Goal: Task Accomplishment & Management: Manage account settings

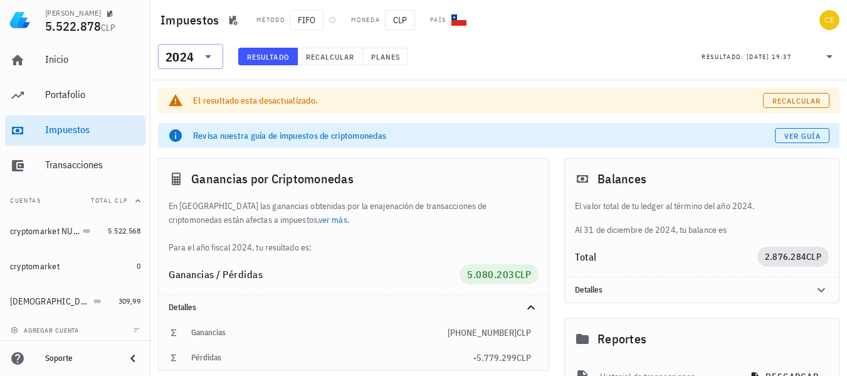
click at [213, 60] on icon at bounding box center [208, 56] width 15 height 15
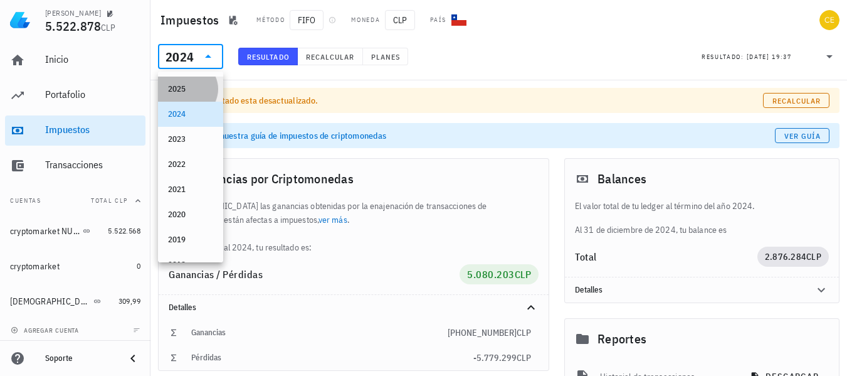
click at [198, 80] on div "2025" at bounding box center [190, 89] width 45 height 20
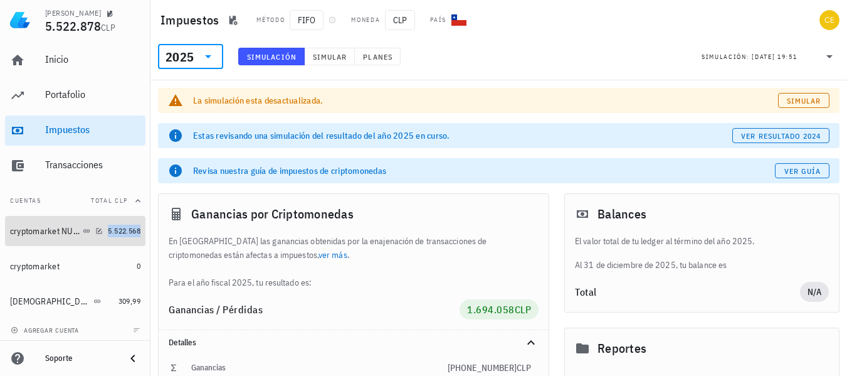
click at [108, 229] on span "5.522.568" at bounding box center [124, 230] width 33 height 9
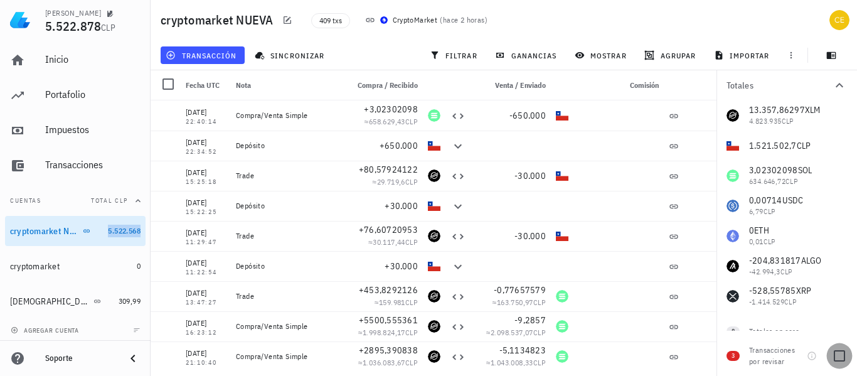
click at [843, 354] on div at bounding box center [838, 355] width 21 height 21
checkbox input "true"
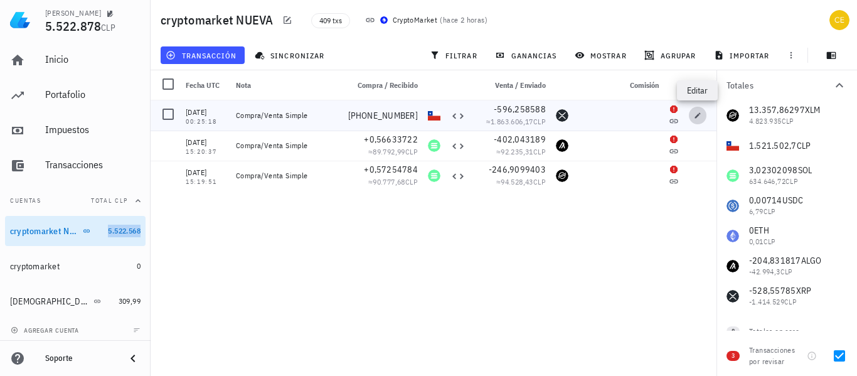
click at [695, 119] on button "button" at bounding box center [697, 116] width 18 height 18
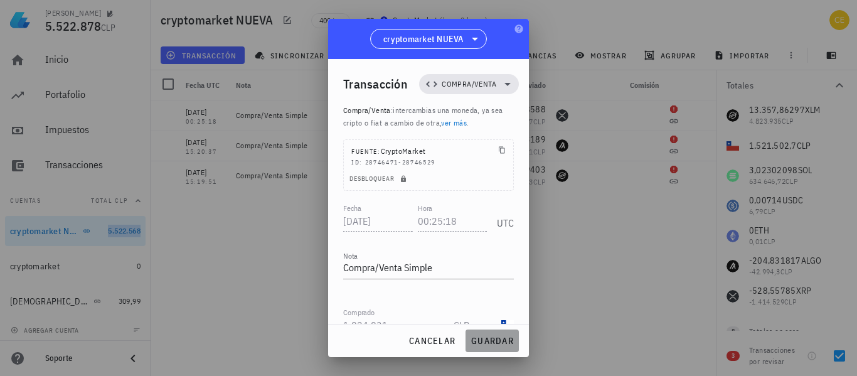
click at [497, 344] on span "guardar" at bounding box center [491, 340] width 43 height 11
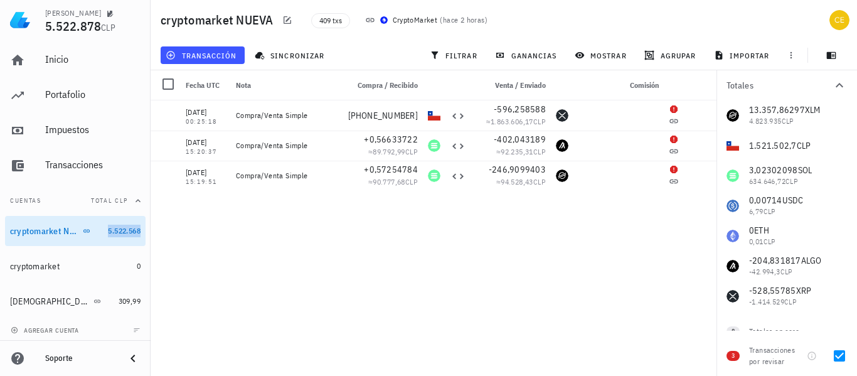
scroll to position [21, 0]
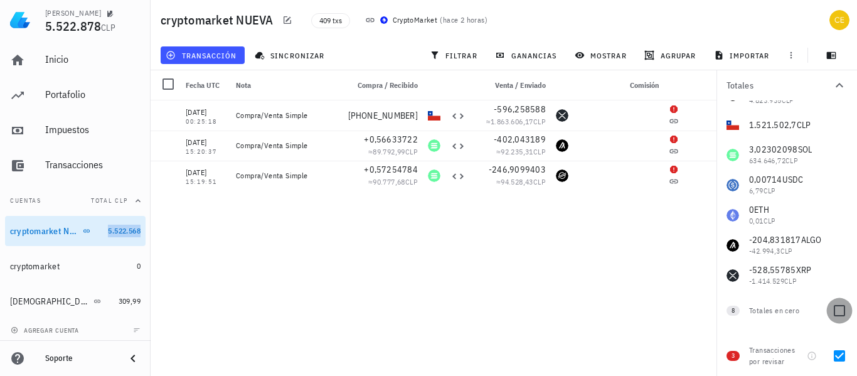
click at [832, 312] on div at bounding box center [838, 310] width 21 height 21
checkbox input "true"
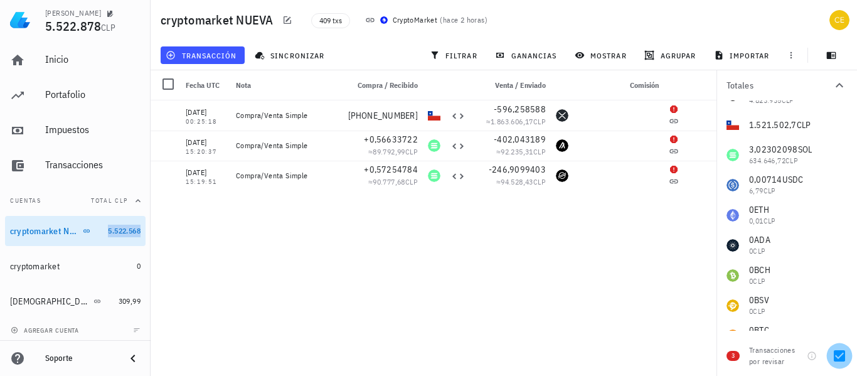
click at [841, 355] on div at bounding box center [838, 355] width 21 height 21
checkbox input "false"
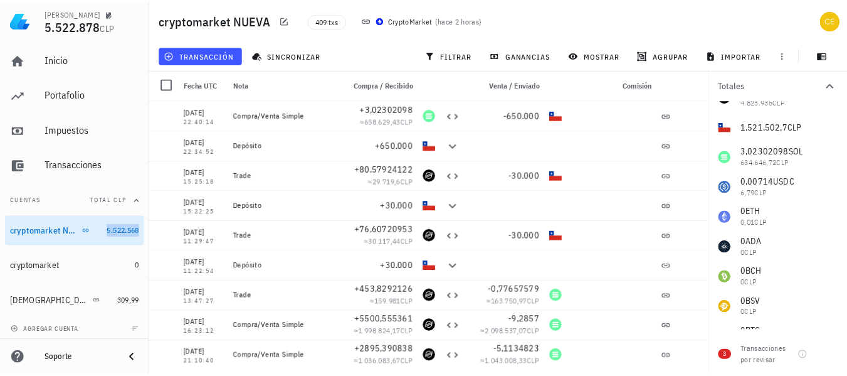
scroll to position [0, 0]
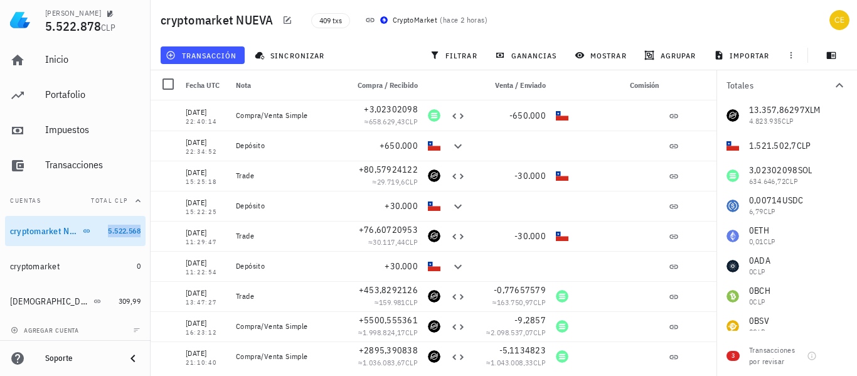
drag, startPoint x: 855, startPoint y: 93, endPoint x: 854, endPoint y: 84, distance: 8.9
click at [854, 84] on button "Totales" at bounding box center [786, 85] width 140 height 30
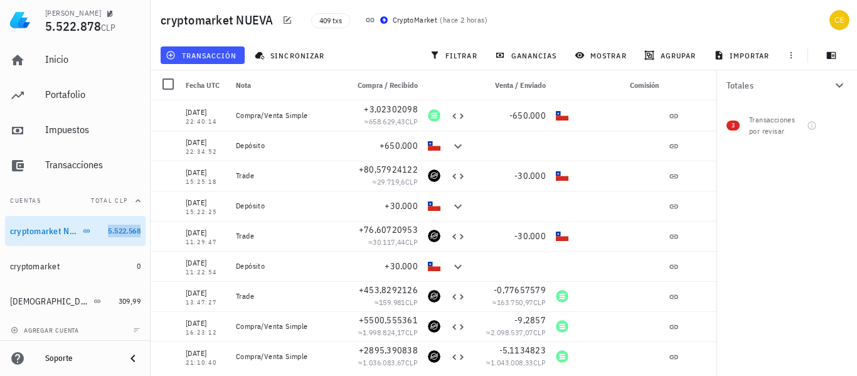
click at [835, 90] on icon "button" at bounding box center [838, 85] width 15 height 15
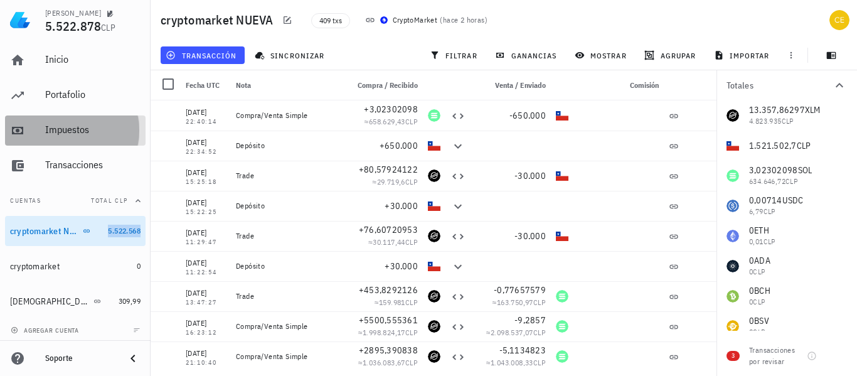
click at [84, 118] on div "Impuestos" at bounding box center [92, 130] width 95 height 28
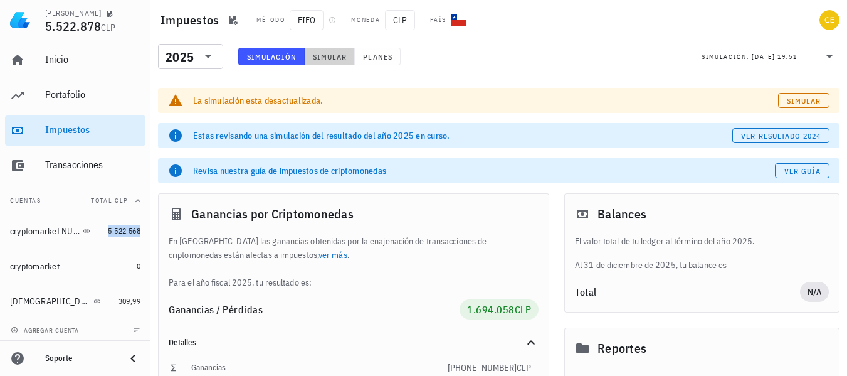
click at [317, 54] on span "Simular" at bounding box center [329, 56] width 35 height 9
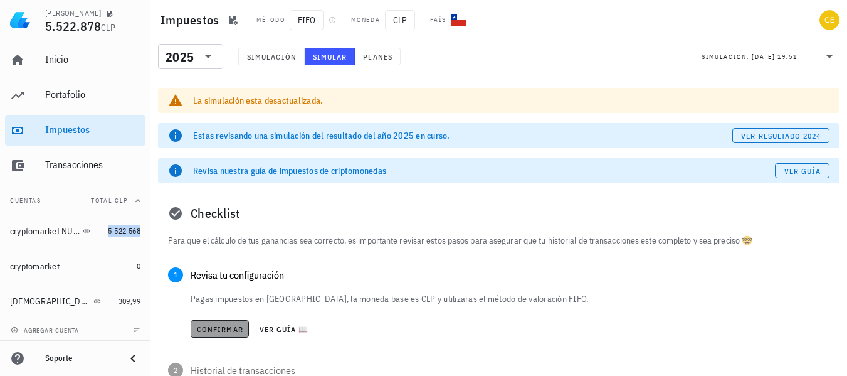
click at [233, 326] on span "Confirmar" at bounding box center [219, 328] width 47 height 9
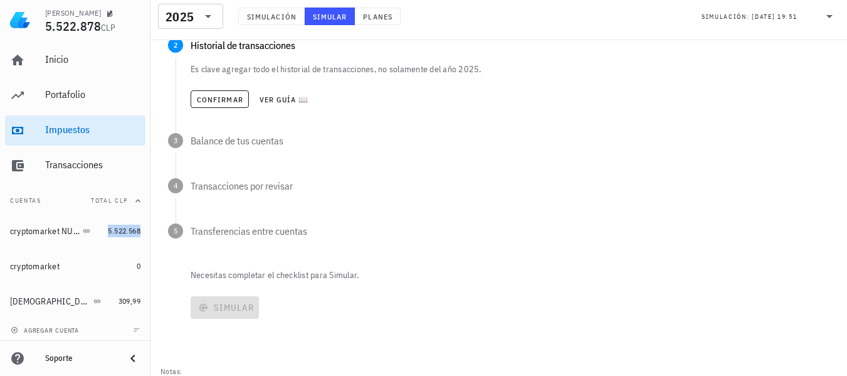
scroll to position [276, 0]
click at [230, 102] on span "Confirmar" at bounding box center [219, 97] width 47 height 9
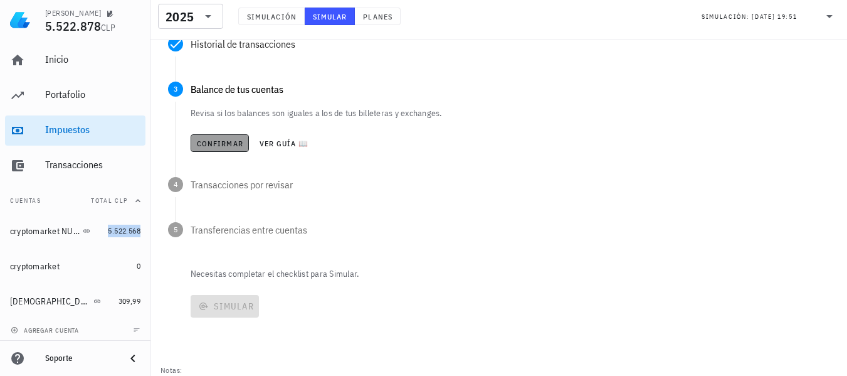
click at [221, 139] on span "Confirmar" at bounding box center [219, 143] width 47 height 9
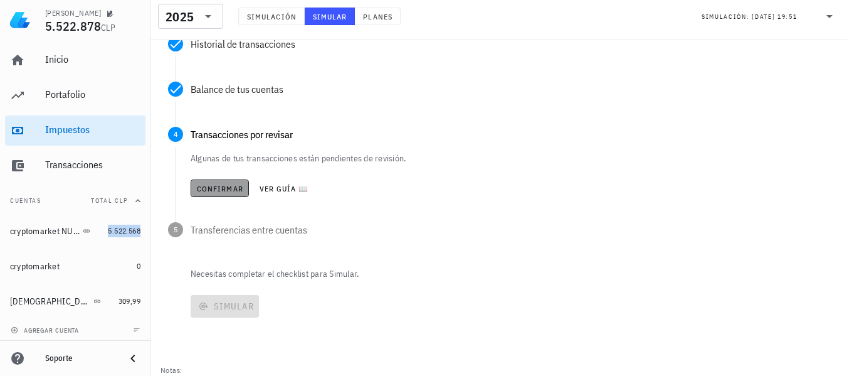
click at [218, 186] on span "Confirmar" at bounding box center [219, 188] width 47 height 9
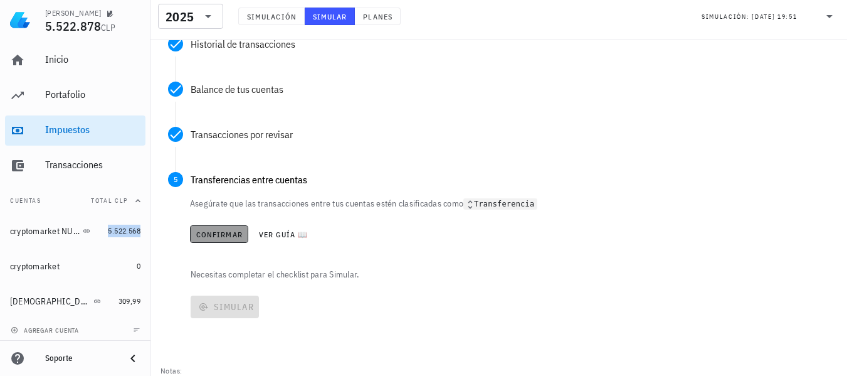
click at [220, 235] on span "Confirmar" at bounding box center [219, 233] width 47 height 9
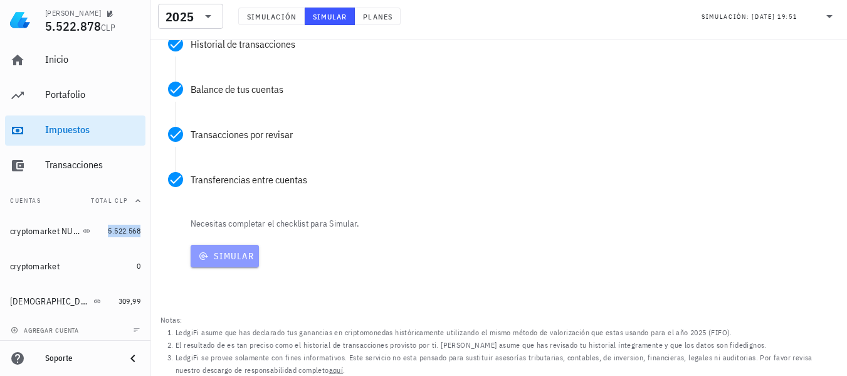
click at [223, 260] on span "Simular" at bounding box center [225, 255] width 58 height 11
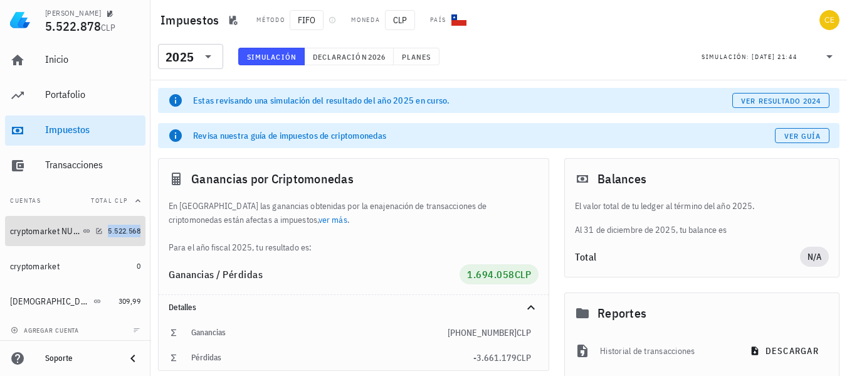
click at [95, 231] on link "cryptomarket NUEVA 5.522.568" at bounding box center [75, 231] width 140 height 30
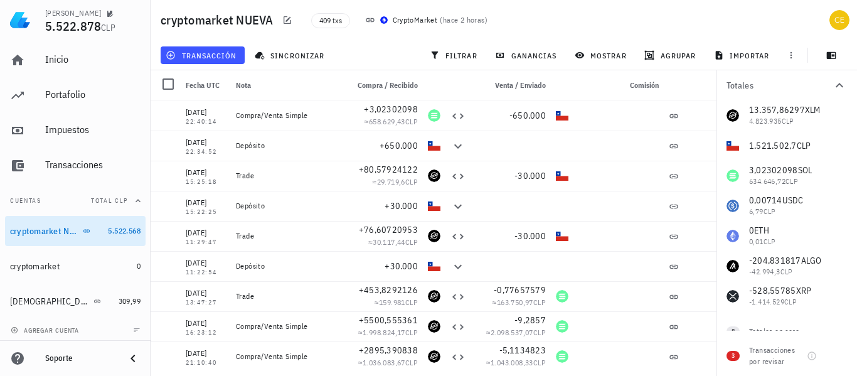
click at [771, 139] on div "13.357,86297 XLM 4.823.935 CLP 1.521.502,7 CLP 3,02302098 SOL 634.646,72 CLP 0,…" at bounding box center [786, 205] width 140 height 211
click at [768, 144] on div "13.357,86297 XLM 4.823.935 CLP 1.521.502,7 CLP 3,02302098 SOL 634.646,72 CLP 0,…" at bounding box center [786, 205] width 140 height 211
click at [818, 154] on div "13.357,86297 XLM 4.823.935 CLP 1.521.502,7 CLP 3,02302098 SOL 634.646,72 CLP 0,…" at bounding box center [786, 205] width 140 height 211
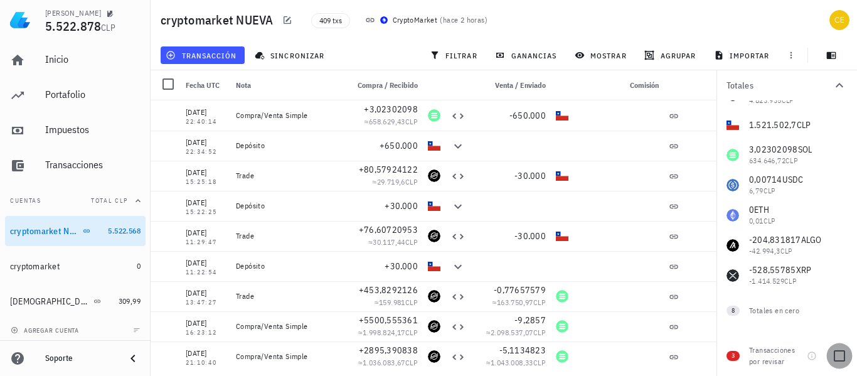
click at [835, 356] on div at bounding box center [838, 355] width 21 height 21
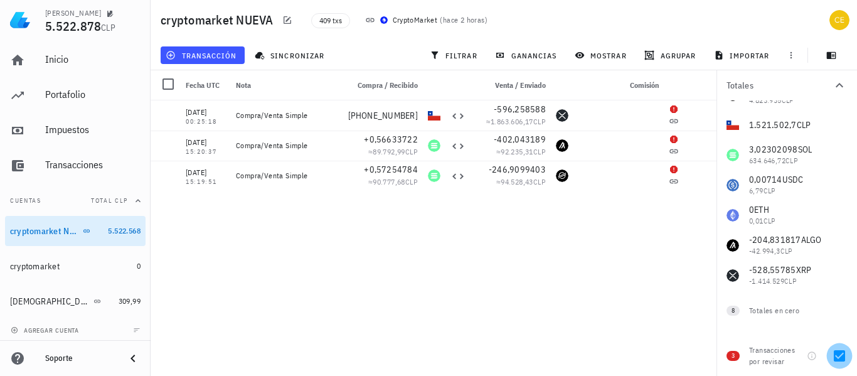
click at [834, 352] on div at bounding box center [838, 355] width 21 height 21
checkbox input "false"
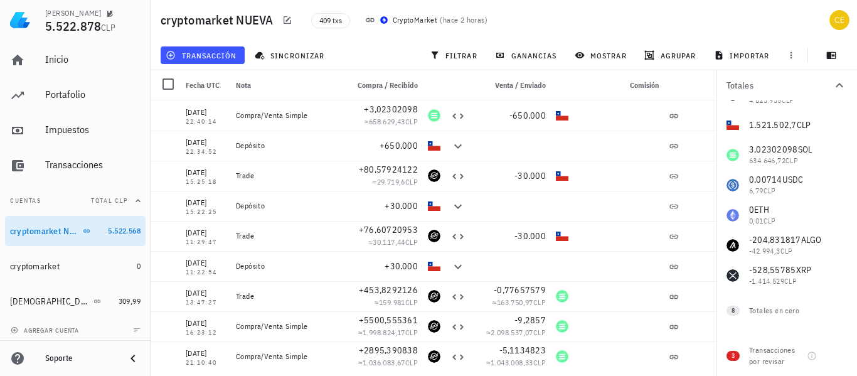
scroll to position [0, 0]
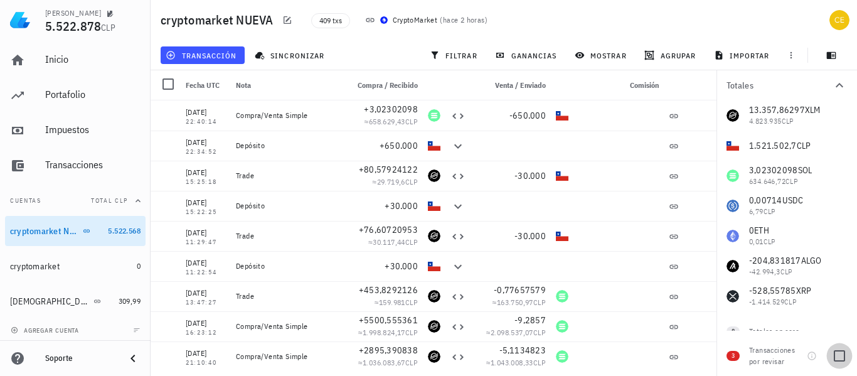
click at [841, 352] on div at bounding box center [838, 355] width 21 height 21
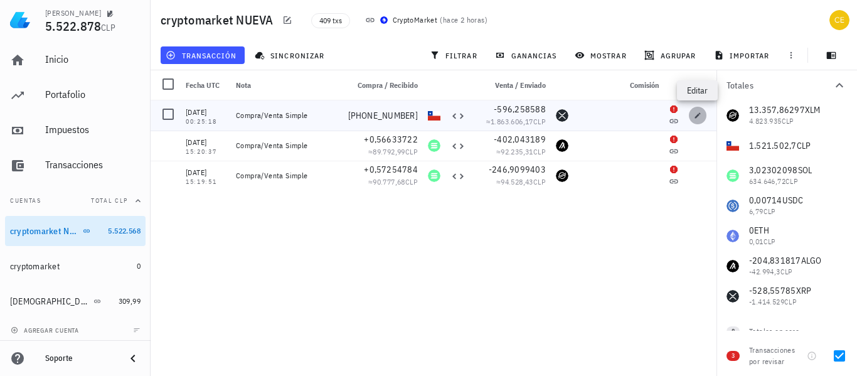
click at [699, 116] on icon "button" at bounding box center [697, 116] width 8 height 8
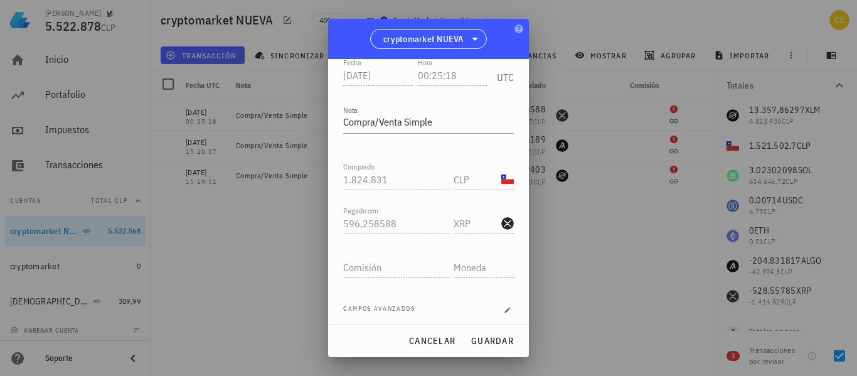
scroll to position [176, 0]
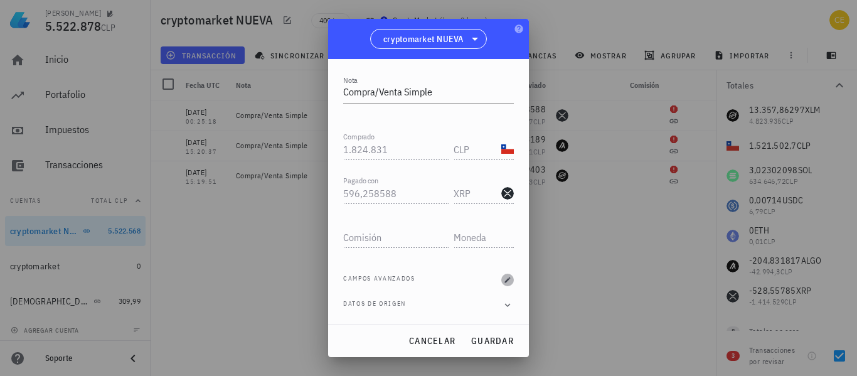
click at [501, 280] on span "button" at bounding box center [507, 280] width 13 height 8
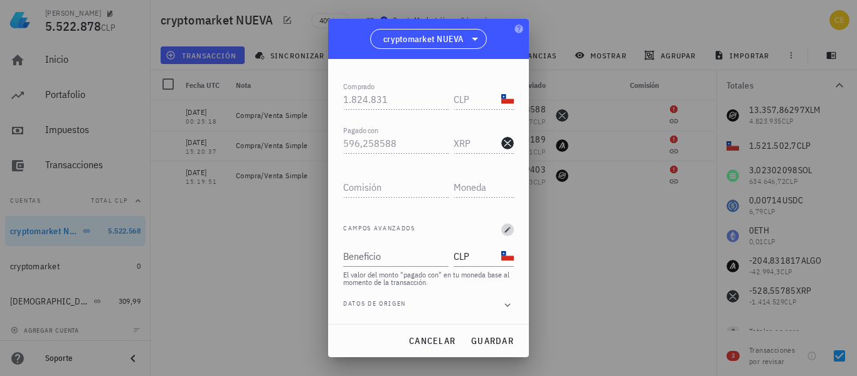
click at [504, 229] on icon "button" at bounding box center [508, 230] width 8 height 8
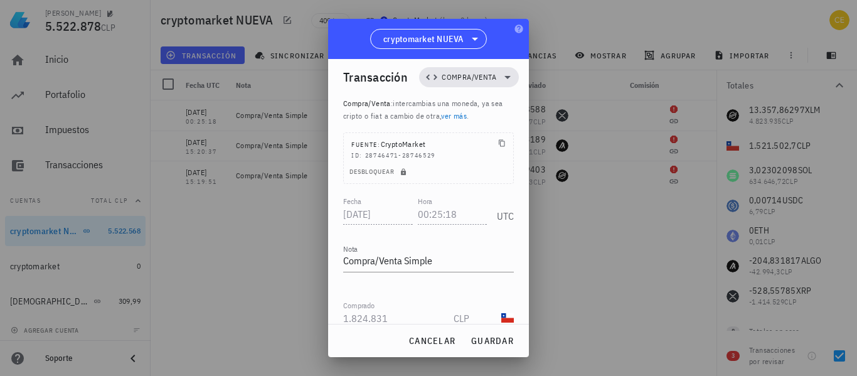
scroll to position [0, 0]
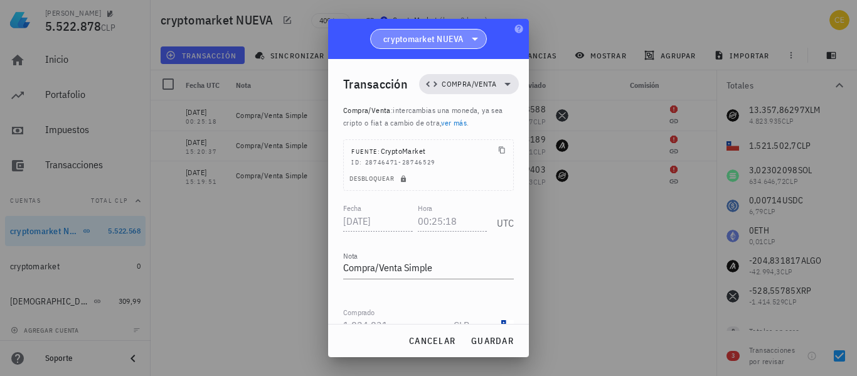
click at [470, 38] on icon at bounding box center [474, 38] width 15 height 15
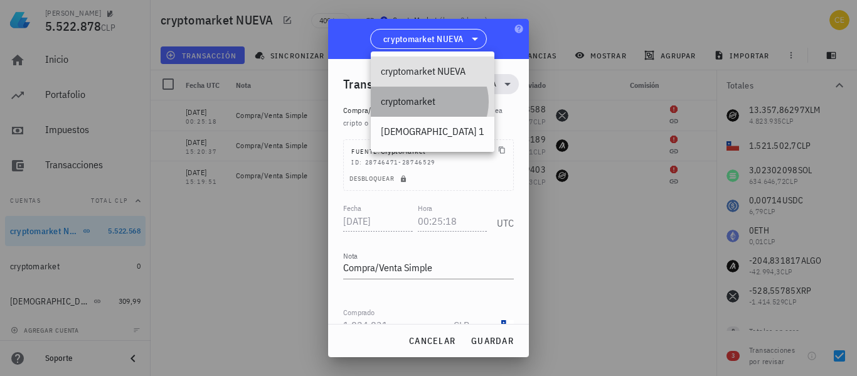
click at [438, 98] on div "cryptomarket" at bounding box center [432, 101] width 103 height 12
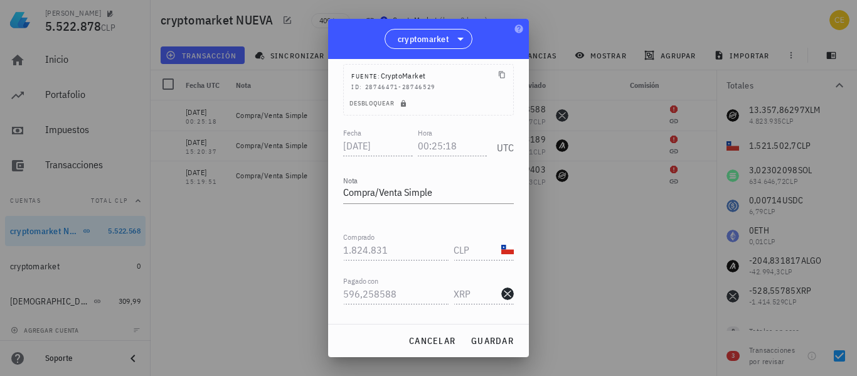
scroll to position [78, 0]
click at [509, 337] on span "guardar" at bounding box center [491, 340] width 43 height 11
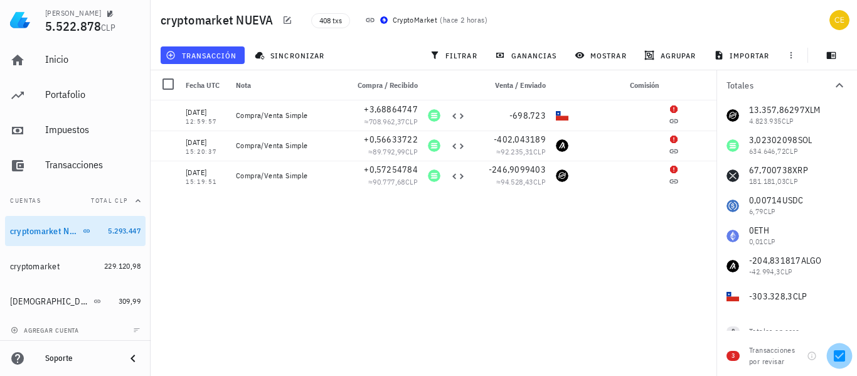
click at [830, 358] on div at bounding box center [838, 355] width 21 height 21
checkbox input "false"
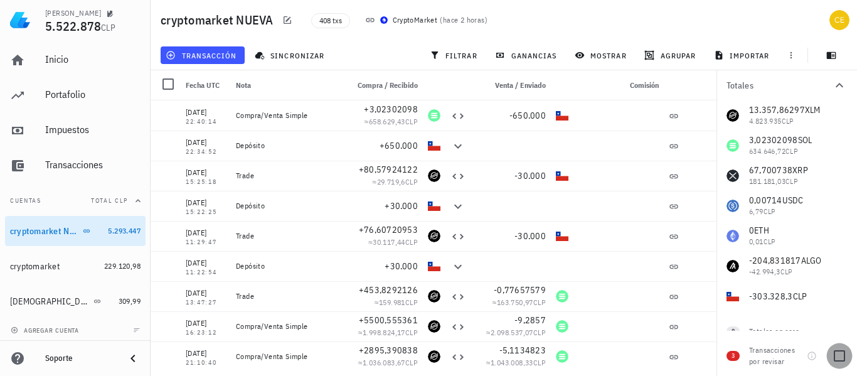
click at [841, 356] on div at bounding box center [838, 355] width 21 height 21
checkbox input "true"
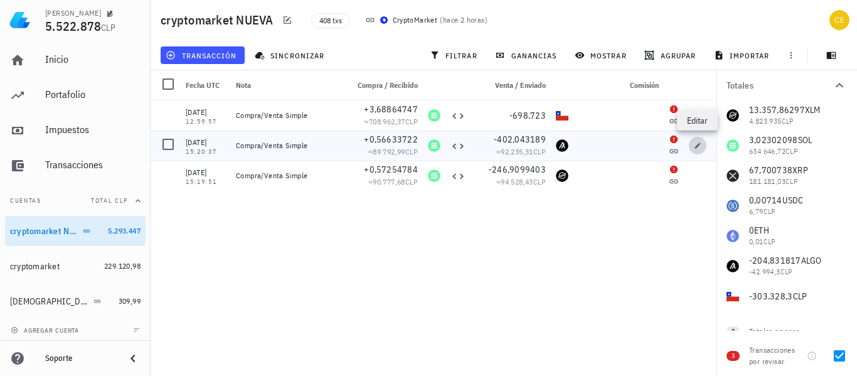
click at [699, 146] on icon "button" at bounding box center [697, 146] width 8 height 8
type input "[DATE]"
type input "15:20:37"
type input "0,56633722"
type input "SOL"
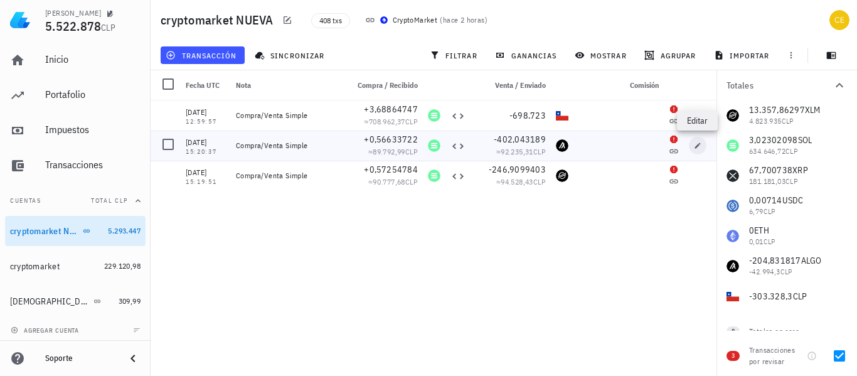
type input "402,043189"
type input "ALGO"
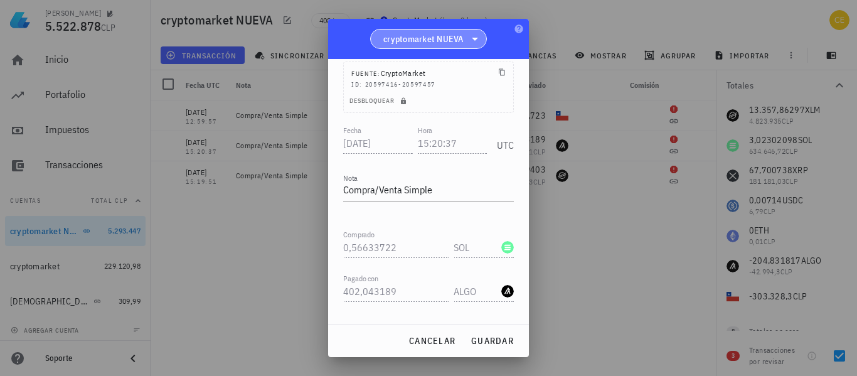
click at [471, 34] on icon at bounding box center [474, 38] width 15 height 15
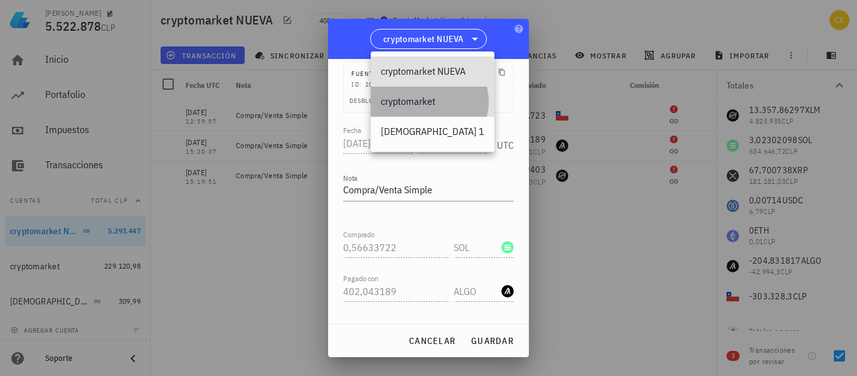
click at [440, 99] on div "cryptomarket" at bounding box center [432, 101] width 103 height 12
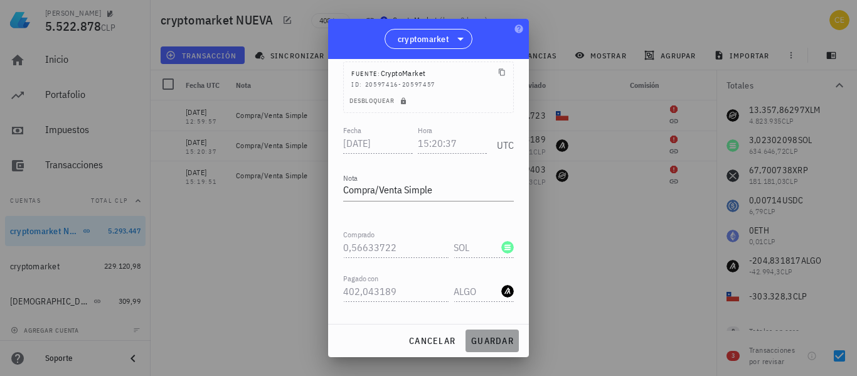
click at [487, 341] on span "guardar" at bounding box center [491, 340] width 43 height 11
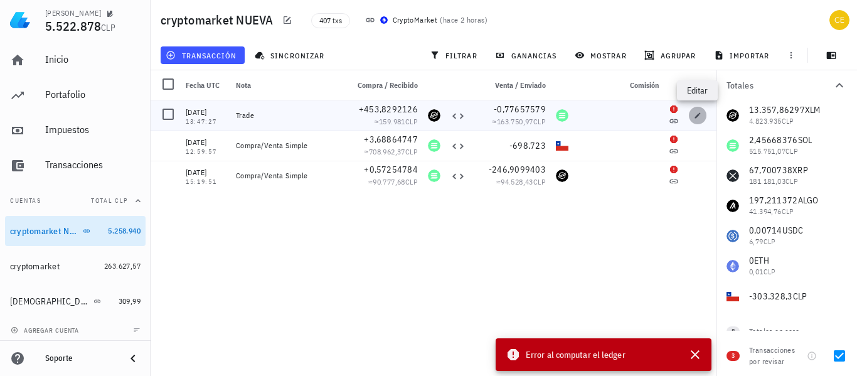
click at [695, 114] on icon "button" at bounding box center [697, 116] width 8 height 8
type input "[DATE]"
type input "13:47:27"
type textarea "Trade"
type input "453,82921259"
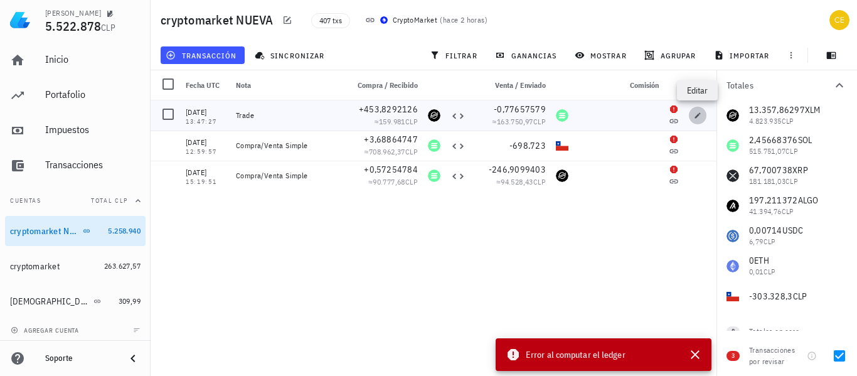
type input "XLM"
type input "0,77657579"
type input "SOL"
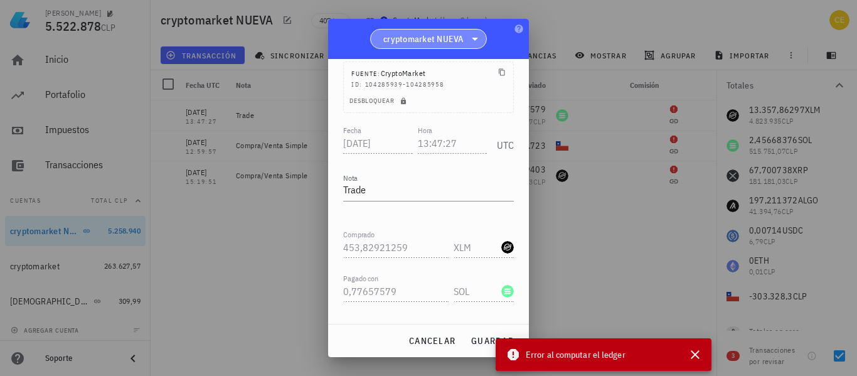
click at [475, 40] on icon at bounding box center [475, 39] width 6 height 3
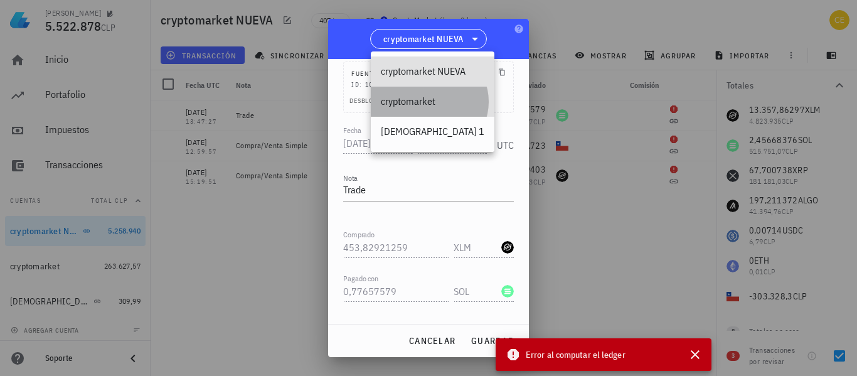
click at [438, 105] on div "cryptomarket" at bounding box center [432, 101] width 103 height 12
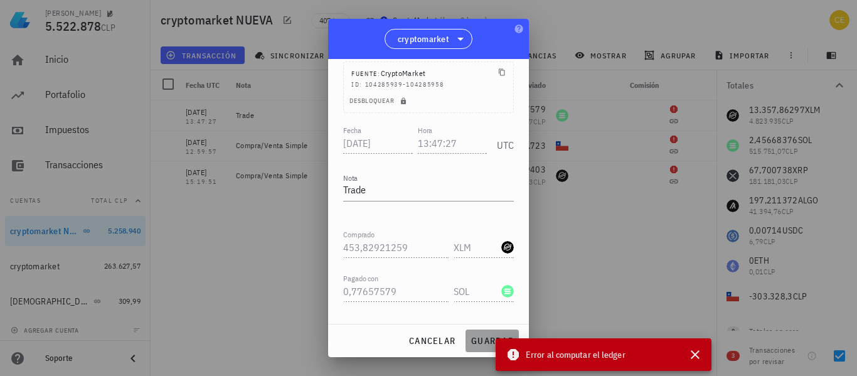
click at [477, 350] on button "guardar" at bounding box center [491, 340] width 53 height 23
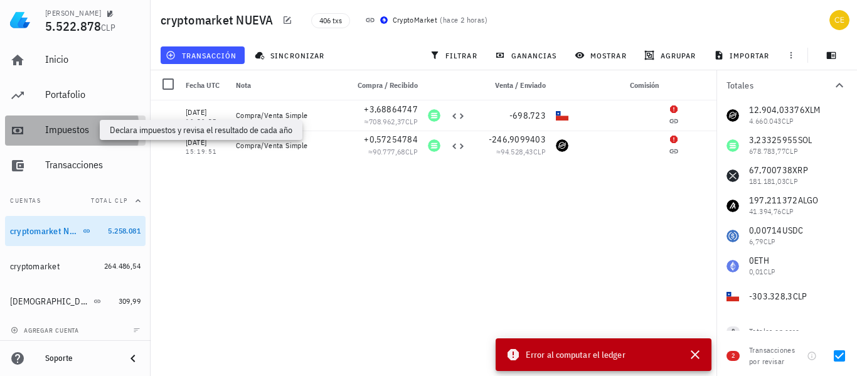
click at [51, 128] on div "Impuestos" at bounding box center [92, 130] width 95 height 12
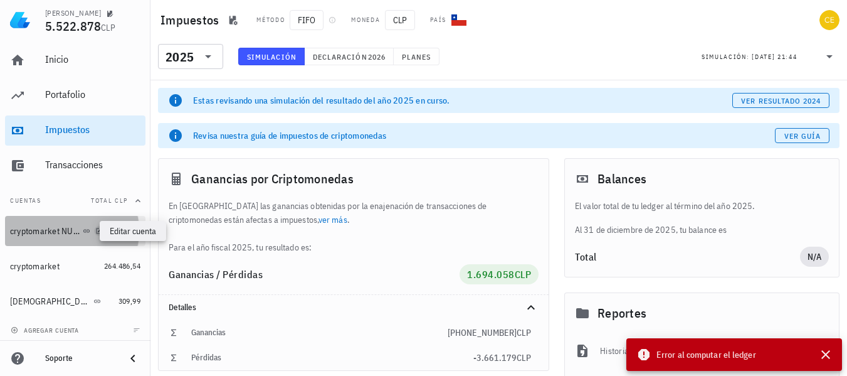
click at [95, 231] on icon "button" at bounding box center [99, 231] width 8 height 8
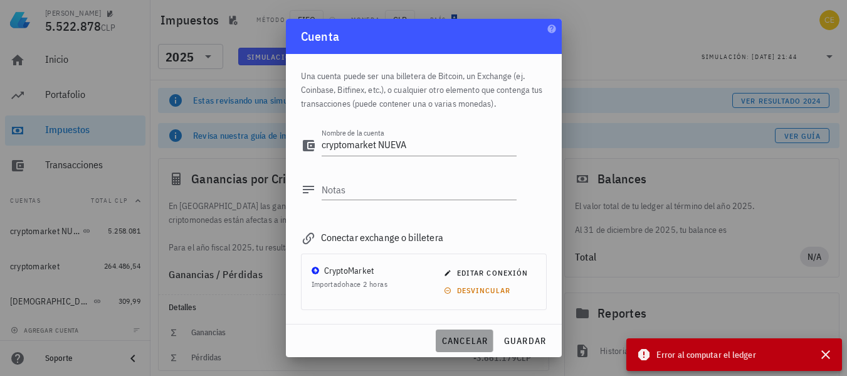
click at [451, 344] on span "cancelar" at bounding box center [464, 340] width 47 height 11
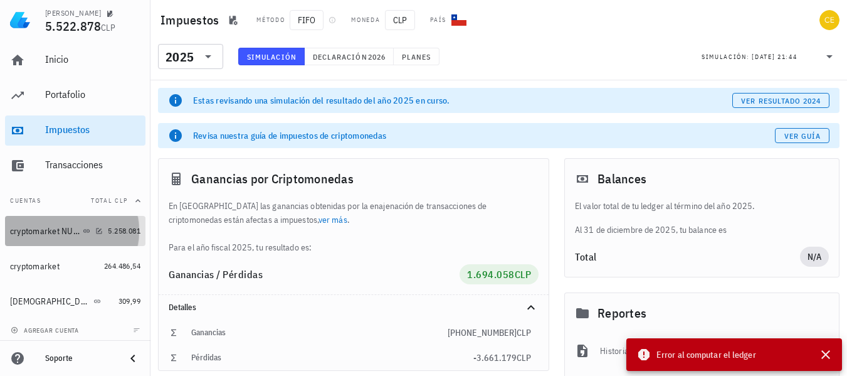
click at [26, 236] on div "cryptomarket NUEVA" at bounding box center [45, 231] width 70 height 11
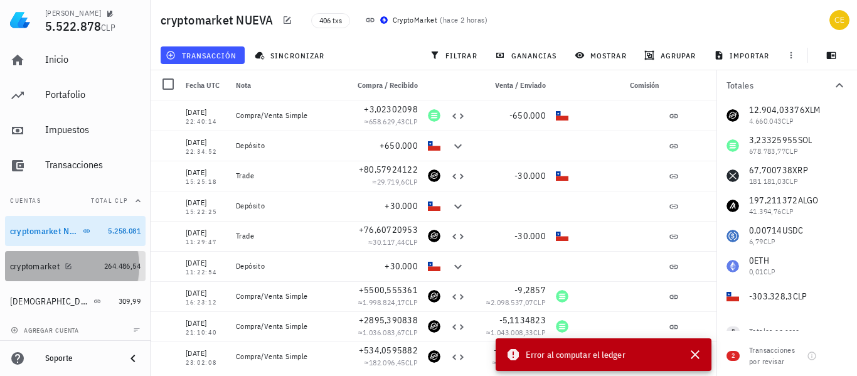
click at [58, 268] on div "cryptomarket" at bounding box center [35, 266] width 50 height 11
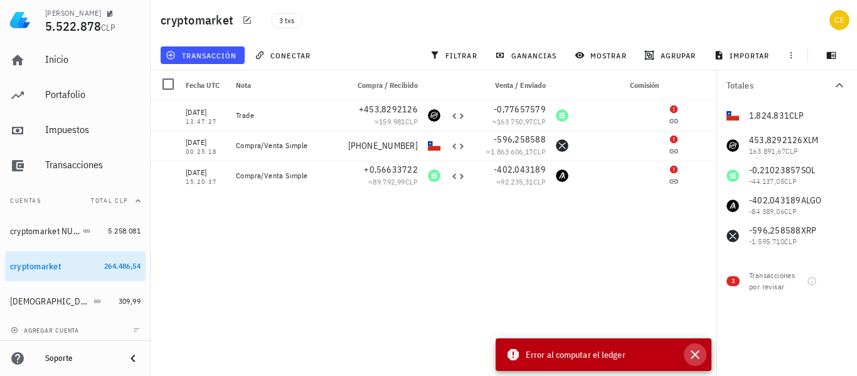
click at [693, 349] on icon "button" at bounding box center [694, 354] width 15 height 15
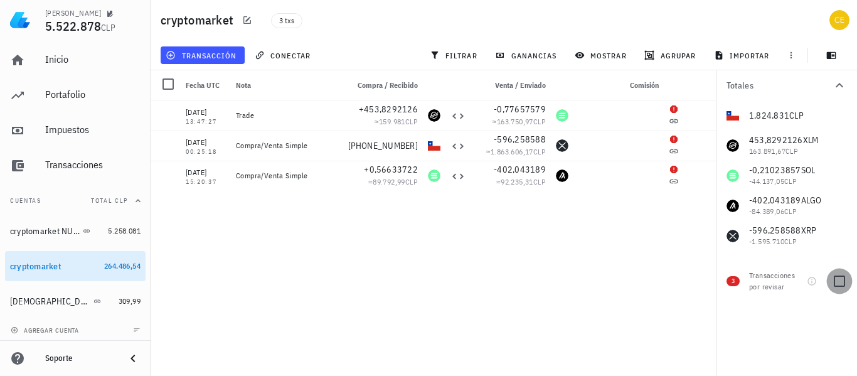
click at [841, 281] on div at bounding box center [838, 280] width 21 height 21
checkbox input "true"
click at [697, 114] on icon "button" at bounding box center [697, 116] width 8 height 8
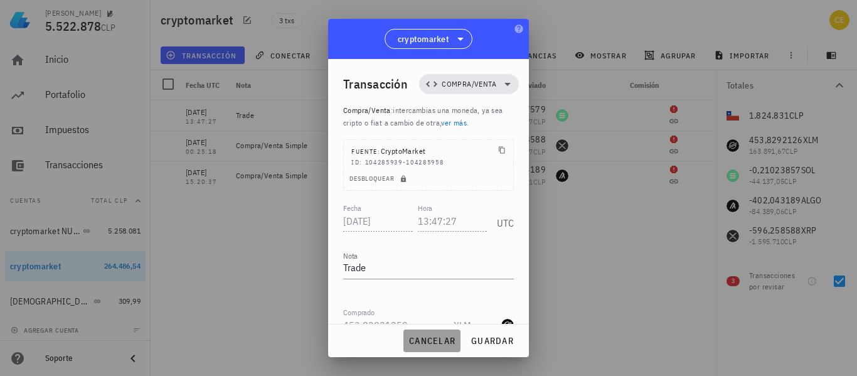
click at [442, 335] on span "cancelar" at bounding box center [431, 340] width 47 height 11
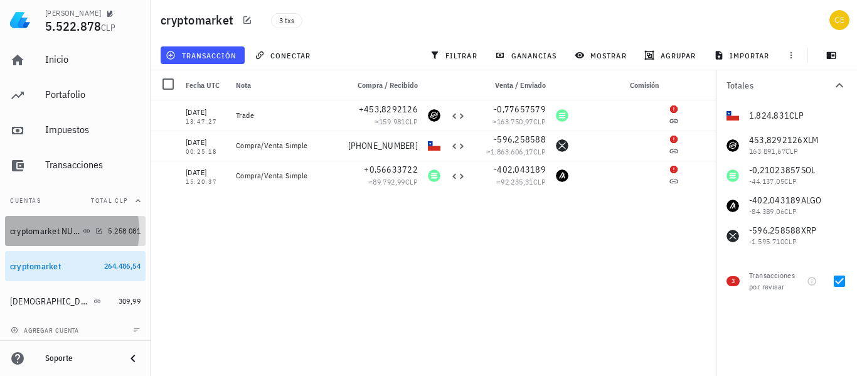
click at [68, 231] on div "cryptomarket NUEVA" at bounding box center [45, 231] width 70 height 11
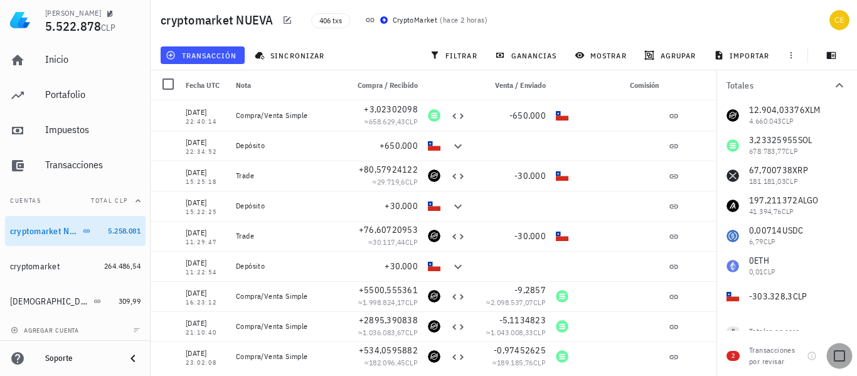
click at [841, 356] on div at bounding box center [838, 355] width 21 height 21
checkbox input "true"
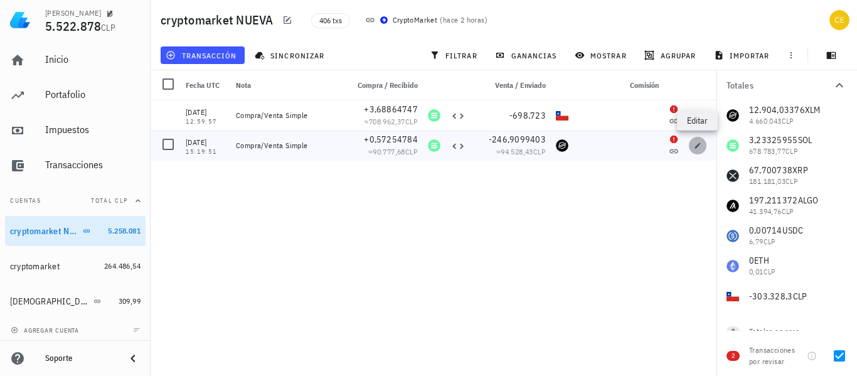
click at [695, 143] on icon "button" at bounding box center [697, 146] width 8 height 8
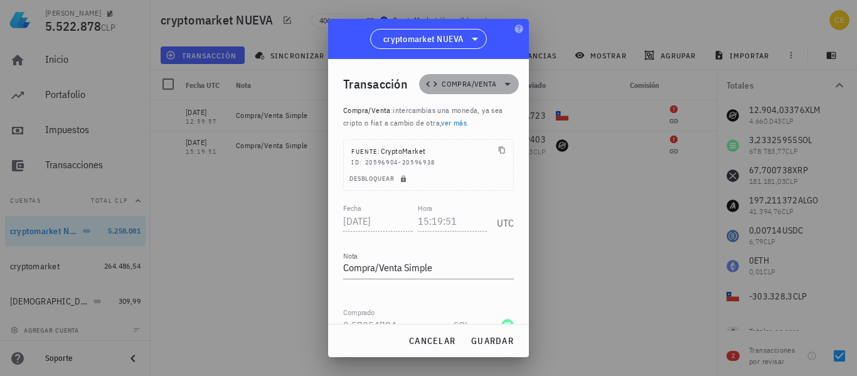
click at [500, 82] on icon at bounding box center [507, 83] width 15 height 15
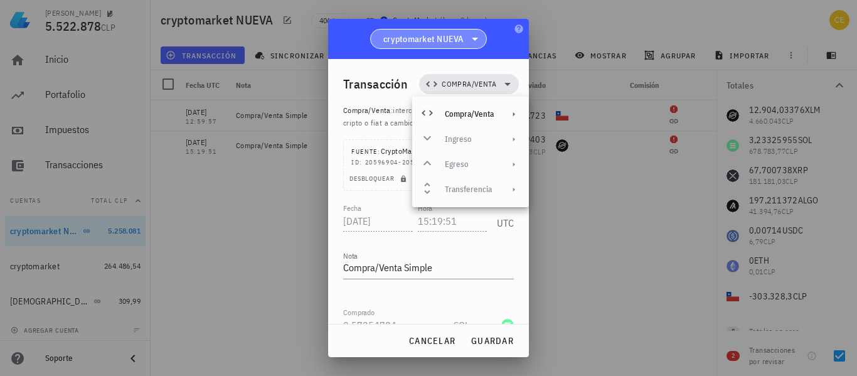
click at [474, 38] on icon at bounding box center [475, 39] width 6 height 3
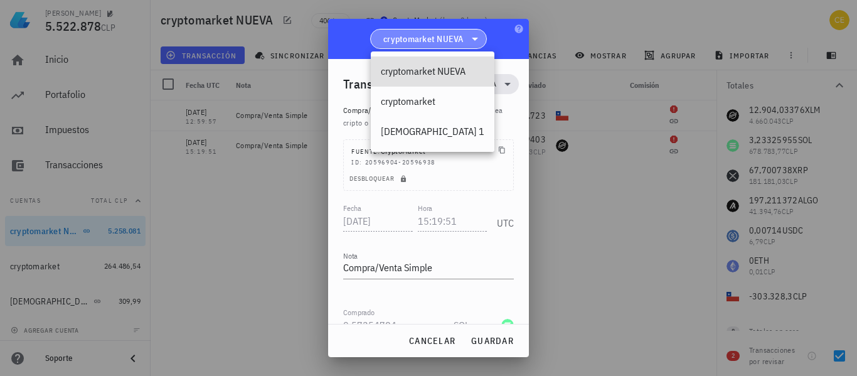
click at [474, 38] on icon at bounding box center [475, 39] width 6 height 3
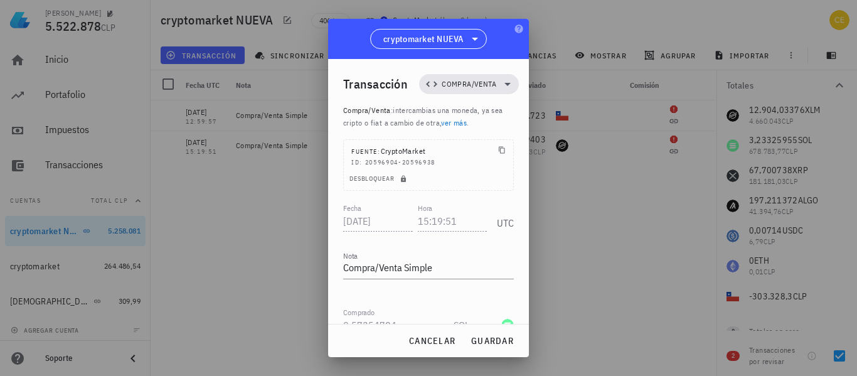
click at [616, 224] on div at bounding box center [428, 188] width 857 height 376
click at [442, 337] on span "cancelar" at bounding box center [431, 340] width 47 height 11
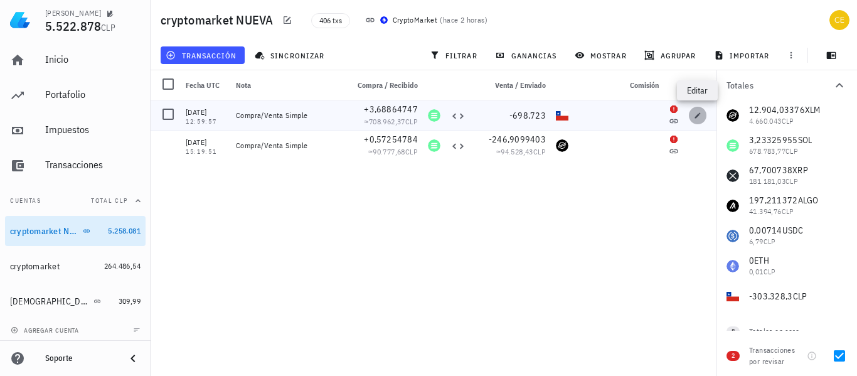
click at [692, 119] on span "button" at bounding box center [697, 116] width 18 height 8
type input "2025-08-14"
type input "12:59:57"
type input "3,68864747"
type input "698.723"
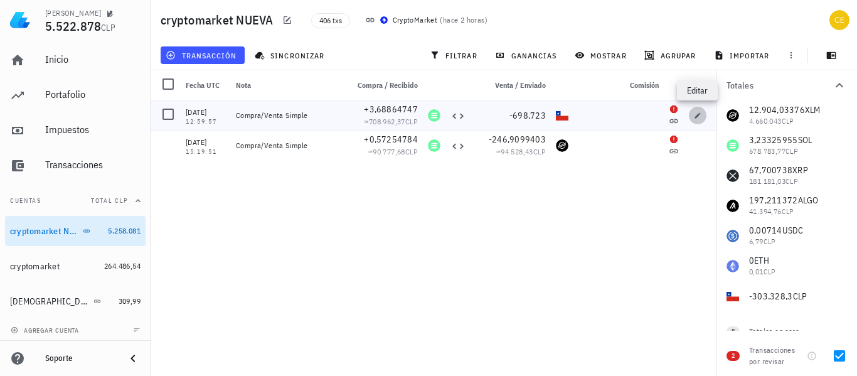
type input "CLP"
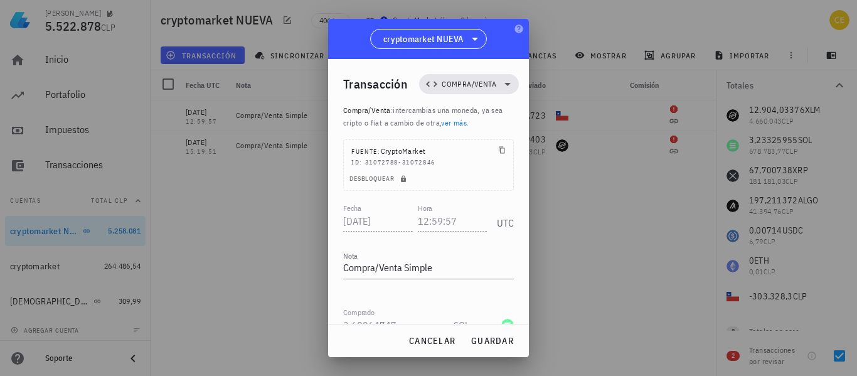
click at [608, 230] on div at bounding box center [428, 188] width 857 height 376
click at [421, 342] on span "cancelar" at bounding box center [431, 340] width 47 height 11
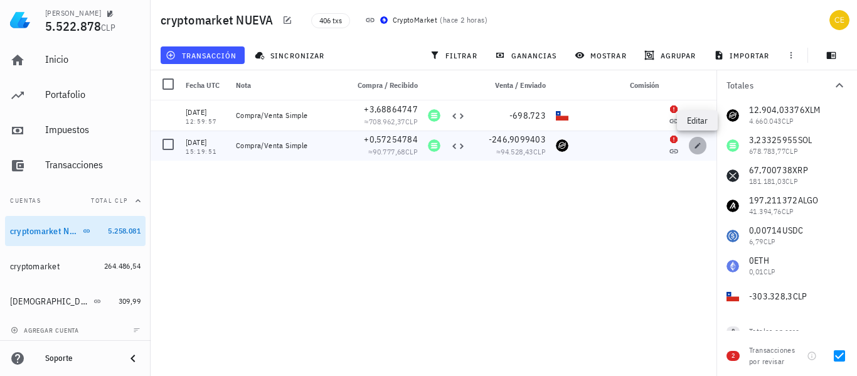
click at [700, 143] on icon "button" at bounding box center [697, 146] width 8 height 8
type input "[DATE]"
type input "15:19:51"
type input "0,57254784"
type input "246,9099403"
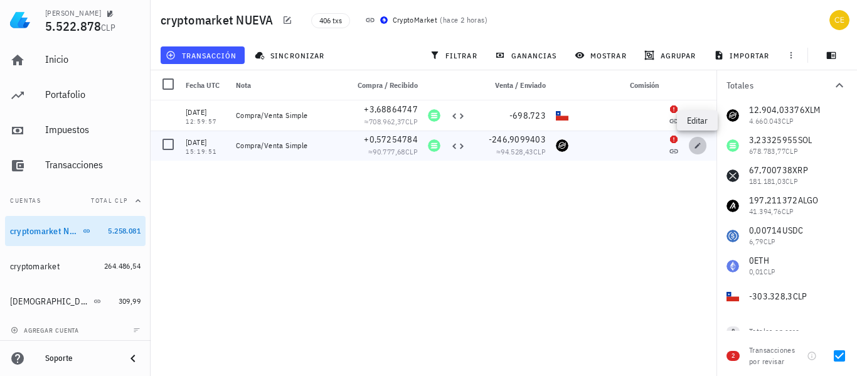
type input "XLM"
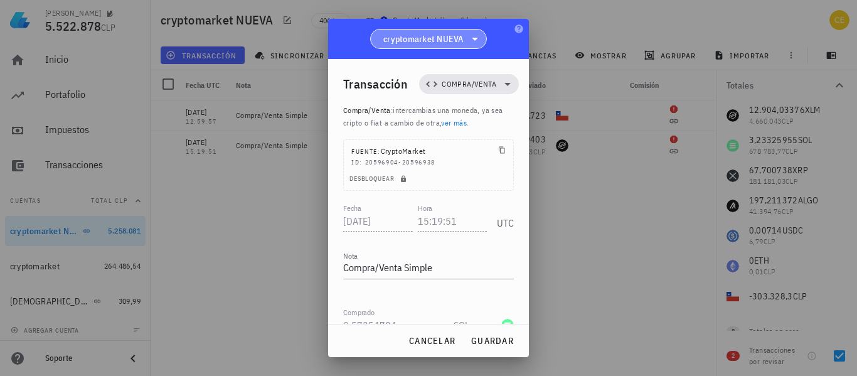
click at [473, 36] on icon at bounding box center [474, 38] width 15 height 15
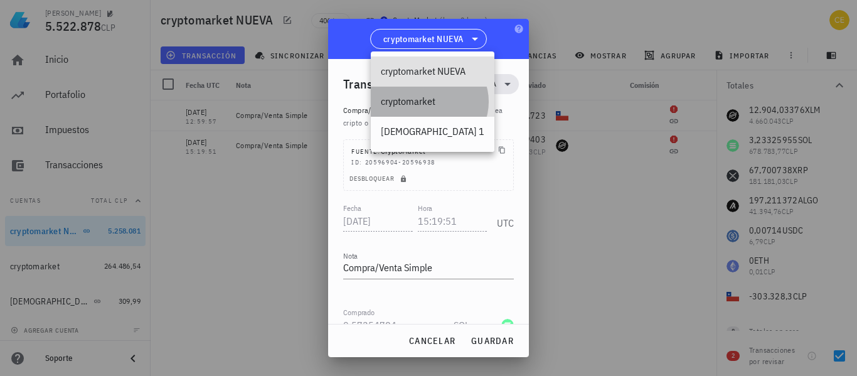
click at [416, 100] on div "cryptomarket" at bounding box center [432, 101] width 103 height 12
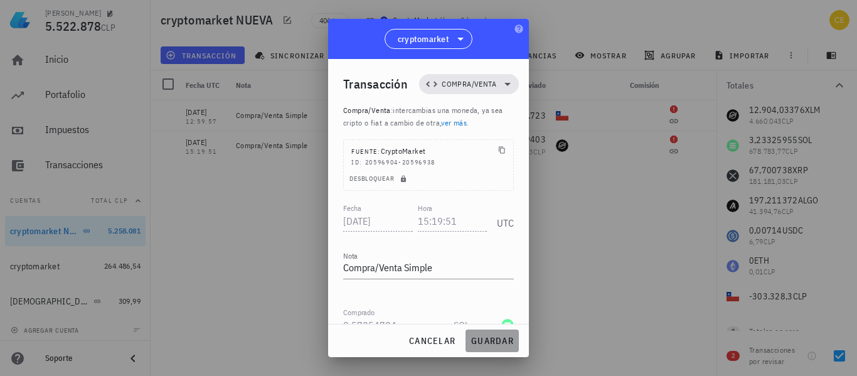
click at [487, 348] on button "guardar" at bounding box center [491, 340] width 53 height 23
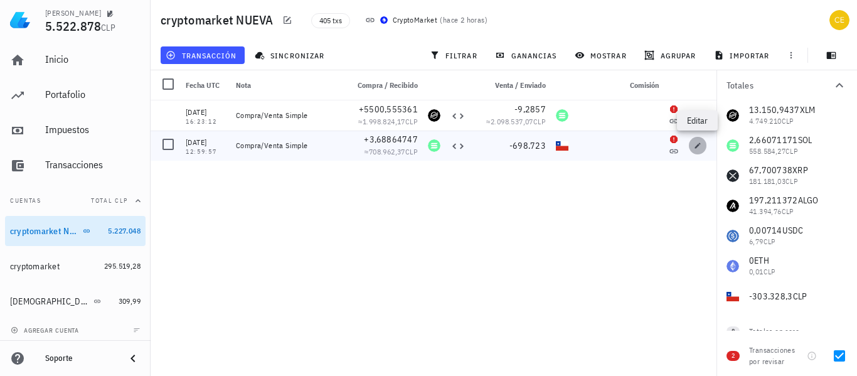
click at [699, 148] on icon "button" at bounding box center [697, 146] width 8 height 8
type input "2025-08-14"
type input "12:59:57"
type input "3,68864747"
type input "698.723"
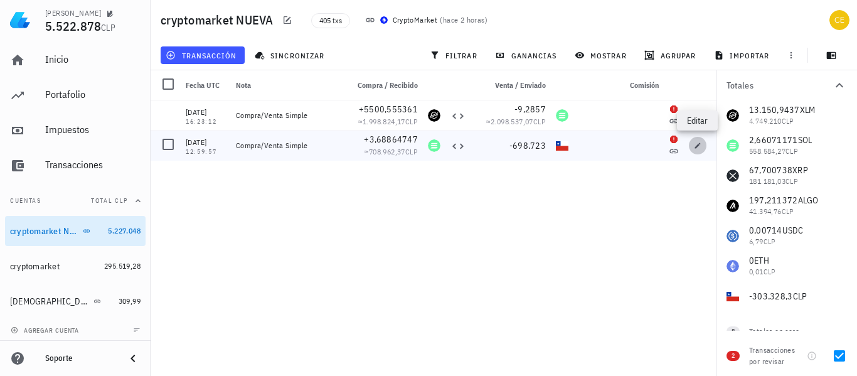
type input "CLP"
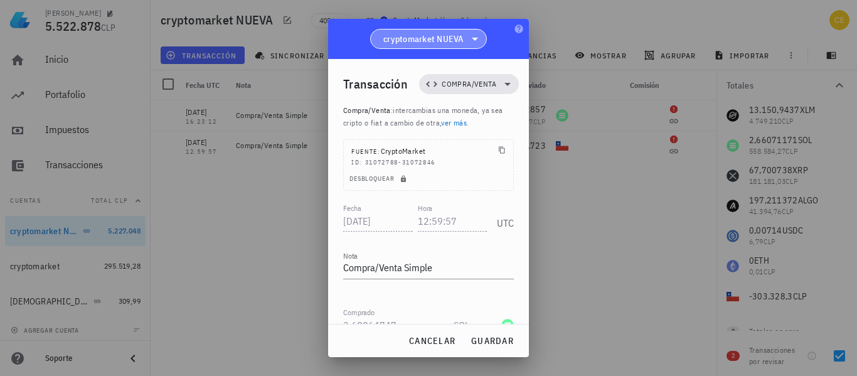
click at [476, 33] on icon at bounding box center [474, 38] width 15 height 15
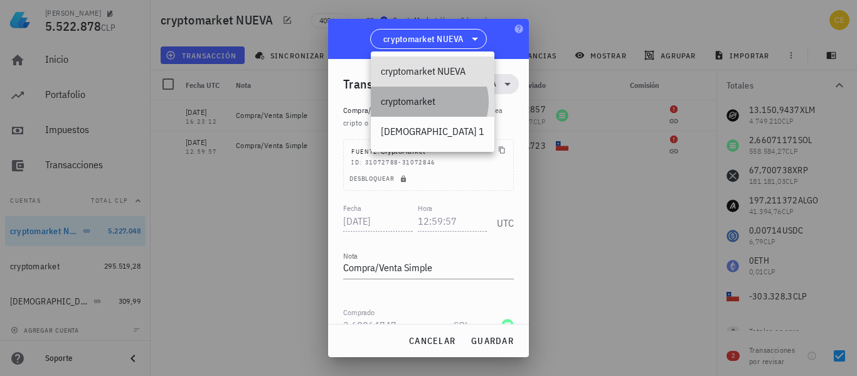
click at [416, 104] on div "cryptomarket" at bounding box center [432, 101] width 103 height 12
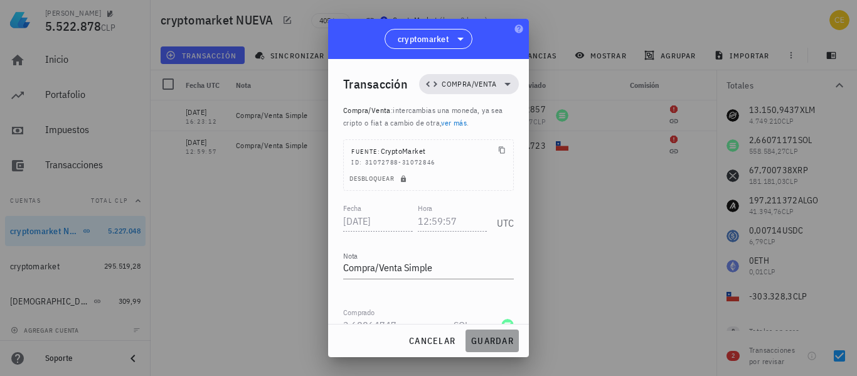
click at [482, 335] on span "guardar" at bounding box center [491, 340] width 43 height 11
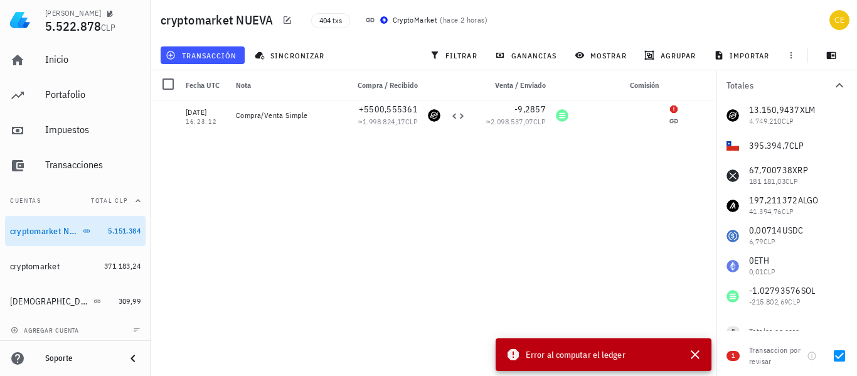
click at [774, 288] on div "13.150,9437 XLM 4.749.210 CLP 395.394,7 CLP 67,700738 XRP 181.181,03 CLP 197,21…" at bounding box center [786, 205] width 140 height 211
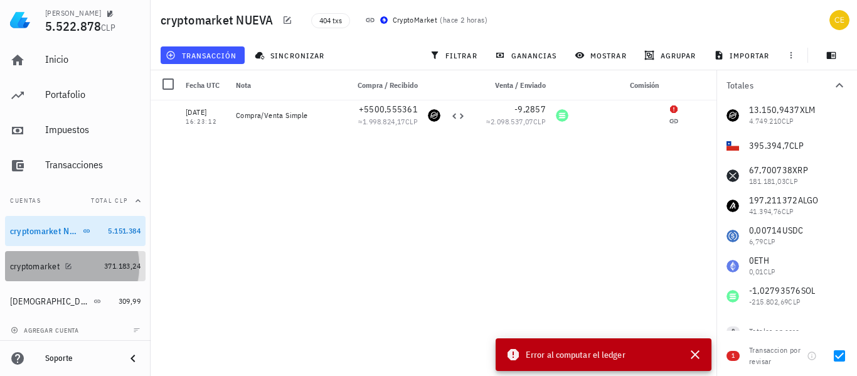
click at [125, 260] on div "371.183,24" at bounding box center [122, 266] width 36 height 13
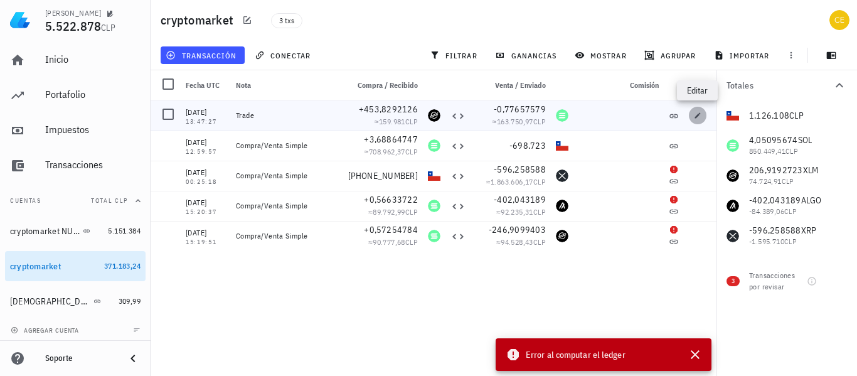
click at [693, 115] on icon "button" at bounding box center [697, 116] width 8 height 8
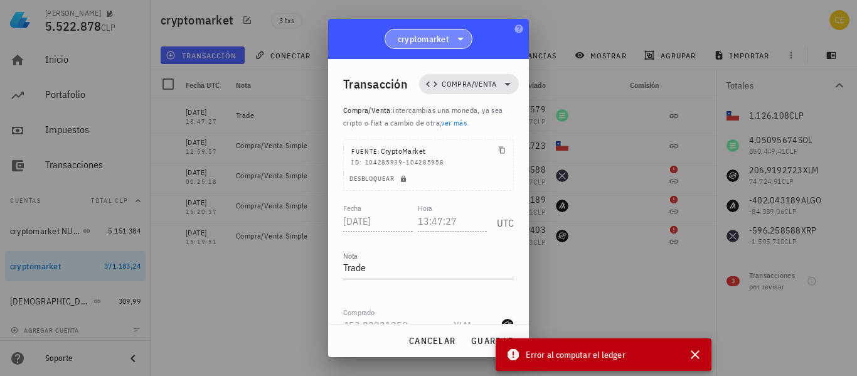
click at [462, 41] on icon at bounding box center [460, 38] width 15 height 15
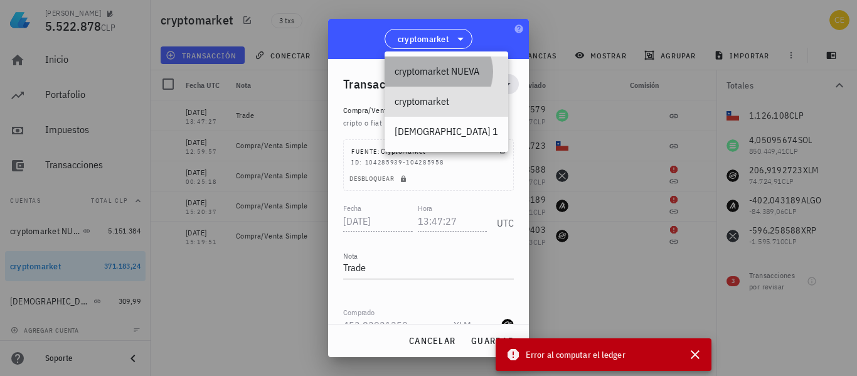
click at [461, 66] on div "cryptomarket NUEVA" at bounding box center [445, 71] width 103 height 12
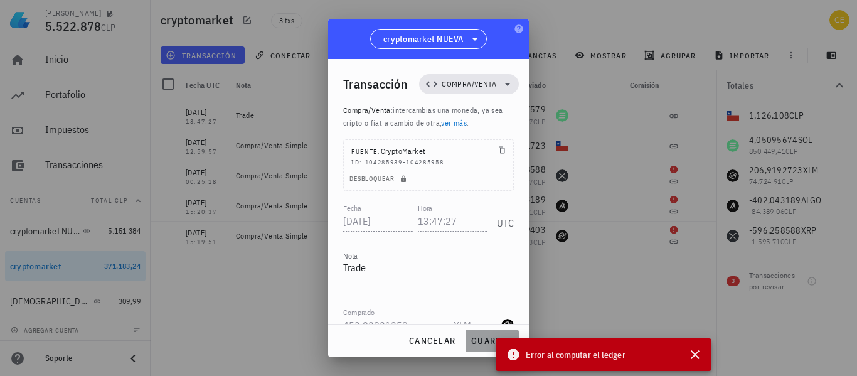
click at [482, 339] on span "guardar" at bounding box center [491, 340] width 43 height 11
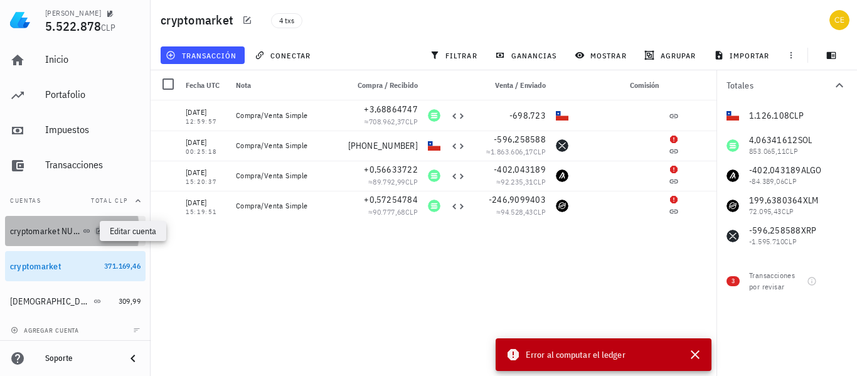
click at [95, 231] on icon "button" at bounding box center [99, 231] width 8 height 8
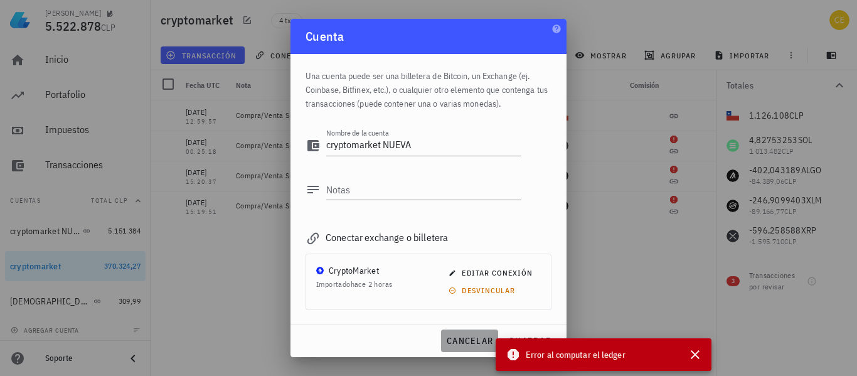
click at [474, 335] on span "cancelar" at bounding box center [469, 340] width 47 height 11
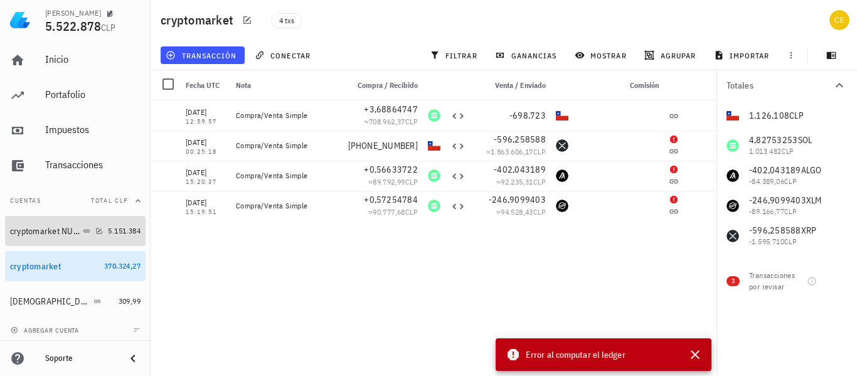
click at [48, 234] on div "cryptomarket NUEVA" at bounding box center [45, 231] width 70 height 11
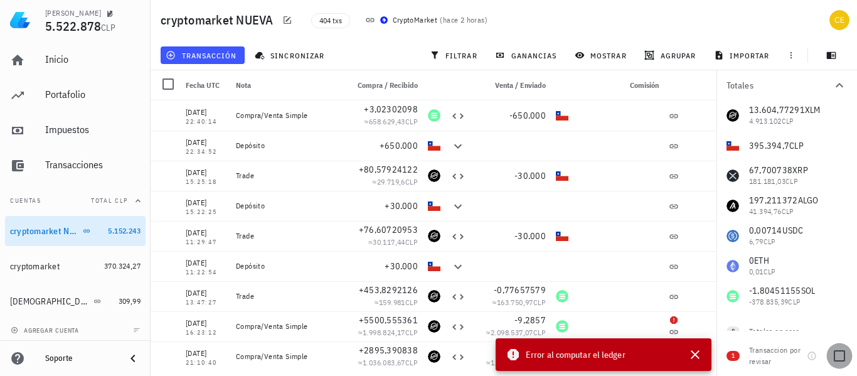
click at [836, 353] on div at bounding box center [838, 355] width 21 height 21
checkbox input "true"
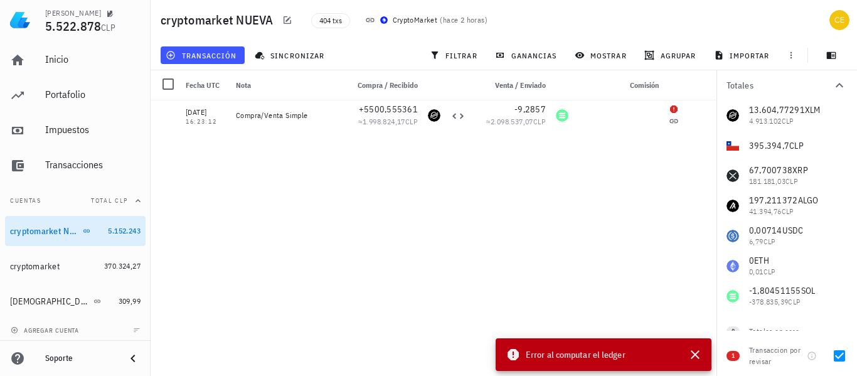
click at [630, 305] on div "09/10/2025 22:40:14 Compra/Venta Simple +3,02302098 ≈ 658.629,43 CLP -650.000 0…" at bounding box center [433, 232] width 566 height 265
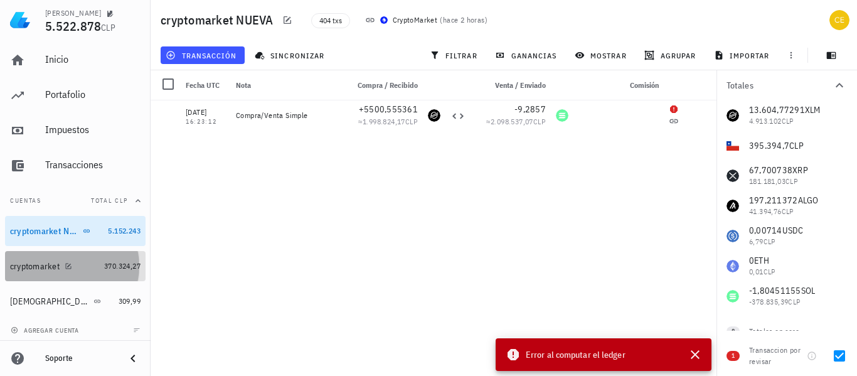
click at [48, 260] on div "cryptomarket" at bounding box center [54, 266] width 89 height 12
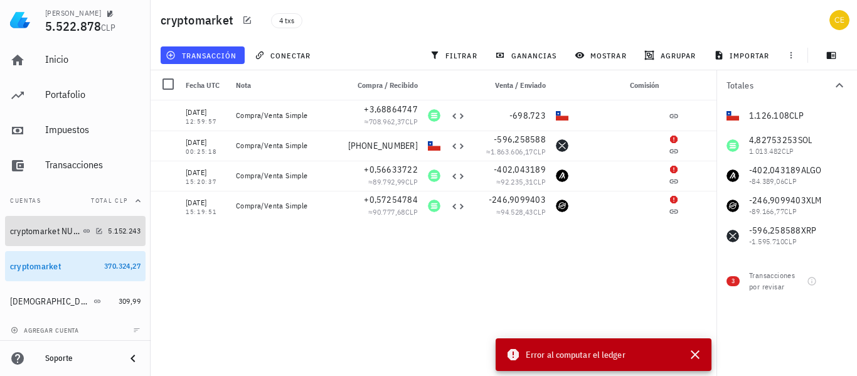
click at [78, 225] on div "cryptomarket NUEVA" at bounding box center [56, 231] width 93 height 12
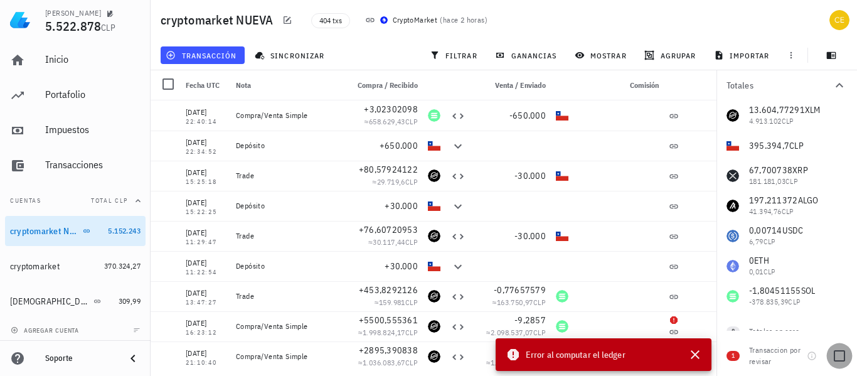
click at [836, 357] on div at bounding box center [838, 355] width 21 height 21
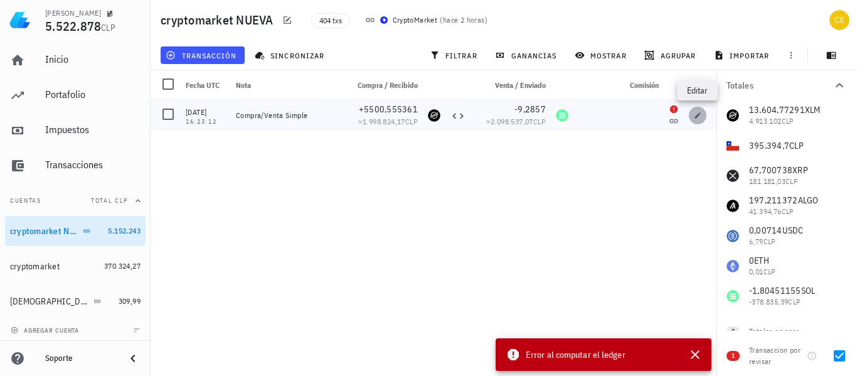
click at [692, 116] on span "button" at bounding box center [697, 116] width 18 height 8
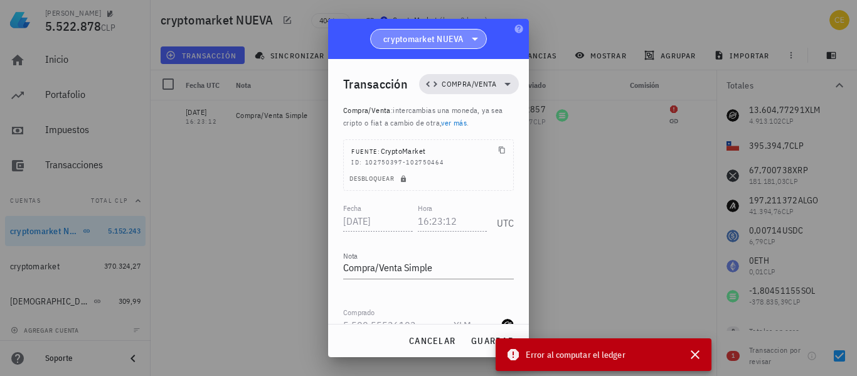
click at [477, 41] on icon at bounding box center [474, 38] width 15 height 15
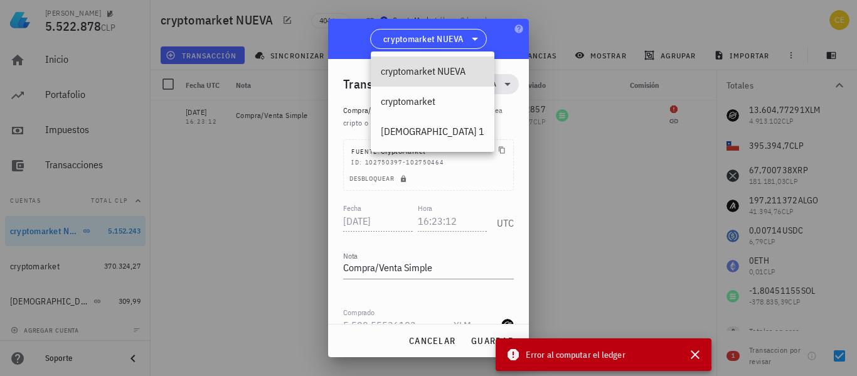
click at [502, 41] on div "cryptomarket NUEVA" at bounding box center [428, 39] width 201 height 40
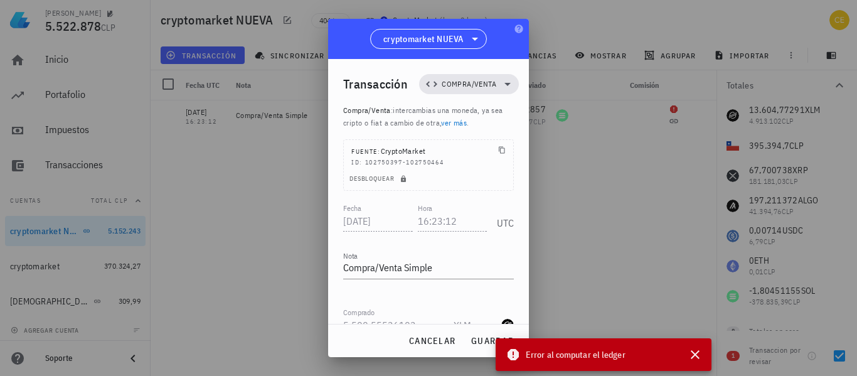
click at [602, 244] on div at bounding box center [428, 188] width 857 height 376
click at [480, 344] on span "guardar" at bounding box center [491, 340] width 43 height 11
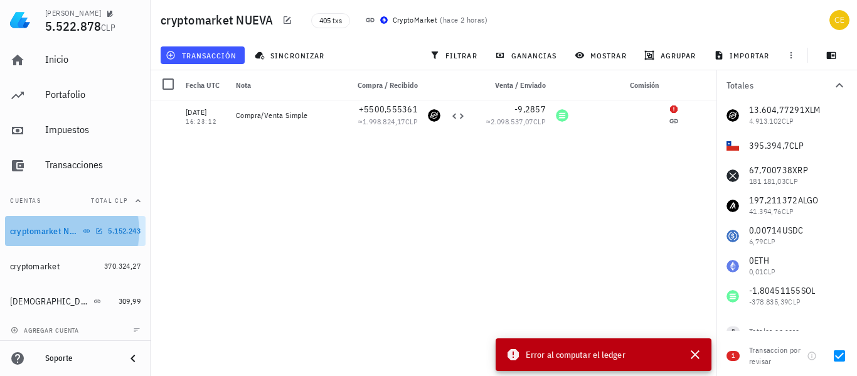
click at [90, 234] on div at bounding box center [96, 230] width 13 height 11
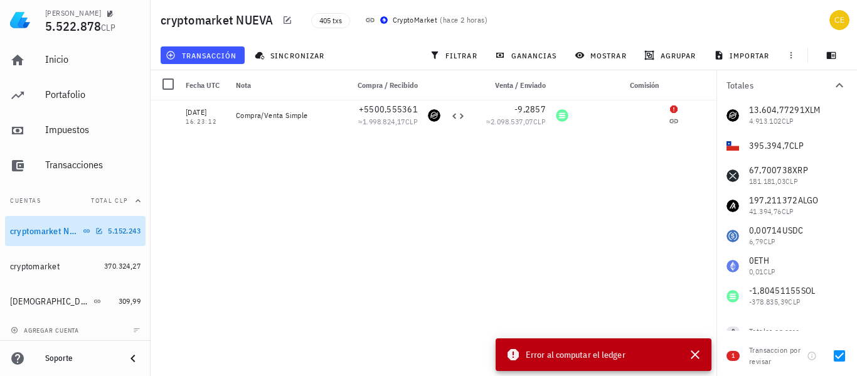
click at [39, 232] on div "cryptomarket NUEVA" at bounding box center [45, 231] width 70 height 11
click at [837, 352] on div at bounding box center [838, 355] width 21 height 21
checkbox input "false"
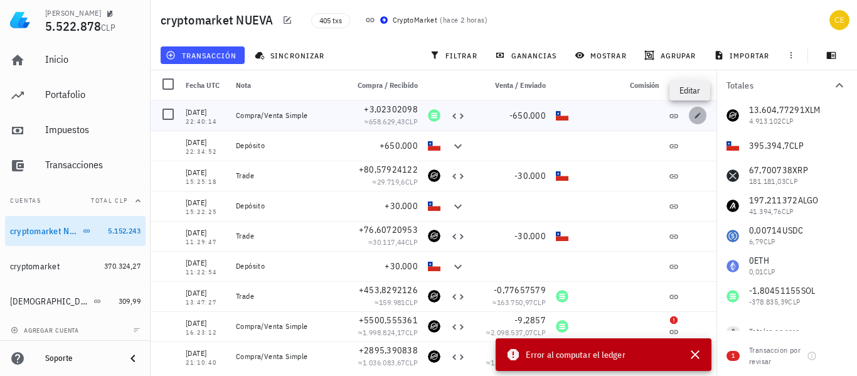
click at [693, 114] on icon "button" at bounding box center [697, 116] width 8 height 8
type input "2025-10-09"
type input "22:40:14"
type input "3,02302098"
type input "SOL"
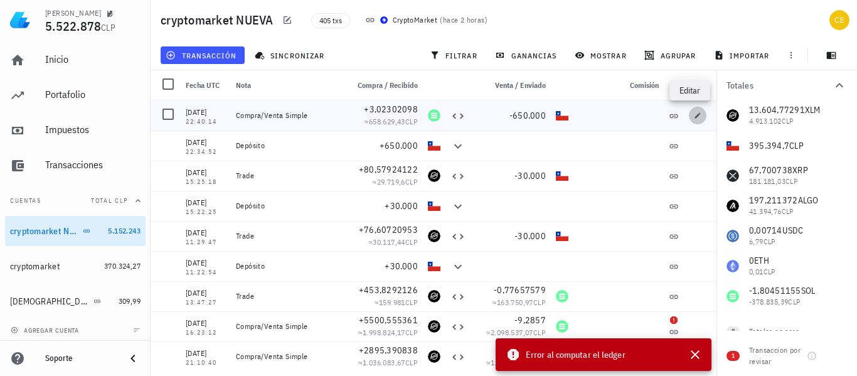
type input "650.000"
type input "CLP"
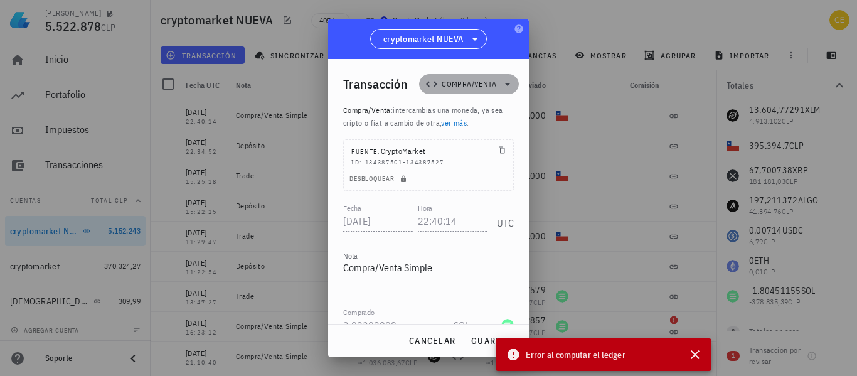
click at [500, 81] on icon at bounding box center [507, 83] width 15 height 15
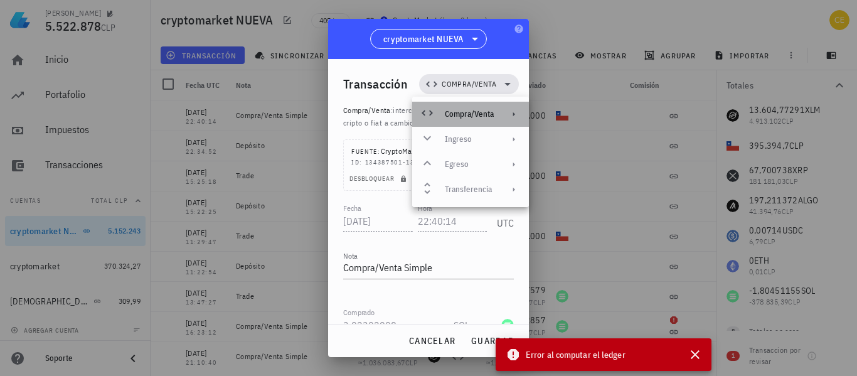
click at [507, 115] on div at bounding box center [511, 114] width 15 height 10
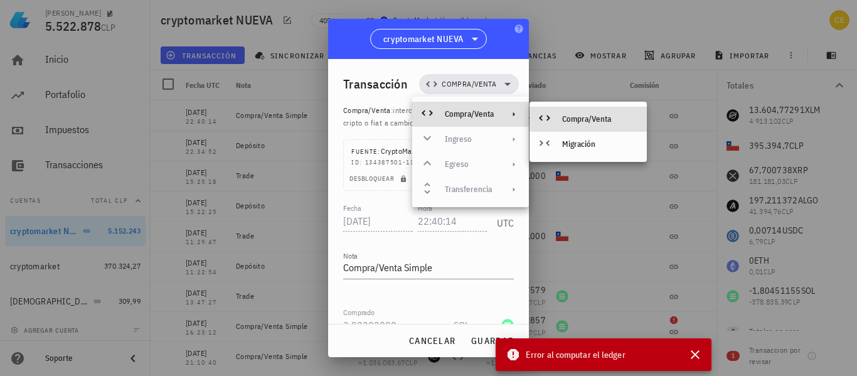
click at [558, 19] on div at bounding box center [428, 188] width 857 height 376
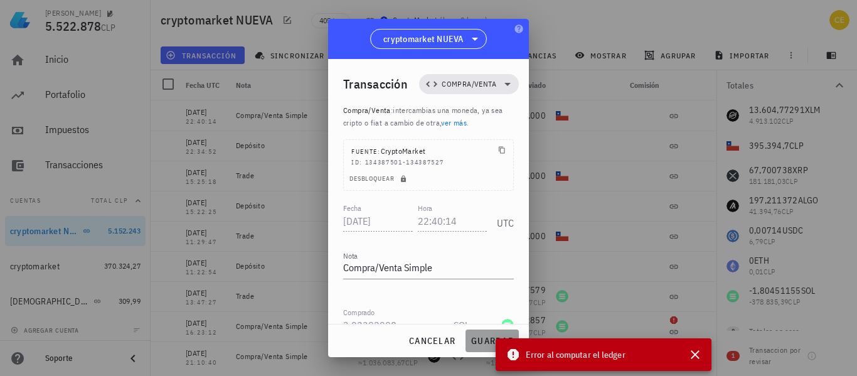
click at [478, 335] on span "guardar" at bounding box center [491, 340] width 43 height 11
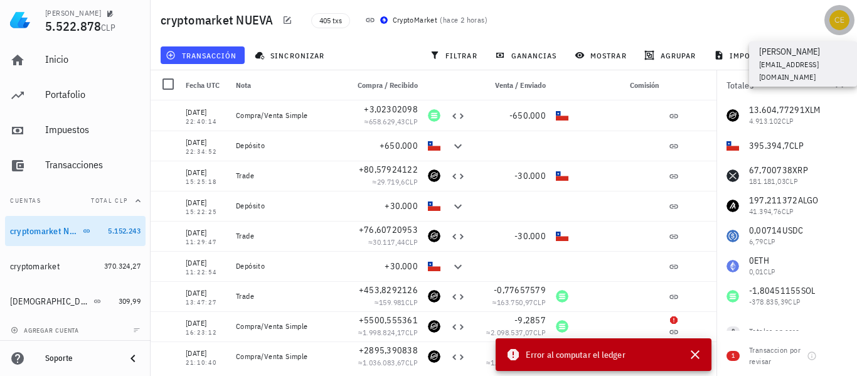
click at [840, 19] on div "avatar" at bounding box center [839, 20] width 20 height 20
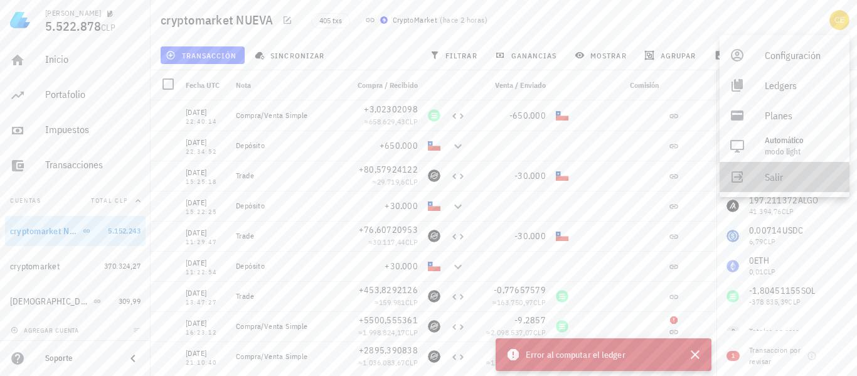
click at [781, 181] on div "Salir" at bounding box center [801, 176] width 75 height 25
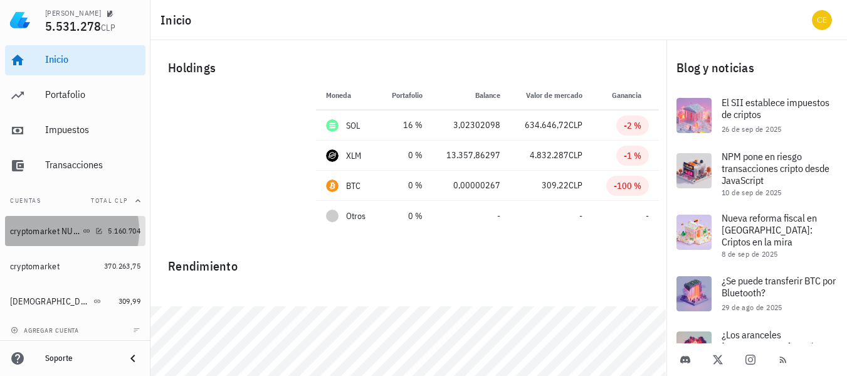
click at [45, 232] on div "cryptomarket NUEVA" at bounding box center [45, 231] width 70 height 11
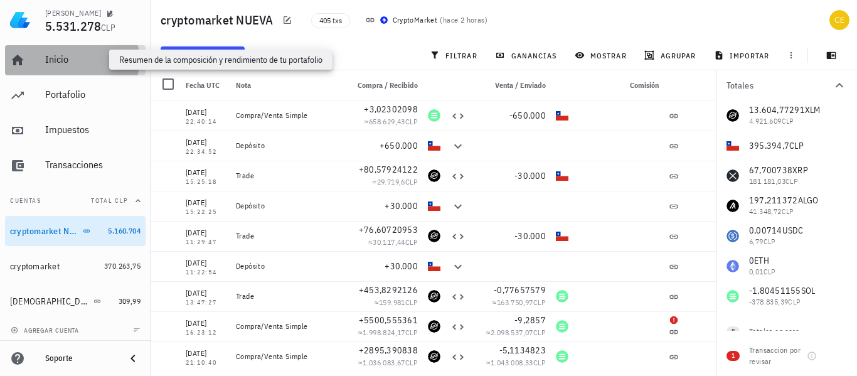
click at [100, 59] on div "Inicio" at bounding box center [92, 59] width 95 height 12
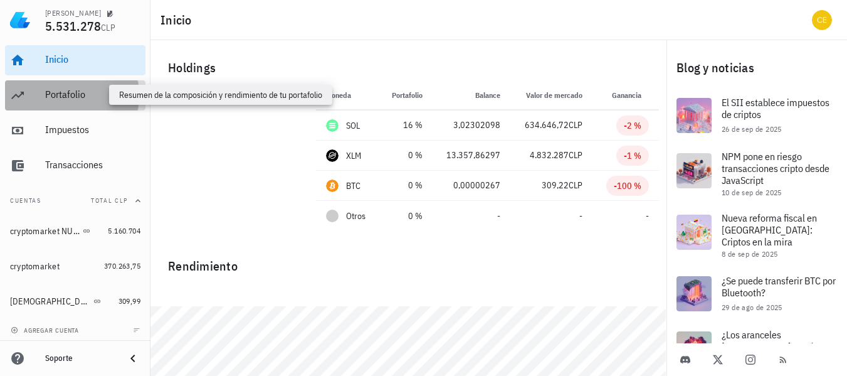
click at [90, 91] on div "Portafolio" at bounding box center [92, 94] width 95 height 12
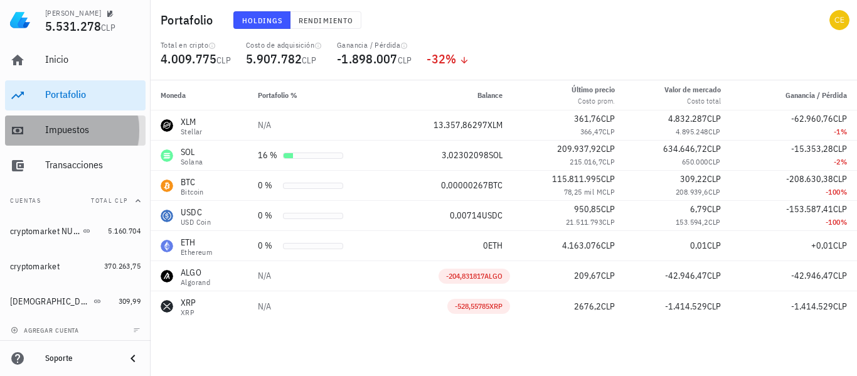
click at [72, 131] on div "Impuestos" at bounding box center [92, 130] width 95 height 12
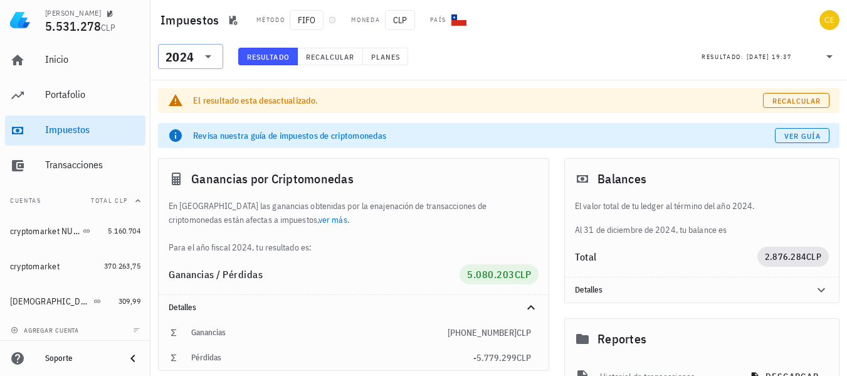
click at [207, 61] on icon at bounding box center [208, 56] width 15 height 15
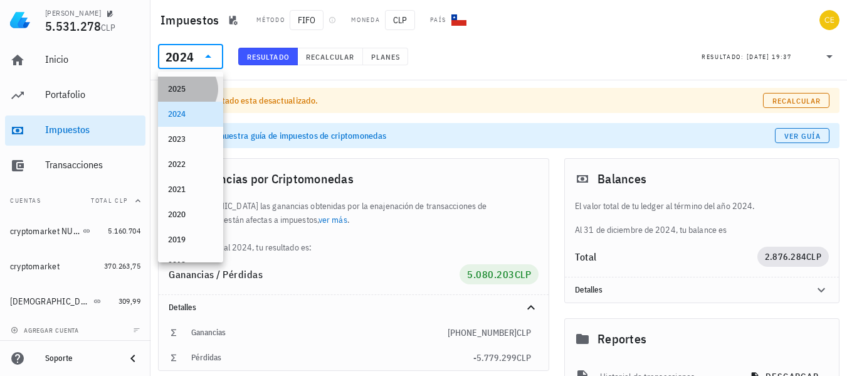
click at [191, 90] on div "2025" at bounding box center [190, 89] width 45 height 10
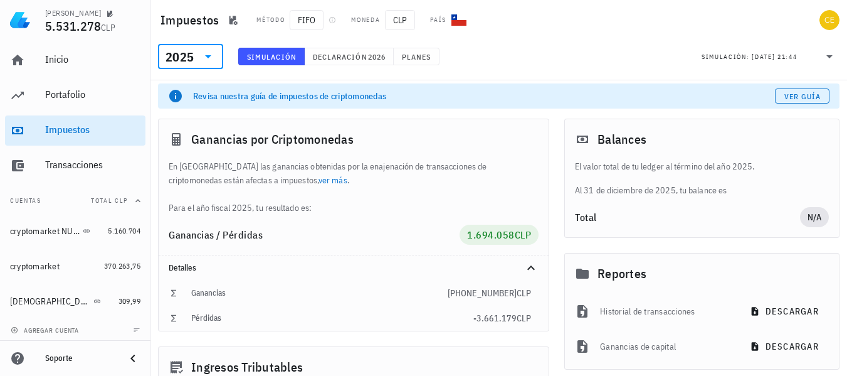
scroll to position [38, 0]
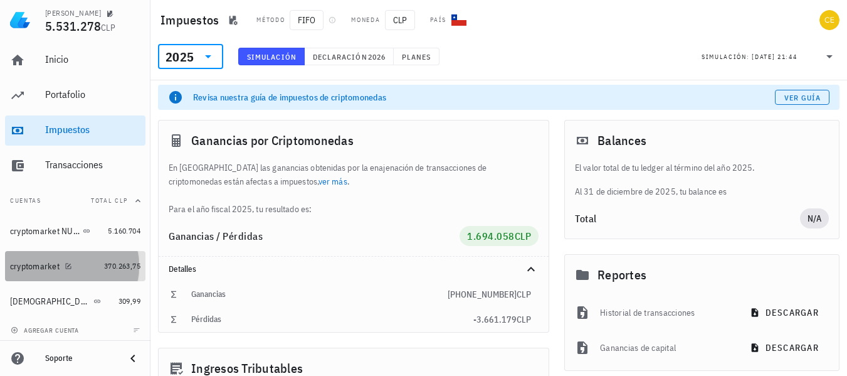
click at [22, 266] on div "cryptomarket" at bounding box center [35, 266] width 50 height 11
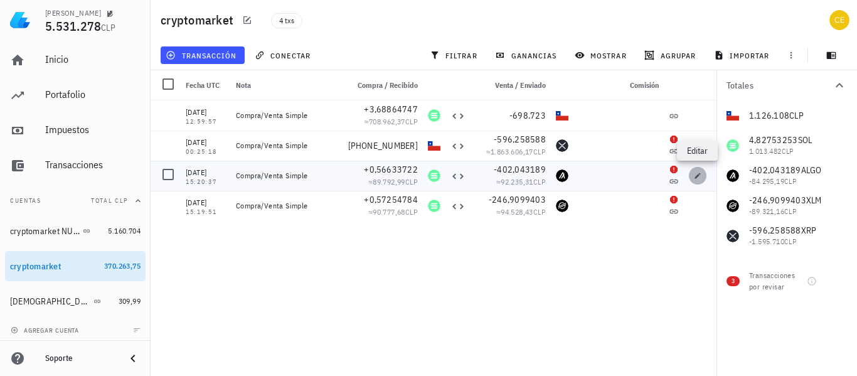
click at [698, 172] on icon "button" at bounding box center [697, 176] width 8 height 8
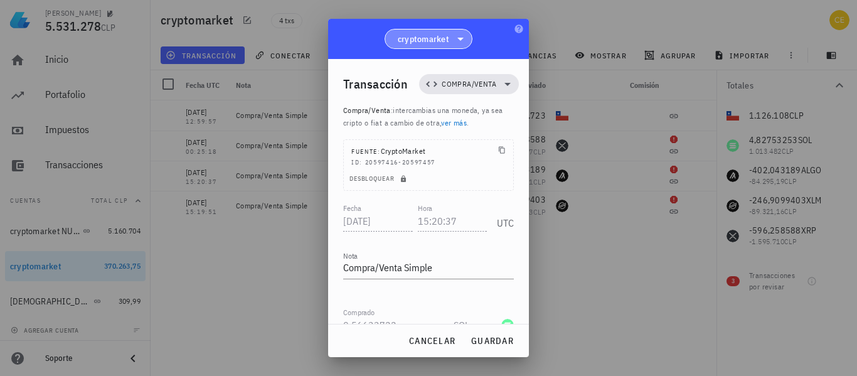
click at [461, 37] on icon at bounding box center [460, 38] width 15 height 15
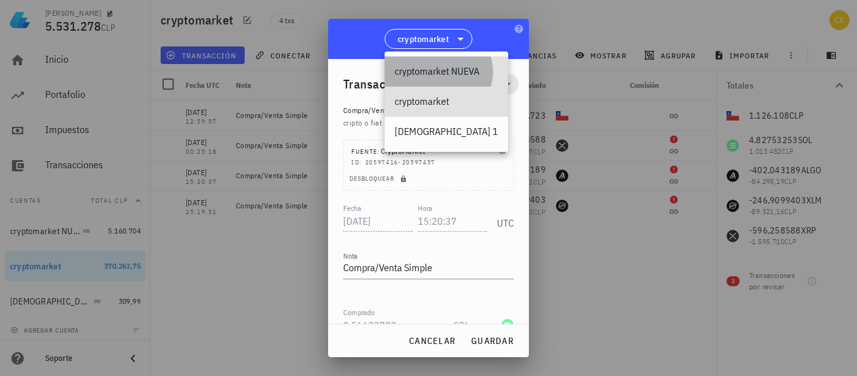
click at [452, 66] on div "cryptomarket NUEVA" at bounding box center [445, 71] width 103 height 12
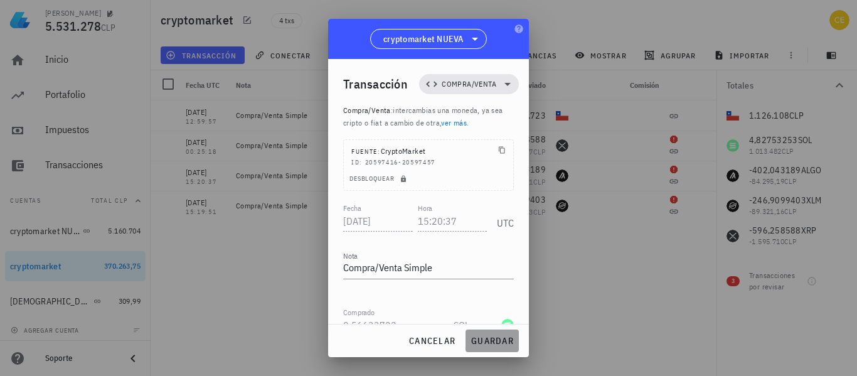
click at [501, 344] on span "guardar" at bounding box center [491, 340] width 43 height 11
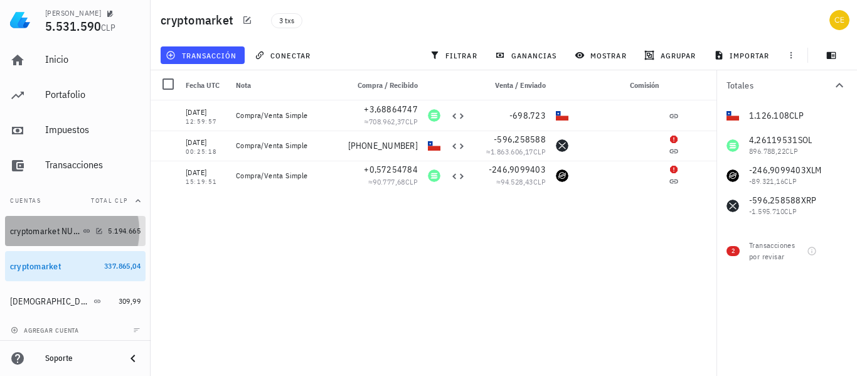
click at [50, 231] on div "cryptomarket NUEVA" at bounding box center [45, 231] width 70 height 11
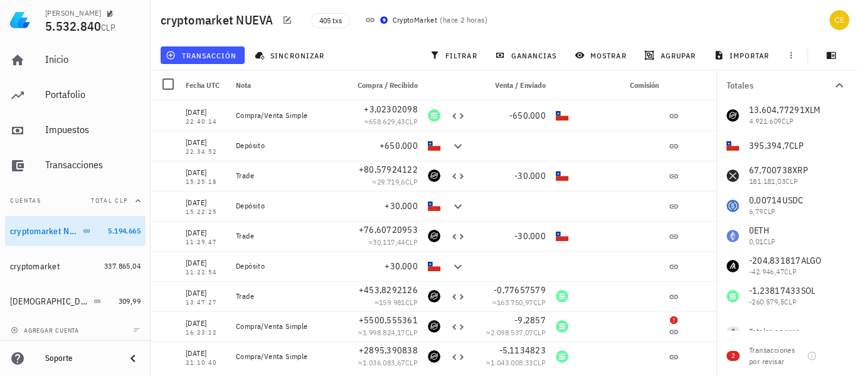
click at [852, 76] on button "Totales" at bounding box center [786, 85] width 140 height 30
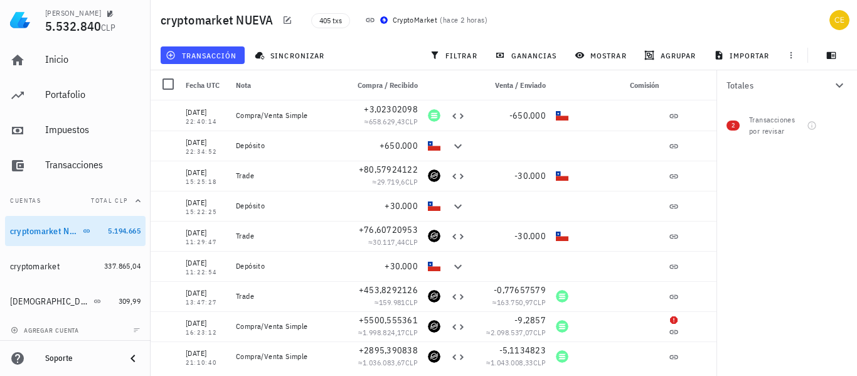
click at [853, 79] on button "Totales" at bounding box center [786, 85] width 140 height 30
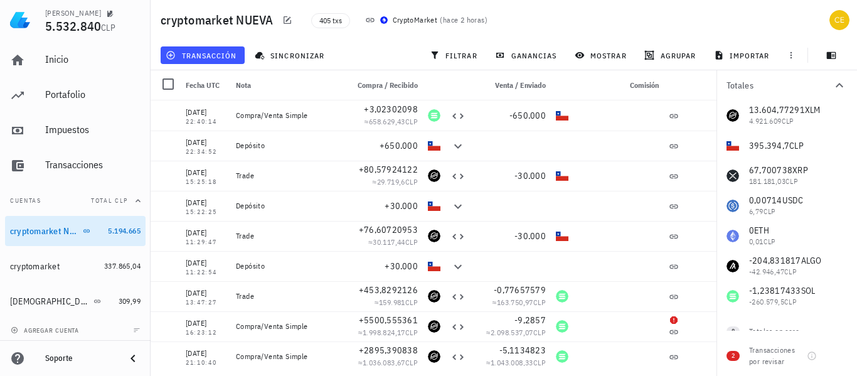
click at [853, 79] on button "Totales" at bounding box center [786, 85] width 140 height 30
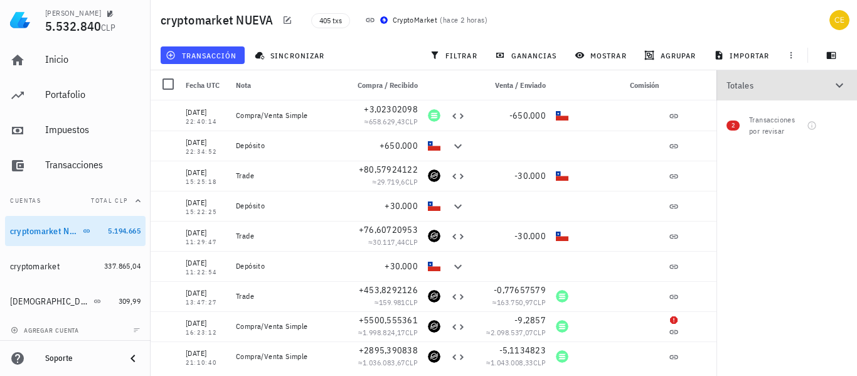
click at [855, 93] on button "Totales" at bounding box center [786, 85] width 140 height 30
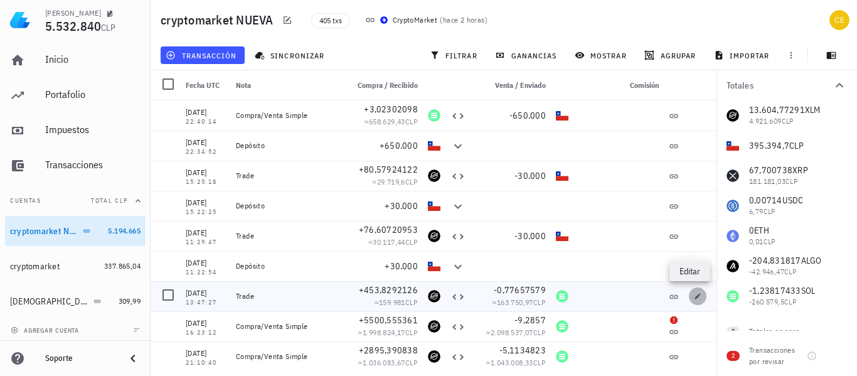
click at [688, 297] on span "button" at bounding box center [697, 296] width 18 height 8
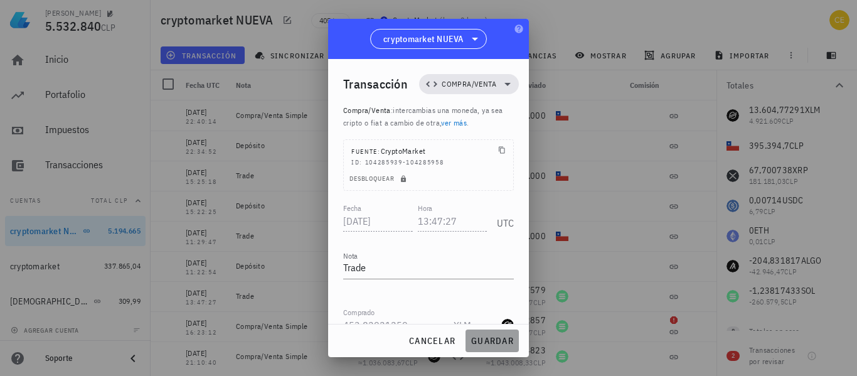
click at [477, 340] on span "guardar" at bounding box center [491, 340] width 43 height 11
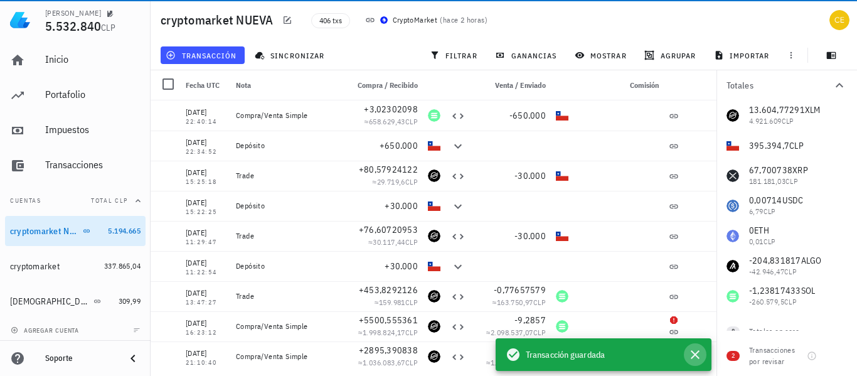
click at [698, 354] on icon "button" at bounding box center [694, 354] width 15 height 15
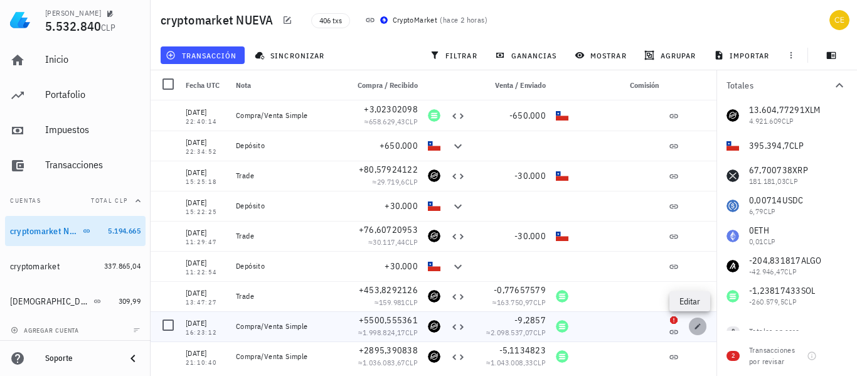
click at [693, 325] on icon "button" at bounding box center [697, 326] width 8 height 8
type input "[DATE]"
type input "16:23:12"
type textarea "Compra/Venta Simple"
type input "5.500,55536103"
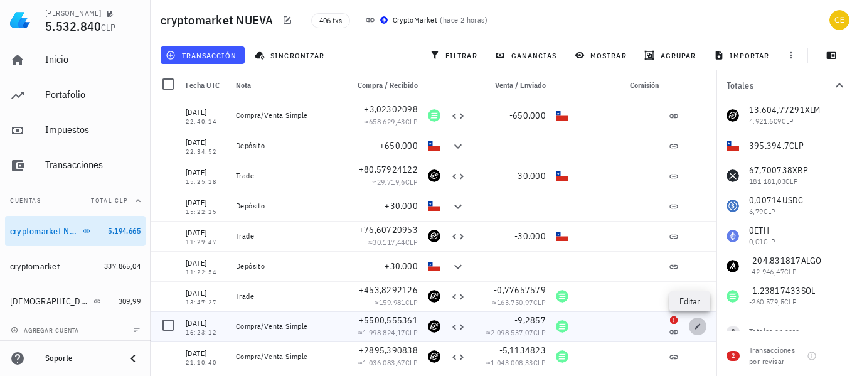
type input "9,2857"
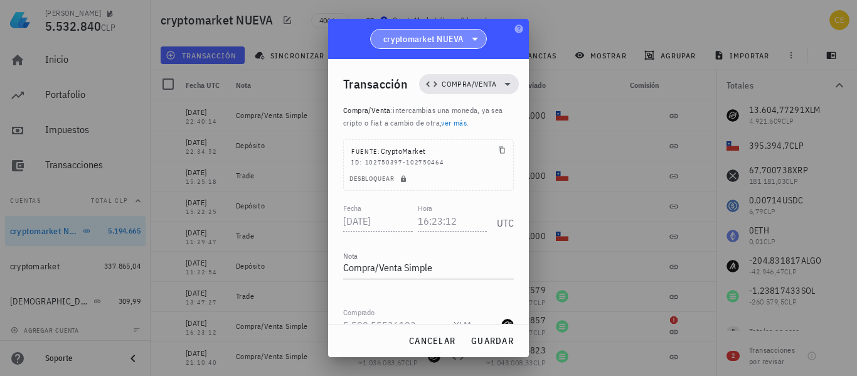
click at [472, 39] on icon at bounding box center [474, 38] width 15 height 15
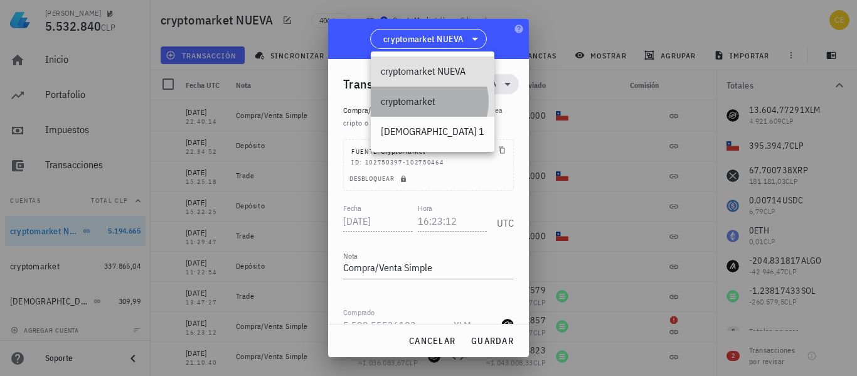
click at [435, 97] on div "cryptomarket" at bounding box center [432, 101] width 103 height 12
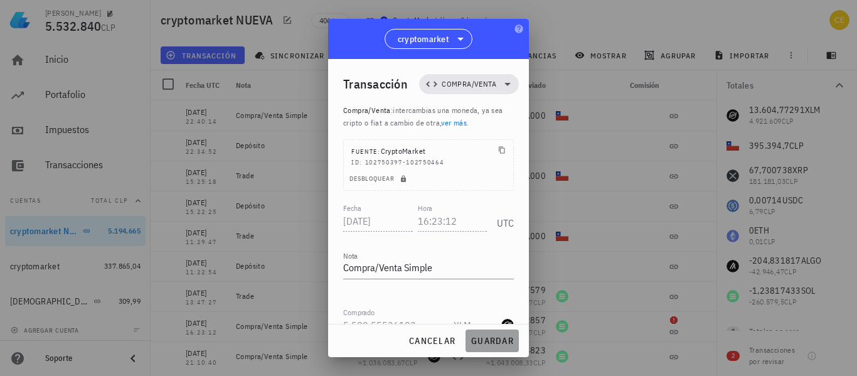
click at [498, 344] on span "guardar" at bounding box center [491, 340] width 43 height 11
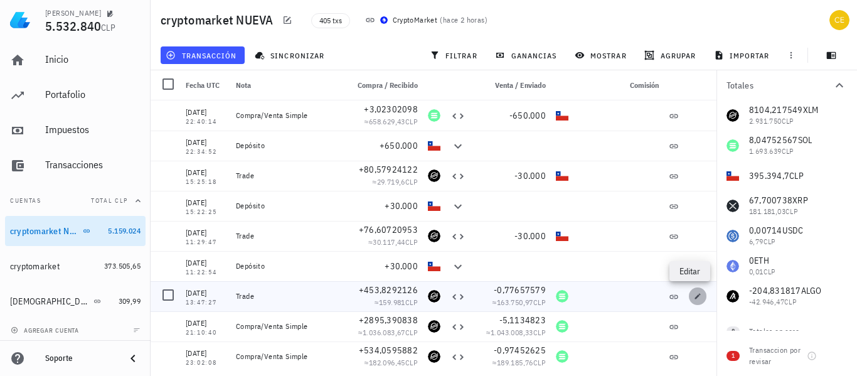
click at [693, 297] on icon "button" at bounding box center [697, 296] width 8 height 8
type input "[DATE]"
type input "13:47:27"
type textarea "Trade"
type input "453,82921259"
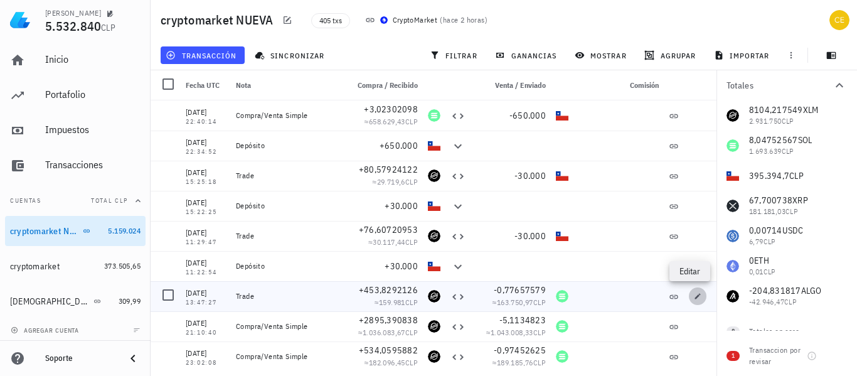
type input "0,77657579"
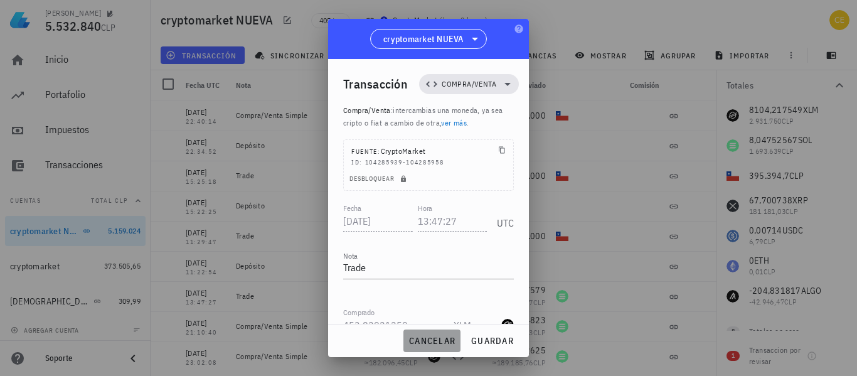
click at [426, 334] on button "cancelar" at bounding box center [431, 340] width 57 height 23
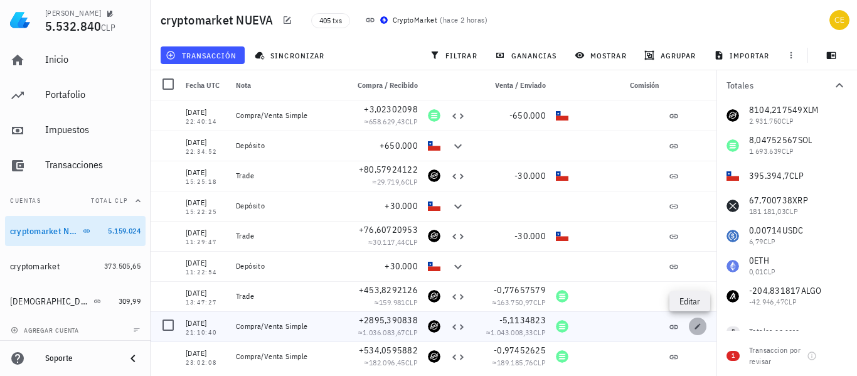
click at [688, 326] on span "button" at bounding box center [697, 326] width 18 height 8
type input "[DATE]"
type input "21:10:40"
type textarea "Compra/Venta Simple"
type input "2.895,39083817"
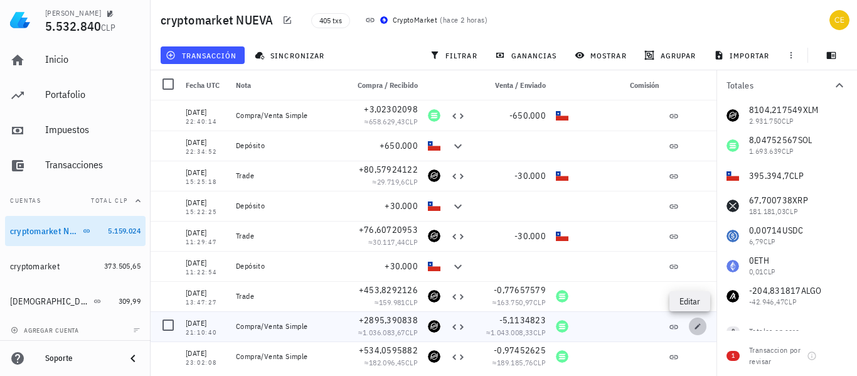
type input "5,1134823"
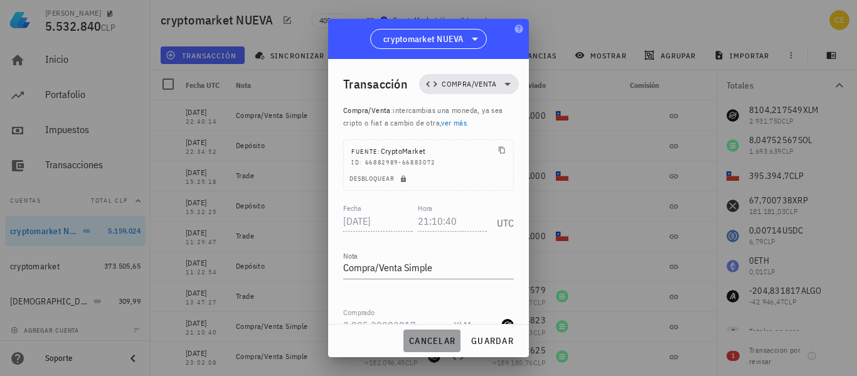
click at [451, 337] on span "cancelar" at bounding box center [431, 340] width 47 height 11
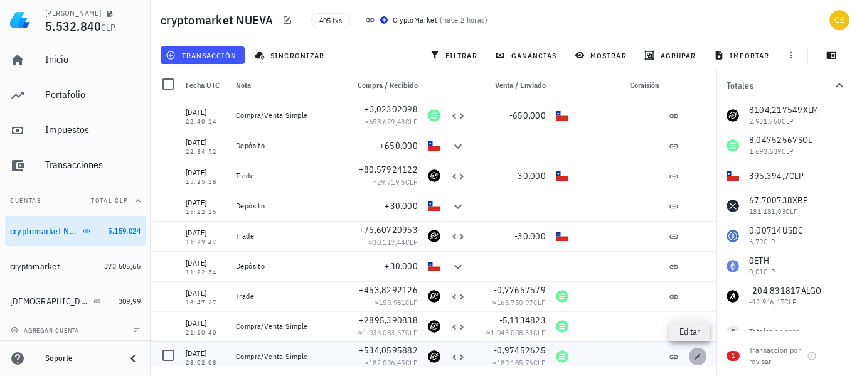
click at [693, 357] on icon "button" at bounding box center [697, 356] width 8 height 8
type input "[DATE]"
type input "23:02:08"
type input "534,05958816"
type input "0,97452625"
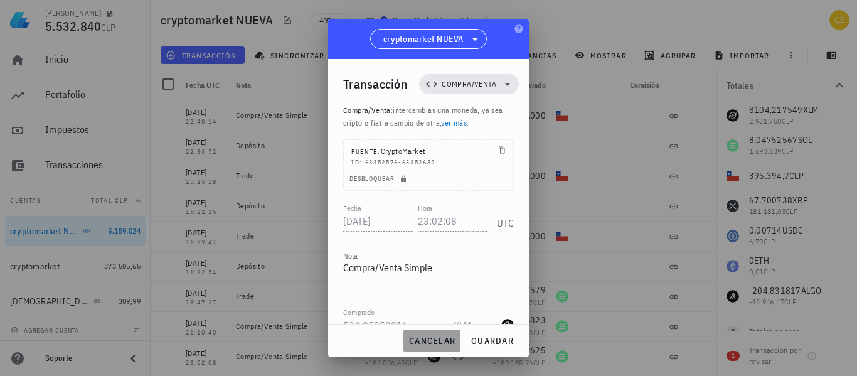
click at [442, 339] on span "cancelar" at bounding box center [431, 340] width 47 height 11
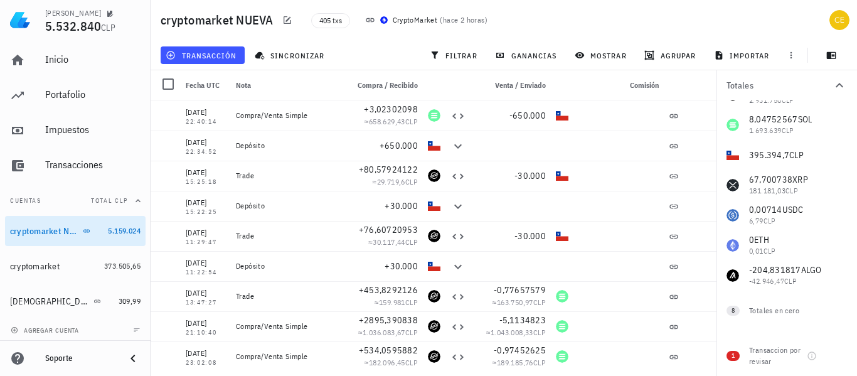
click at [782, 120] on div "8104,217549 XLM 2.931.750 CLP 8,04752567 SOL 1.693.639 CLP 395.394,7 CLP 67,700…" at bounding box center [786, 185] width 140 height 211
click at [752, 119] on div "8104,217549 XLM 2.931.750 CLP 8,04752567 SOL 1.693.639 CLP 395.394,7 CLP 67,700…" at bounding box center [786, 185] width 140 height 211
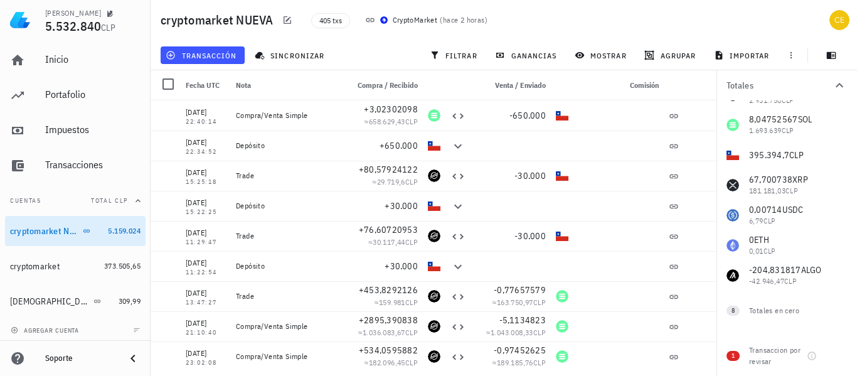
click at [811, 135] on div "8104,217549 XLM 2.931.750 CLP 8,04752567 SOL 1.693.639 CLP 395.394,7 CLP 67,700…" at bounding box center [786, 185] width 140 height 211
click at [695, 327] on icon "button" at bounding box center [698, 326] width 6 height 6
type input "[DATE]"
type input "21:10:40"
type input "2.895,39083817"
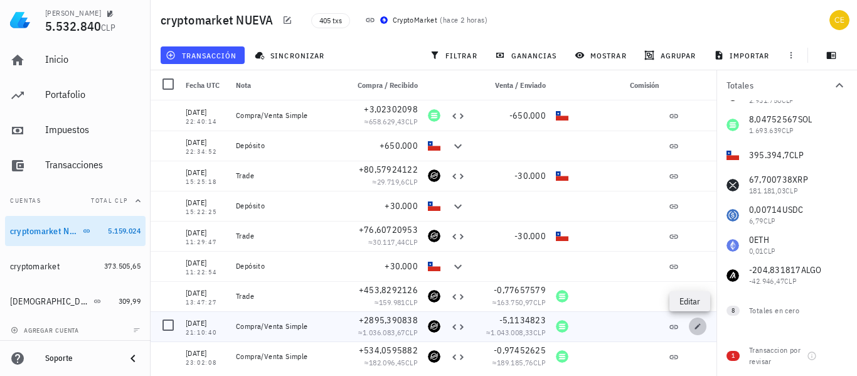
type input "5,1134823"
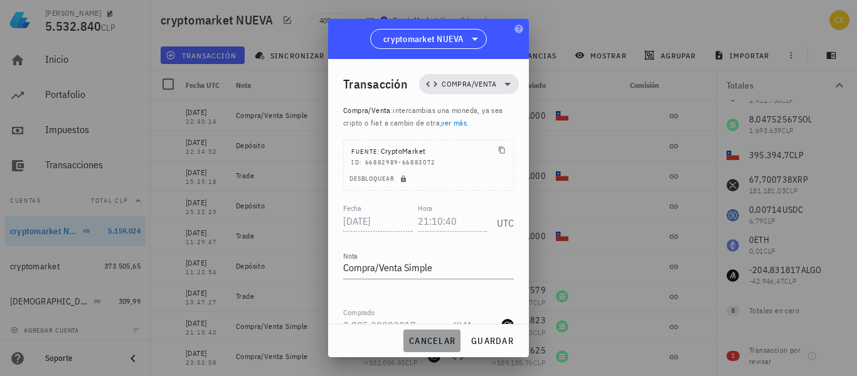
click at [439, 340] on span "cancelar" at bounding box center [431, 340] width 47 height 11
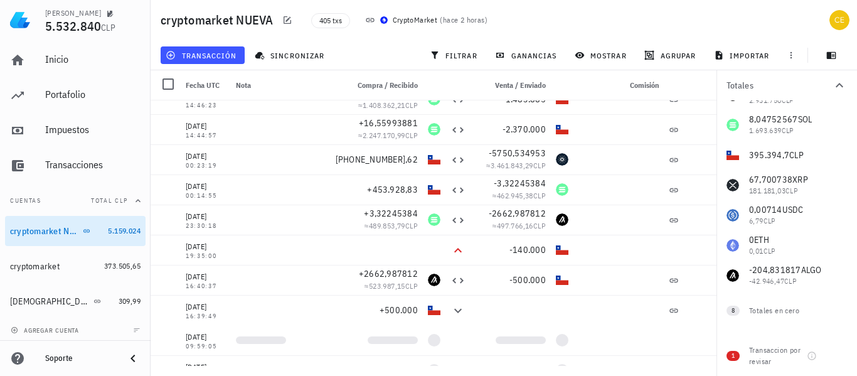
scroll to position [1819, 0]
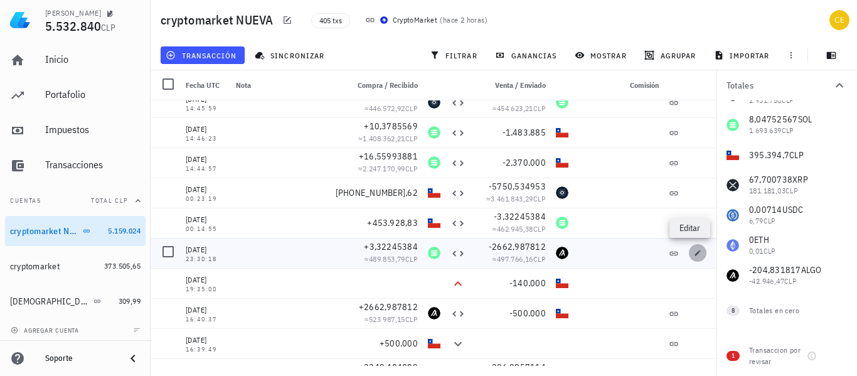
click at [695, 252] on icon "button" at bounding box center [698, 253] width 6 height 6
type input "[DATE]"
type input "23:30:18"
type input "3,32245384"
type input "SOL"
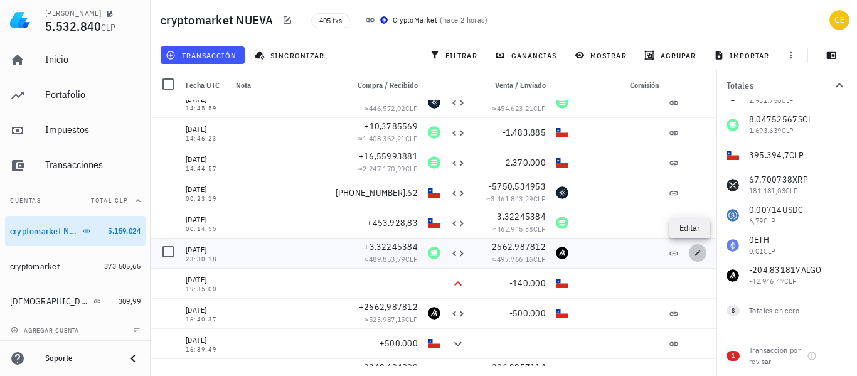
type input "2.662,987812"
type input "ALGO"
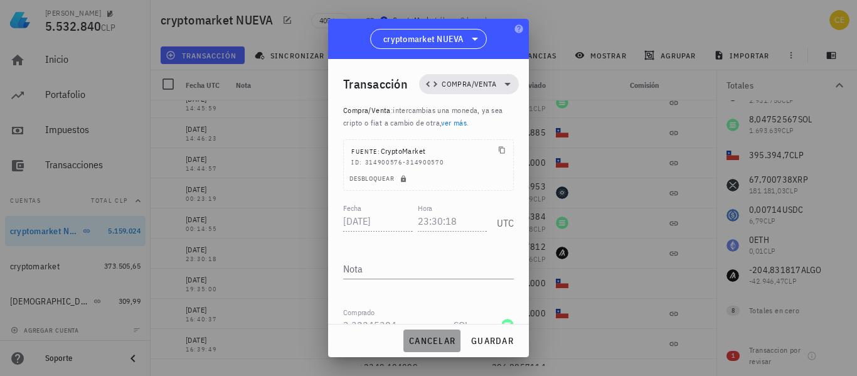
click at [432, 334] on button "cancelar" at bounding box center [431, 340] width 57 height 23
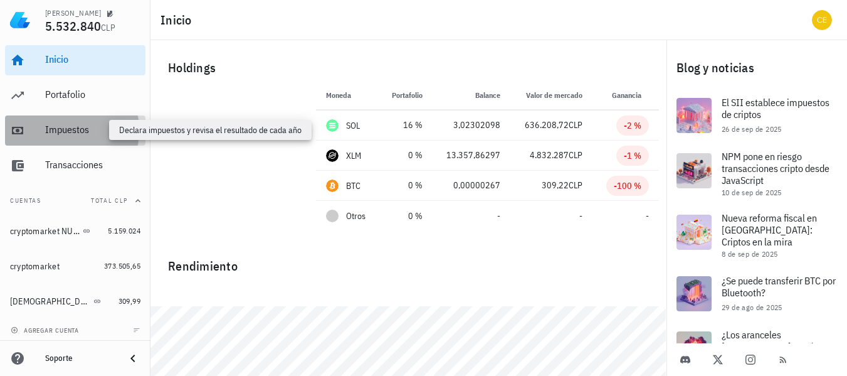
click at [76, 133] on div "Impuestos" at bounding box center [92, 130] width 95 height 12
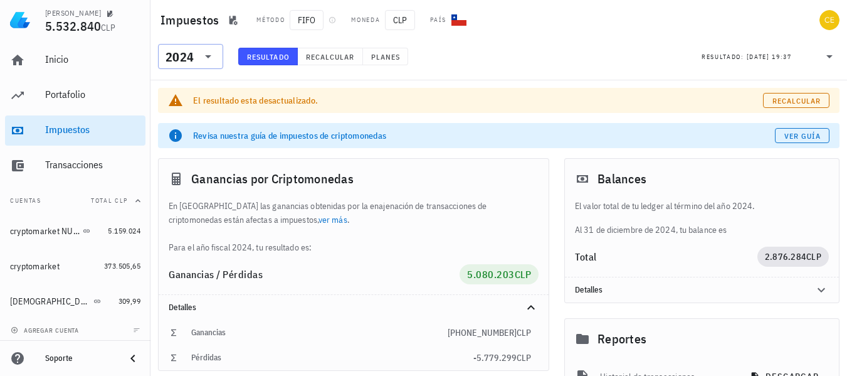
click at [201, 51] on icon at bounding box center [208, 56] width 15 height 15
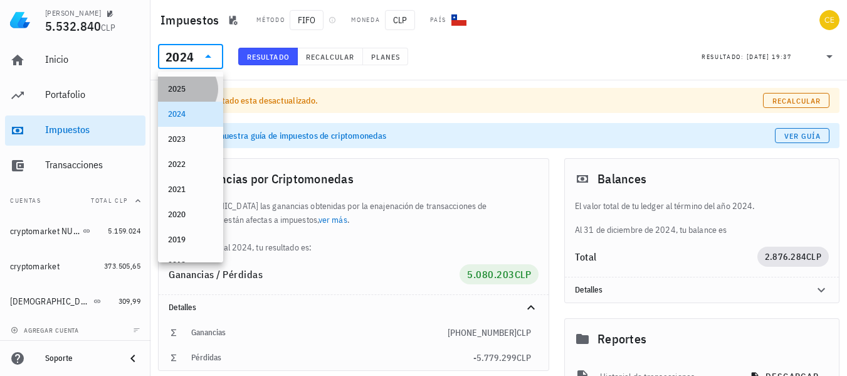
click at [198, 86] on div "2025" at bounding box center [190, 89] width 45 height 10
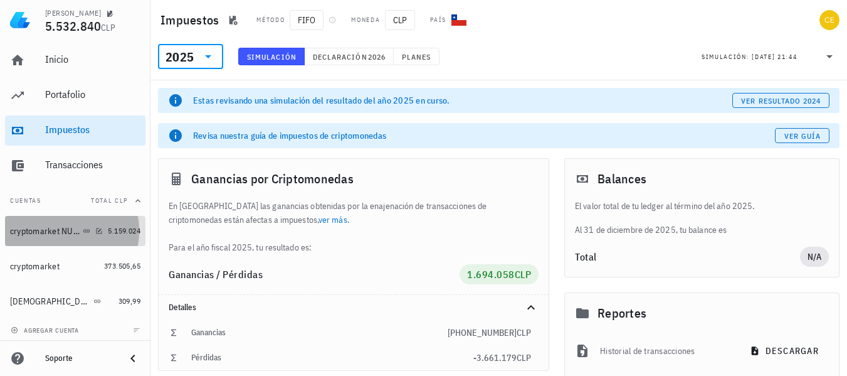
click at [63, 235] on div "cryptomarket NUEVA" at bounding box center [45, 231] width 70 height 11
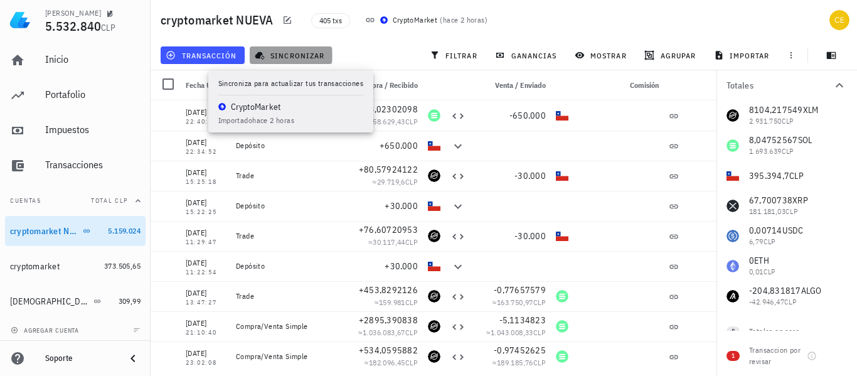
click at [285, 51] on span "sincronizar" at bounding box center [290, 55] width 67 height 10
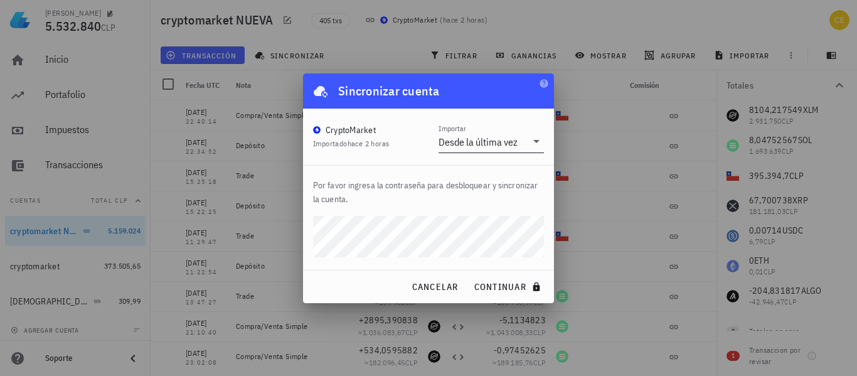
click at [535, 141] on icon at bounding box center [536, 141] width 6 height 3
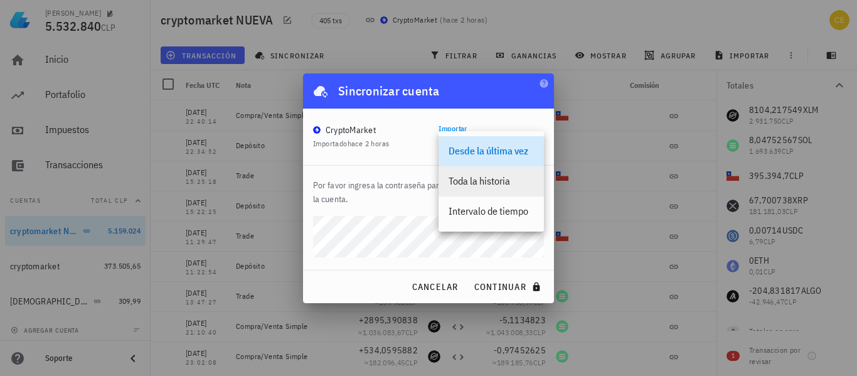
click at [500, 182] on div "Toda la historia" at bounding box center [490, 181] width 85 height 12
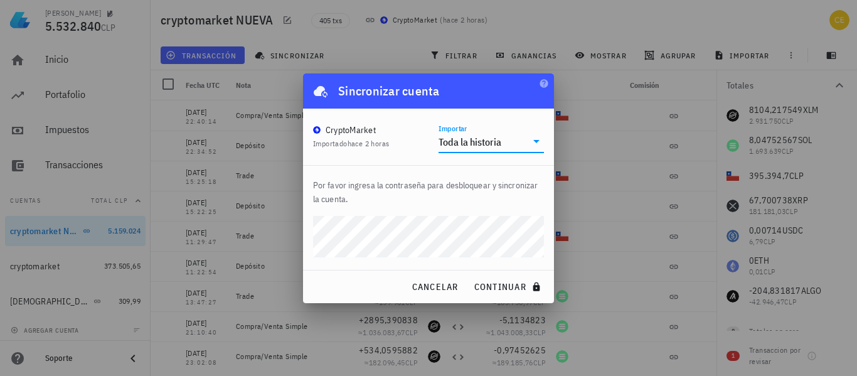
click at [533, 141] on icon at bounding box center [536, 141] width 15 height 15
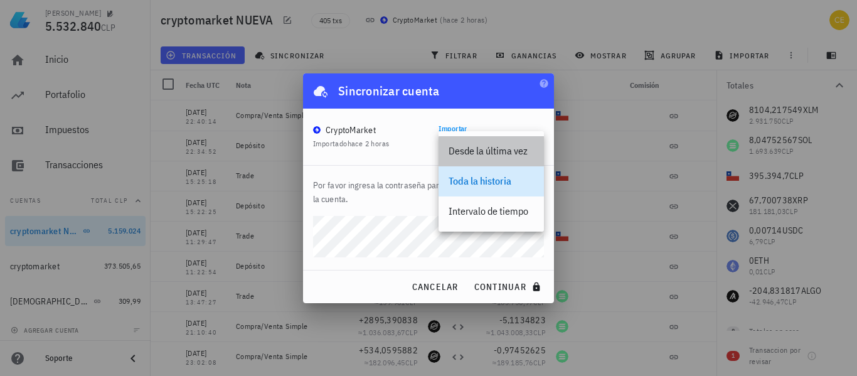
click at [533, 141] on div "Desde la última vez" at bounding box center [490, 150] width 85 height 27
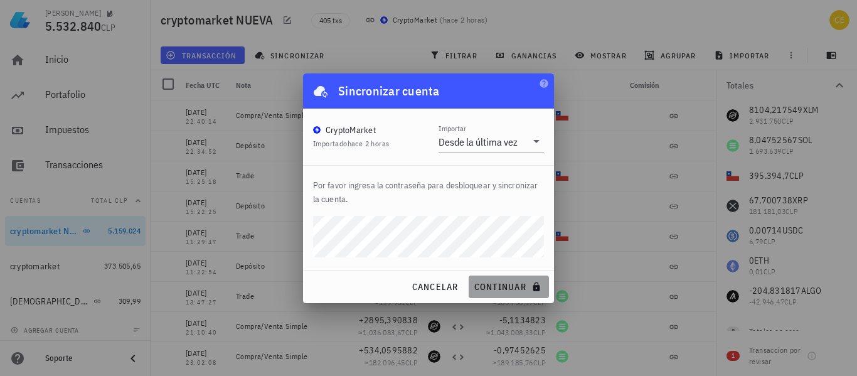
click at [502, 278] on button "continuar" at bounding box center [508, 286] width 80 height 23
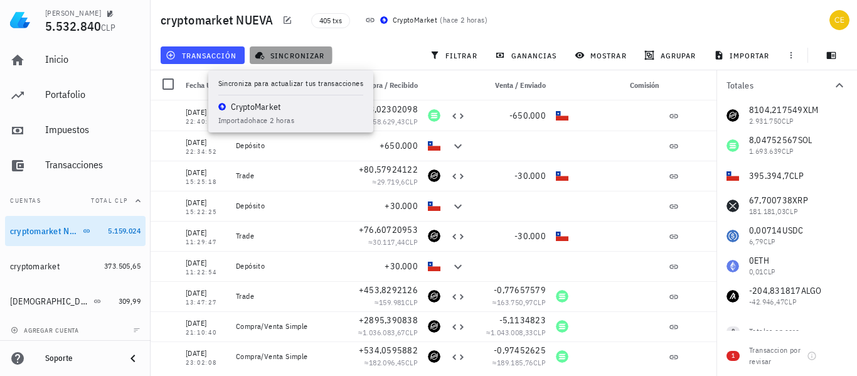
click at [314, 53] on span "sincronizar" at bounding box center [290, 55] width 67 height 10
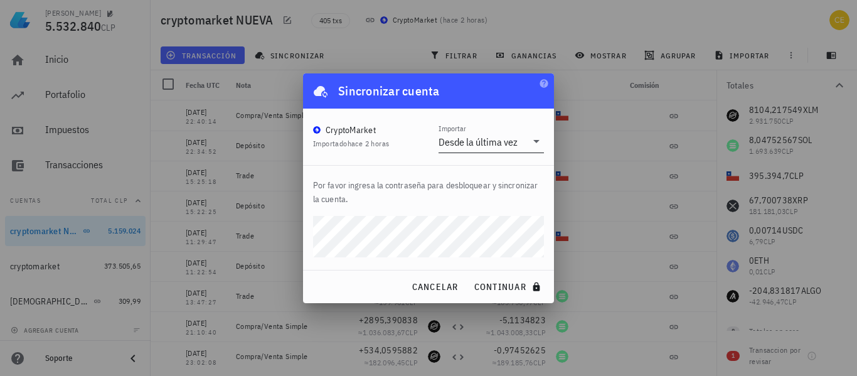
click at [497, 142] on div "Desde la última vez" at bounding box center [477, 141] width 79 height 13
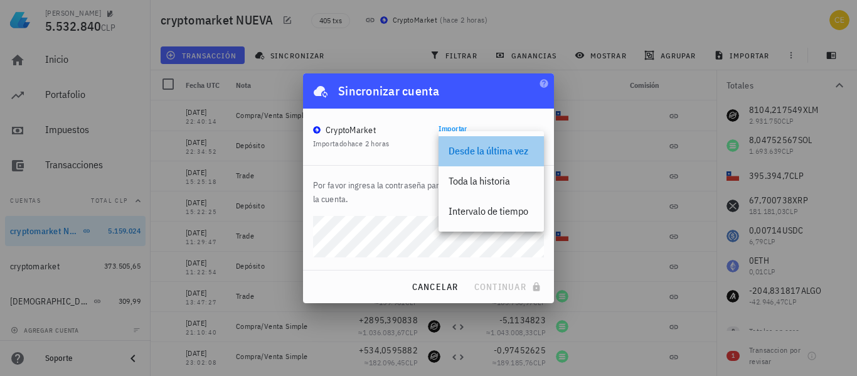
click at [490, 149] on div "Desde la última vez" at bounding box center [490, 151] width 85 height 12
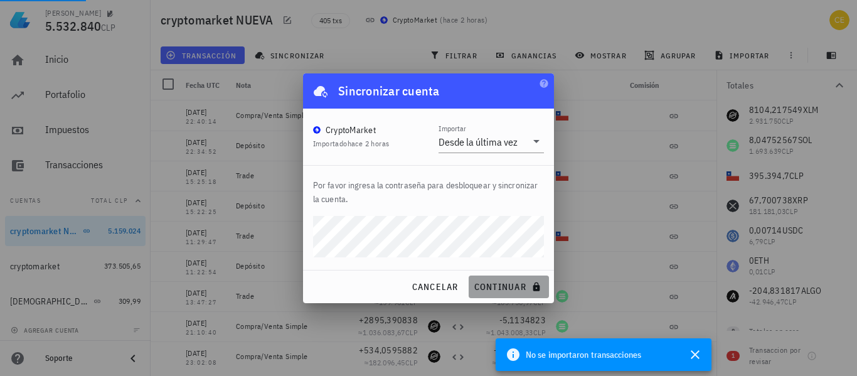
click at [505, 287] on span "continuar" at bounding box center [508, 286] width 70 height 11
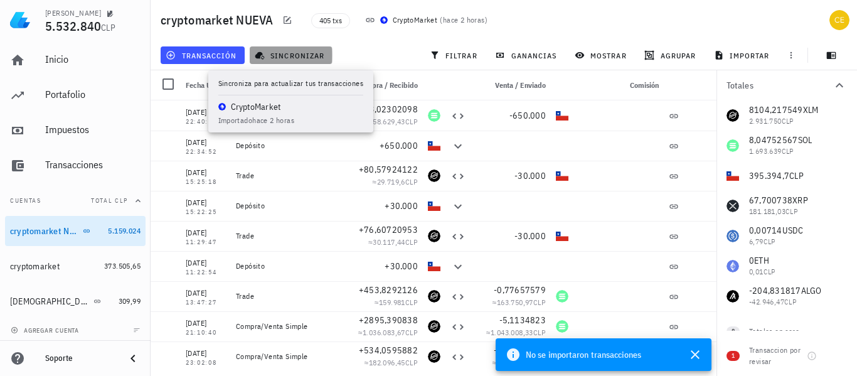
click at [306, 53] on span "sincronizar" at bounding box center [290, 55] width 67 height 10
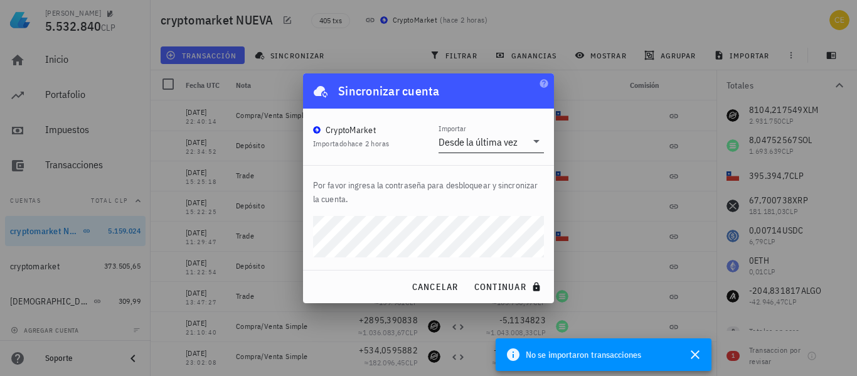
click at [530, 142] on icon at bounding box center [536, 141] width 15 height 15
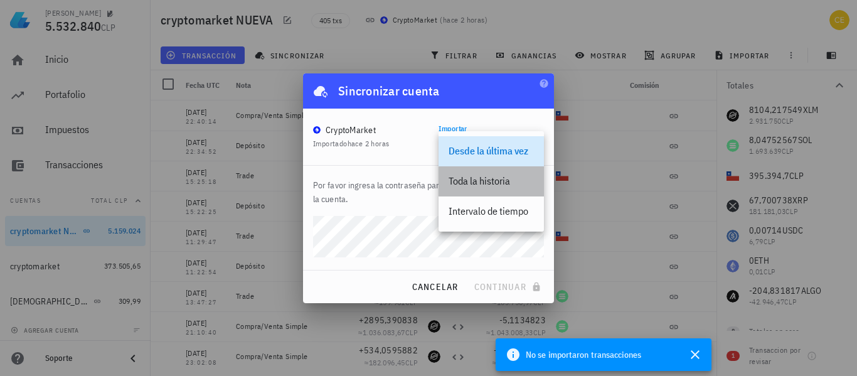
click at [492, 175] on div "Toda la historia" at bounding box center [490, 181] width 85 height 12
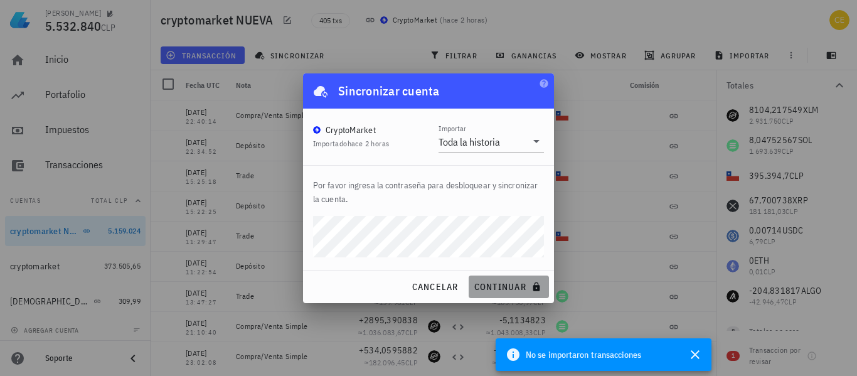
click at [493, 283] on span "continuar" at bounding box center [508, 286] width 70 height 11
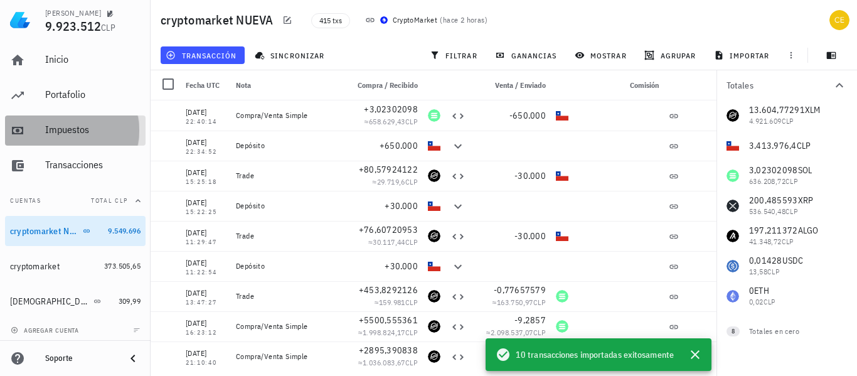
click at [82, 130] on div "Impuestos" at bounding box center [92, 130] width 95 height 12
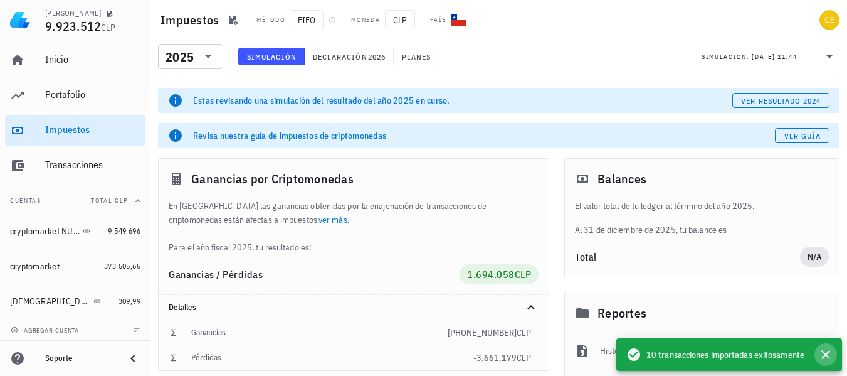
click at [826, 354] on icon "button" at bounding box center [825, 354] width 9 height 9
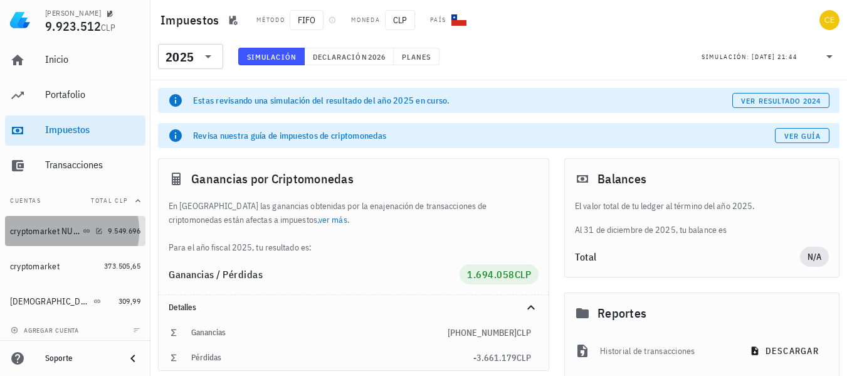
click at [58, 233] on div "cryptomarket NUEVA" at bounding box center [45, 231] width 70 height 11
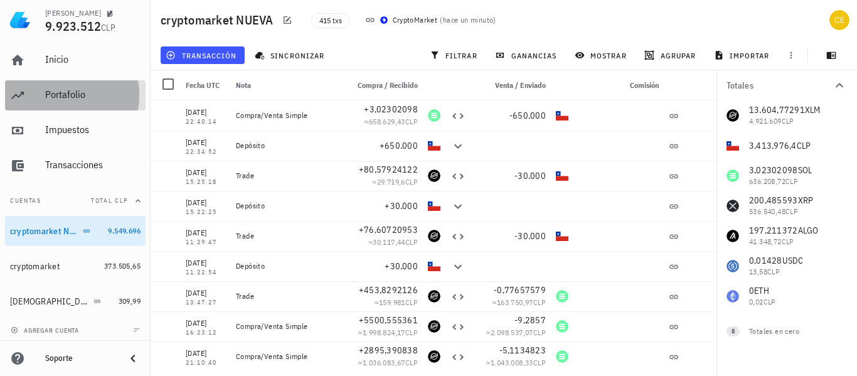
click at [90, 107] on div "Portafolio" at bounding box center [92, 95] width 95 height 28
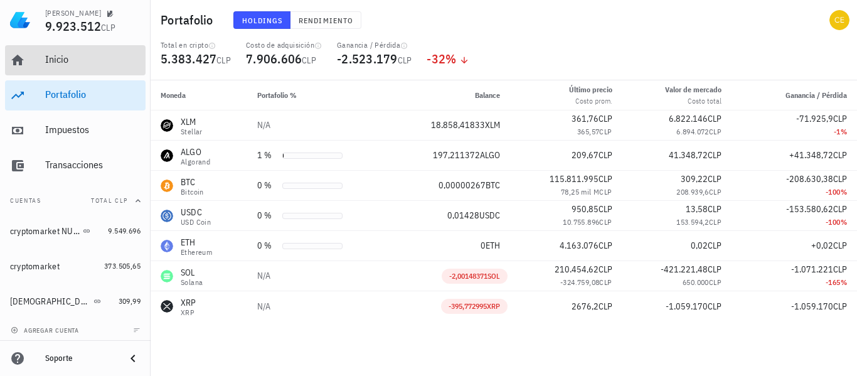
click at [52, 63] on div "Inicio" at bounding box center [92, 59] width 95 height 12
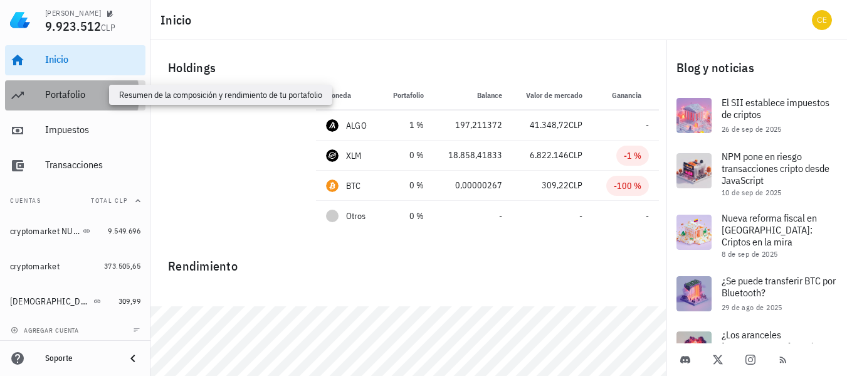
click at [71, 96] on div "Portafolio" at bounding box center [92, 94] width 95 height 12
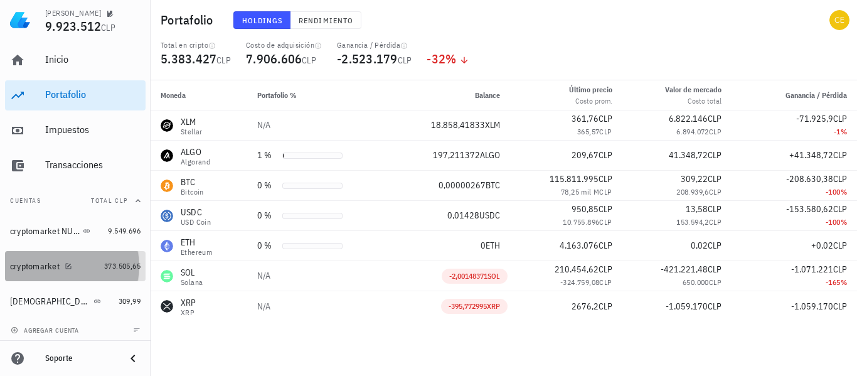
click at [31, 263] on div "cryptomarket" at bounding box center [35, 266] width 50 height 11
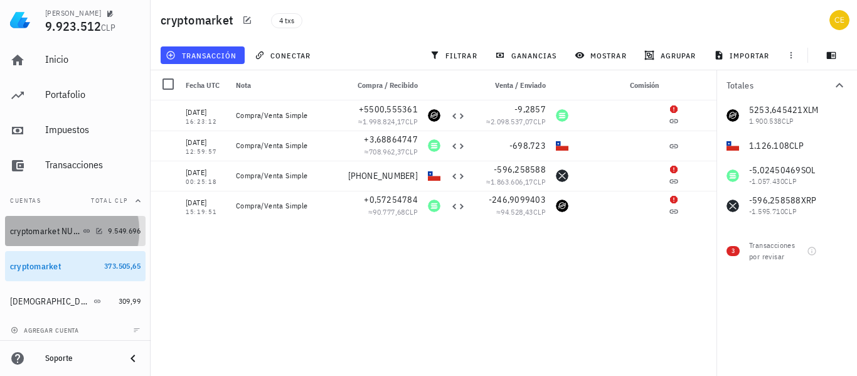
click at [60, 235] on div "cryptomarket NUEVA" at bounding box center [45, 231] width 70 height 11
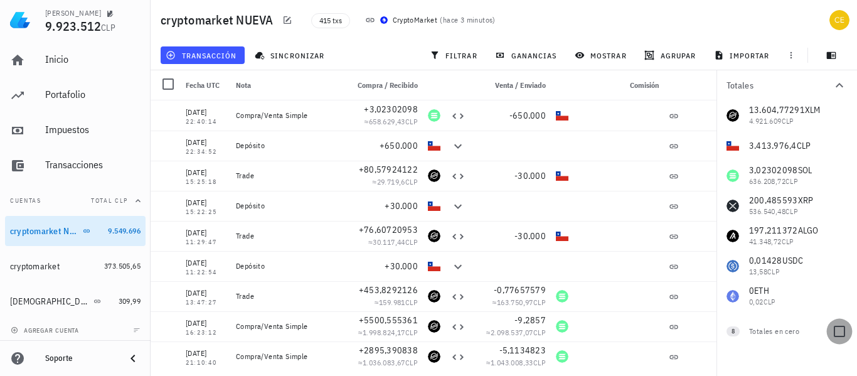
click at [836, 331] on div at bounding box center [838, 330] width 21 height 21
checkbox input "true"
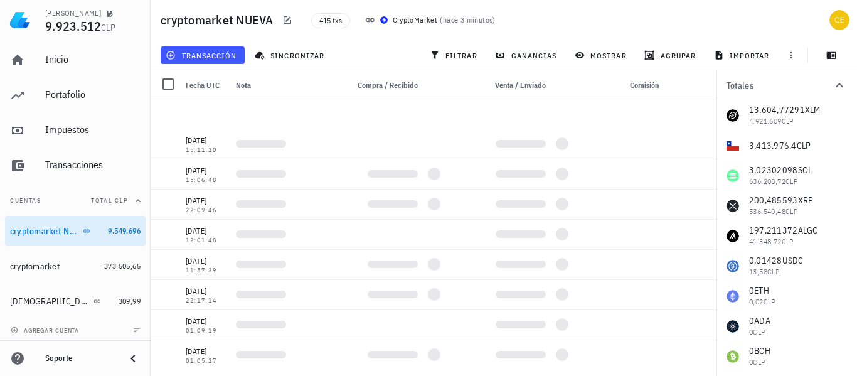
scroll to position [1566, 0]
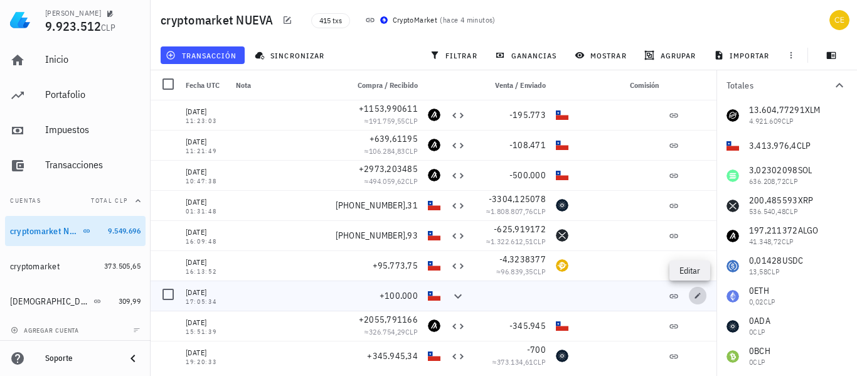
click at [688, 295] on span "button" at bounding box center [697, 296] width 18 height 8
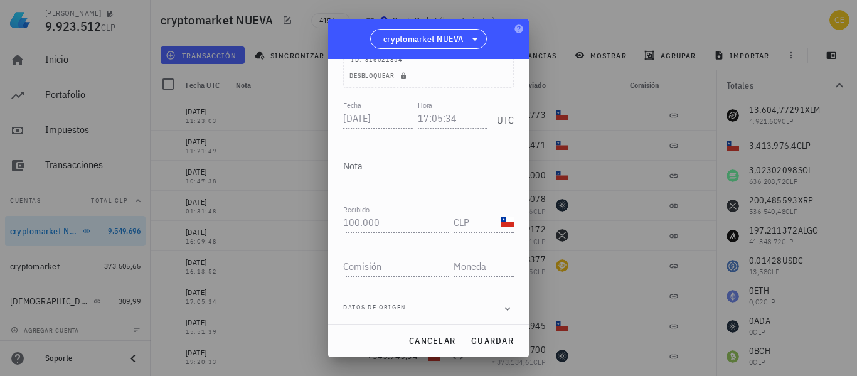
scroll to position [107, 0]
click at [526, 113] on div "Transacción Depósito Depósito : recibes monedas desde una de tus propias cuenta…" at bounding box center [428, 191] width 201 height 265
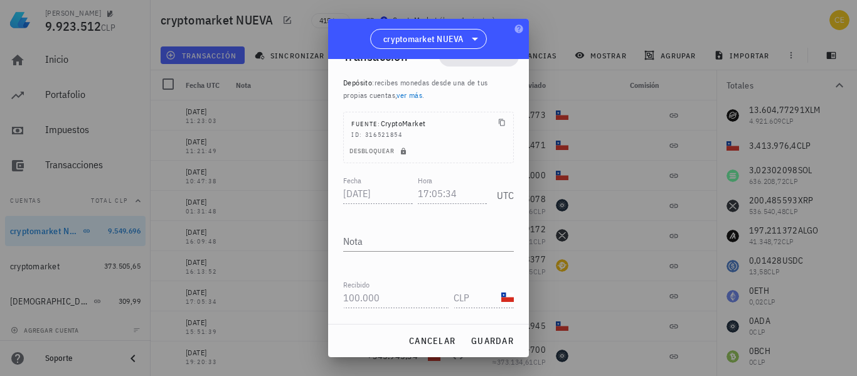
scroll to position [0, 0]
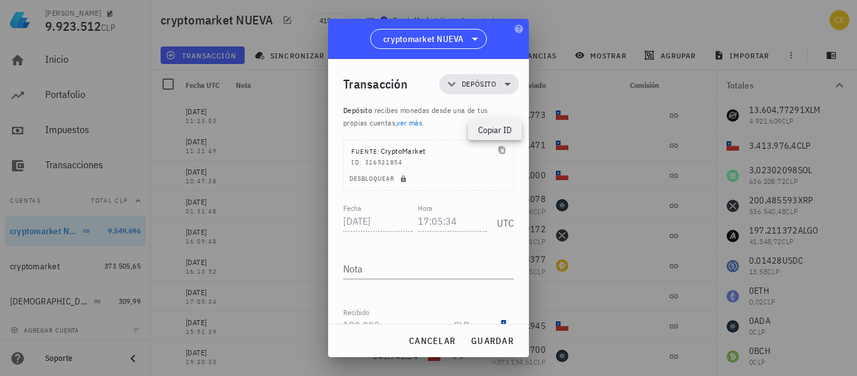
click at [498, 152] on icon "button" at bounding box center [502, 150] width 8 height 8
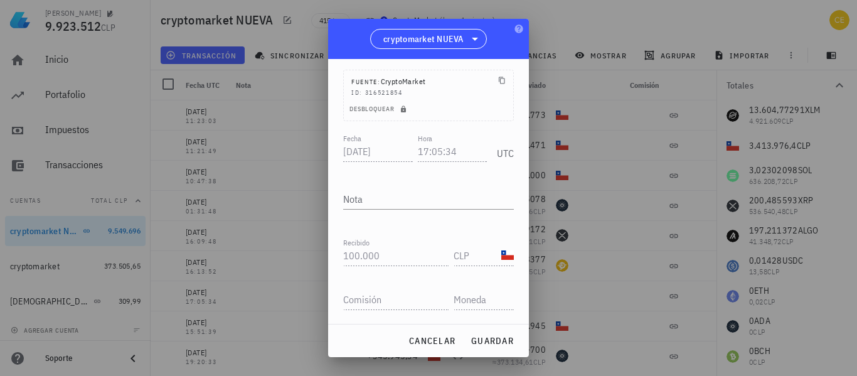
scroll to position [107, 0]
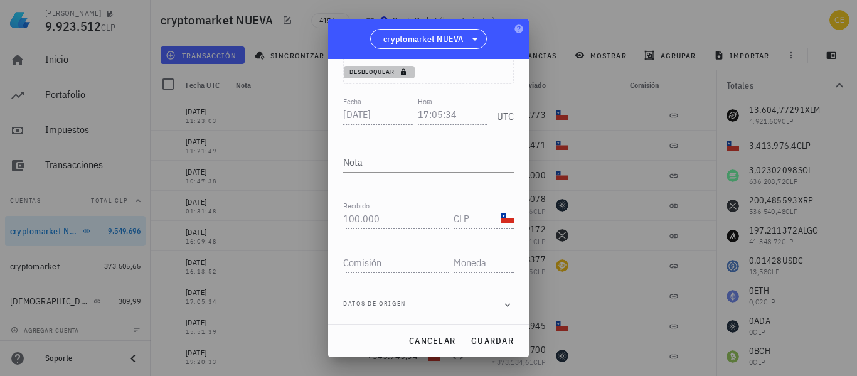
click at [390, 73] on span "Desbloquear" at bounding box center [379, 72] width 61 height 8
type input "100000"
click at [379, 221] on input "100000" at bounding box center [395, 218] width 105 height 20
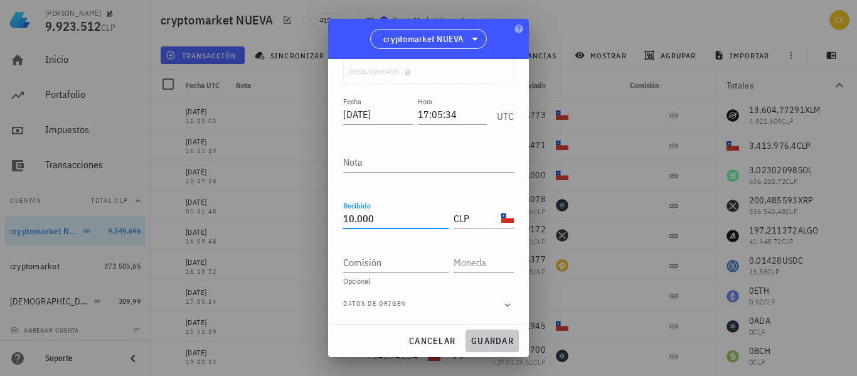
click at [471, 338] on span "guardar" at bounding box center [491, 340] width 43 height 11
type input "100.000"
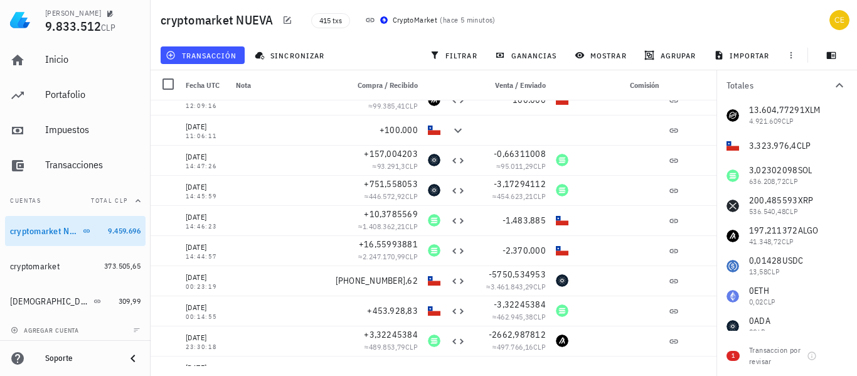
scroll to position [2264, 0]
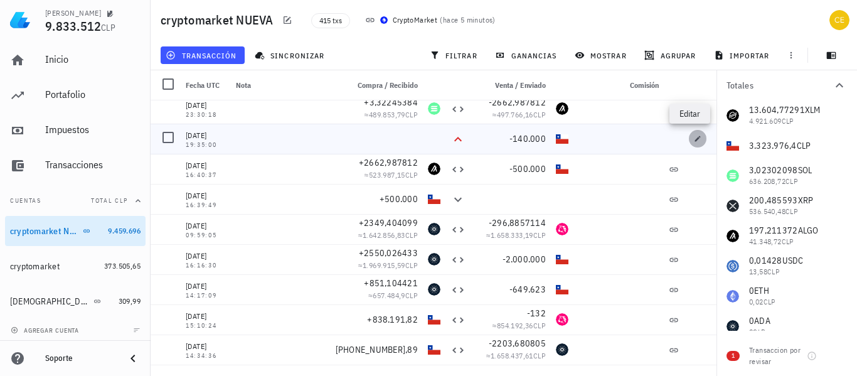
click at [693, 139] on icon "button" at bounding box center [697, 139] width 8 height 8
type input "2025-05-30"
type input "19:35:00"
type input "140.000"
type input "CLP"
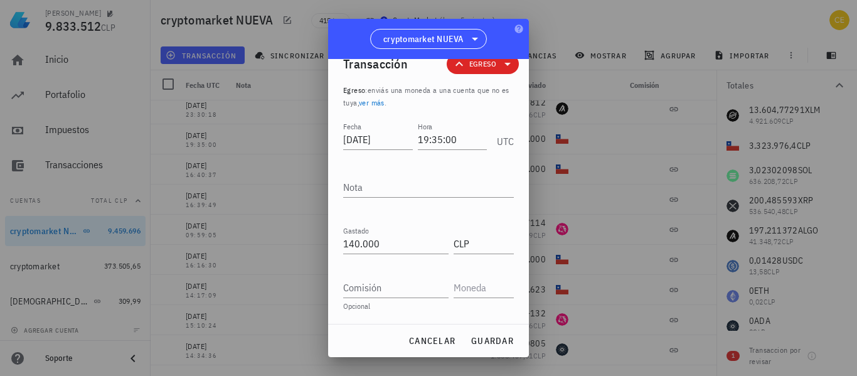
scroll to position [20, 0]
type input "140000"
click at [354, 242] on input "140000" at bounding box center [395, 243] width 105 height 20
click at [376, 242] on input "140000" at bounding box center [395, 243] width 105 height 20
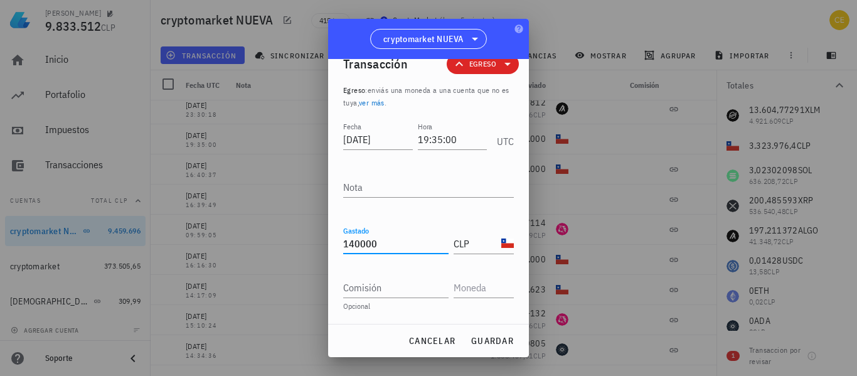
click at [376, 242] on input "140000" at bounding box center [395, 243] width 105 height 20
click at [467, 337] on button "guardar" at bounding box center [491, 340] width 53 height 23
type input "140.000"
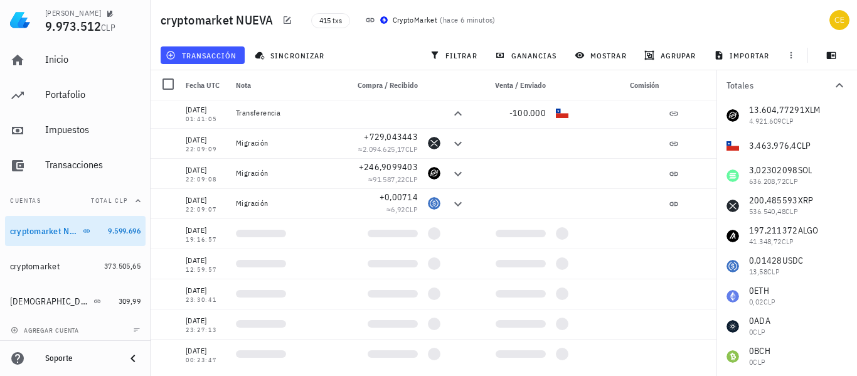
scroll to position [817, 0]
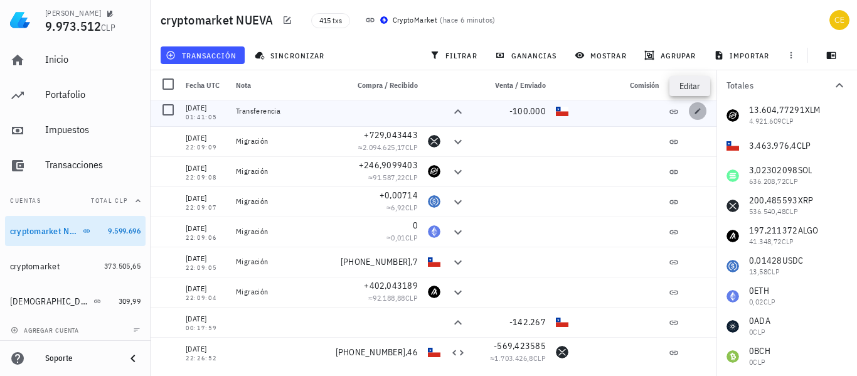
click at [693, 107] on icon "button" at bounding box center [697, 111] width 8 height 8
type input "2025-08-03"
type input "01:41:05"
type textarea "Transferencia"
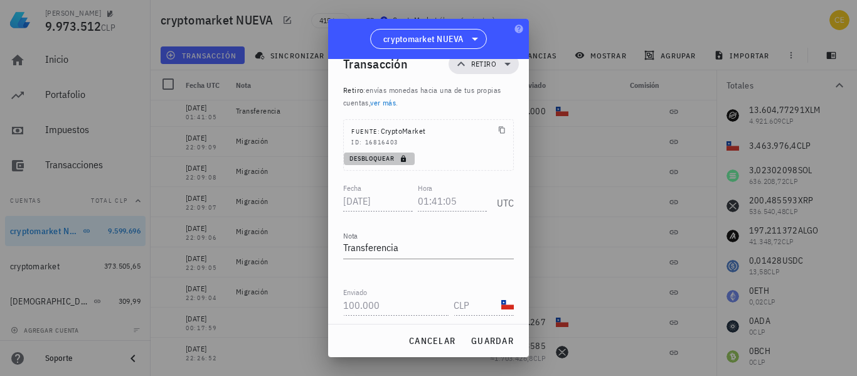
click at [392, 154] on button "Desbloquear" at bounding box center [379, 158] width 71 height 13
click at [347, 305] on input "100000" at bounding box center [395, 305] width 105 height 20
click at [485, 349] on button "guardar" at bounding box center [491, 340] width 53 height 23
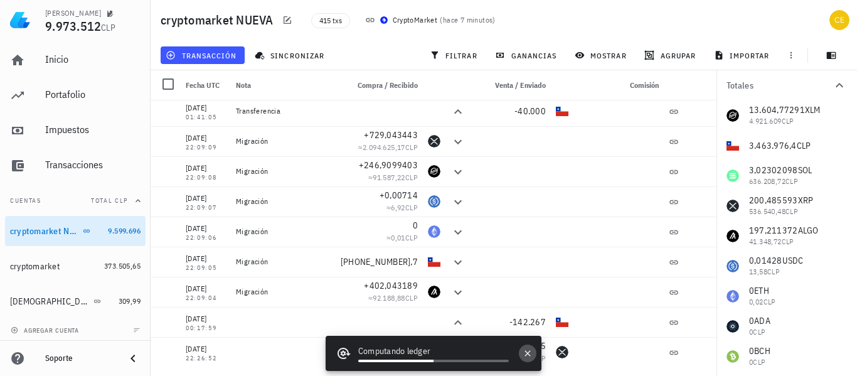
click at [526, 359] on button "button" at bounding box center [528, 353] width 18 height 18
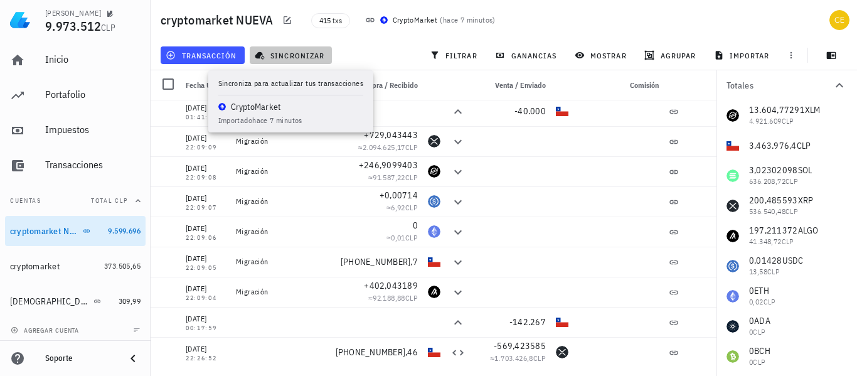
click at [285, 56] on span "sincronizar" at bounding box center [290, 55] width 67 height 10
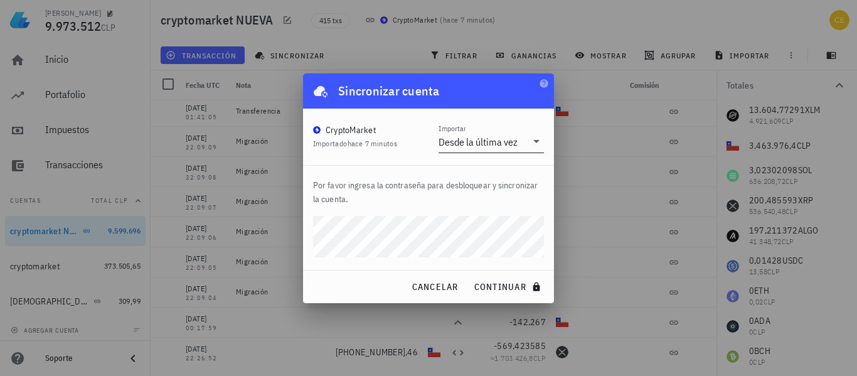
click at [534, 143] on icon at bounding box center [536, 141] width 15 height 15
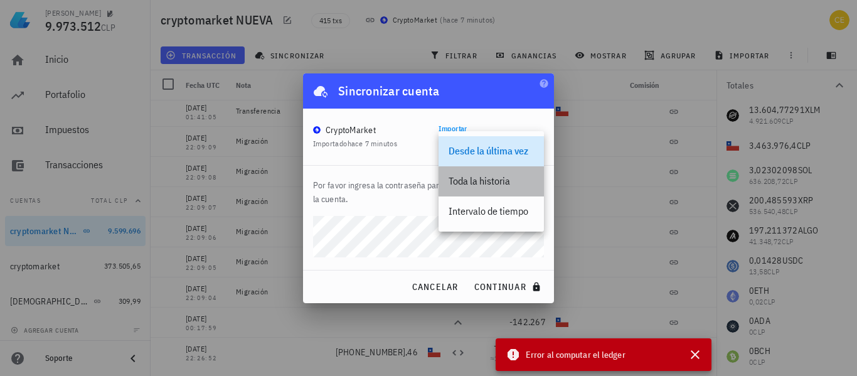
click at [483, 185] on div "Toda la historia" at bounding box center [490, 181] width 85 height 12
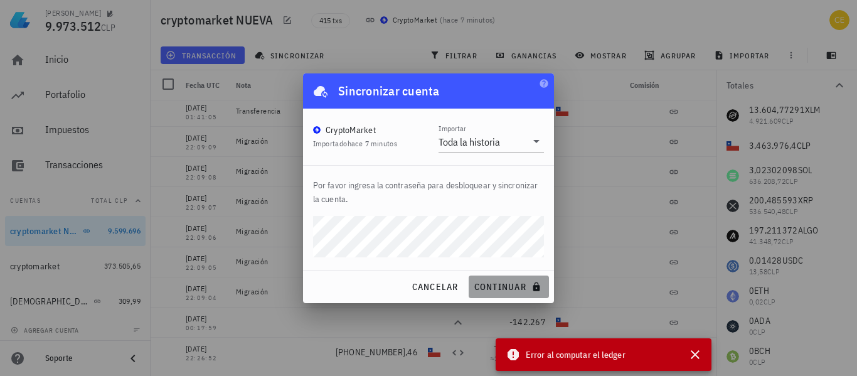
click at [507, 280] on button "continuar" at bounding box center [508, 286] width 80 height 23
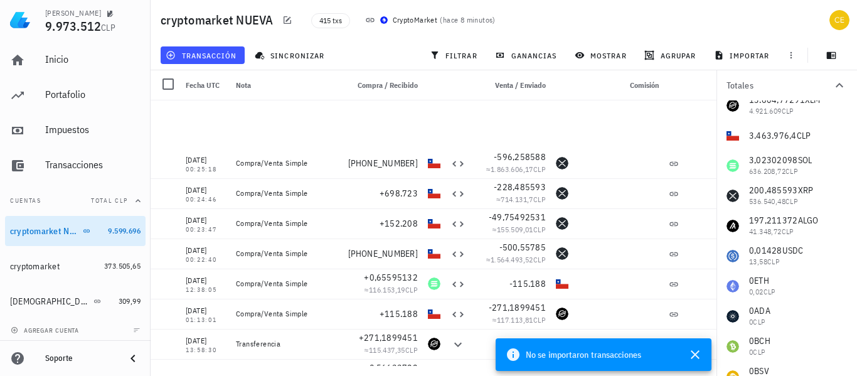
scroll to position [696, 0]
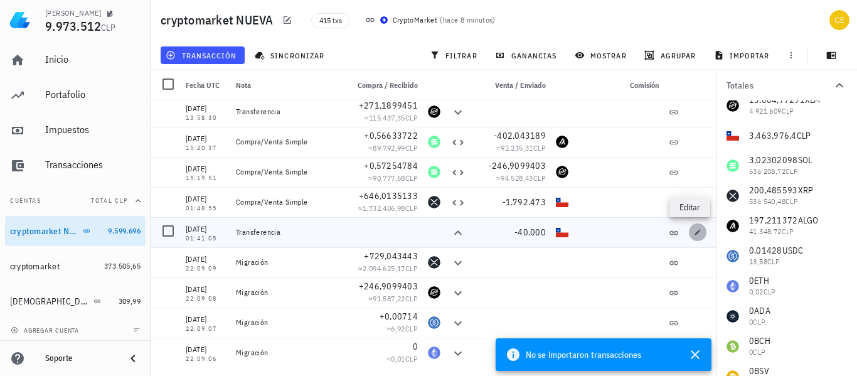
click at [688, 235] on span "button" at bounding box center [697, 232] width 18 height 8
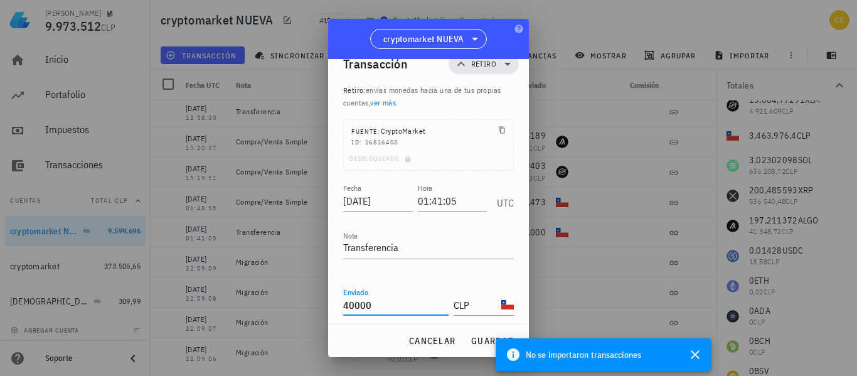
click at [351, 308] on input "40000" at bounding box center [395, 305] width 105 height 20
click at [478, 336] on span "guardar" at bounding box center [491, 340] width 43 height 11
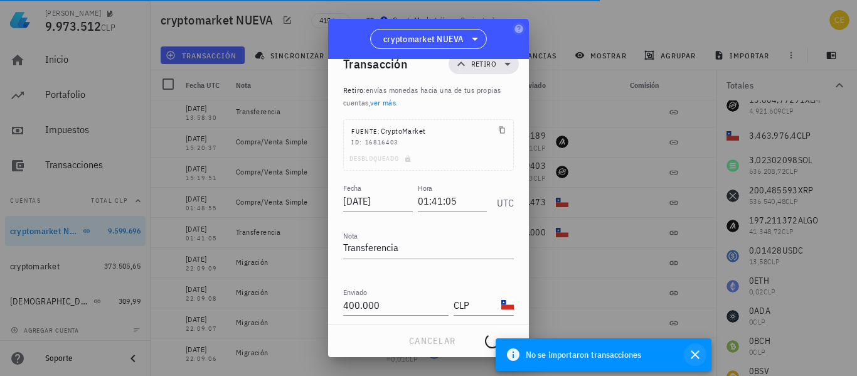
click at [695, 355] on icon "button" at bounding box center [694, 354] width 9 height 9
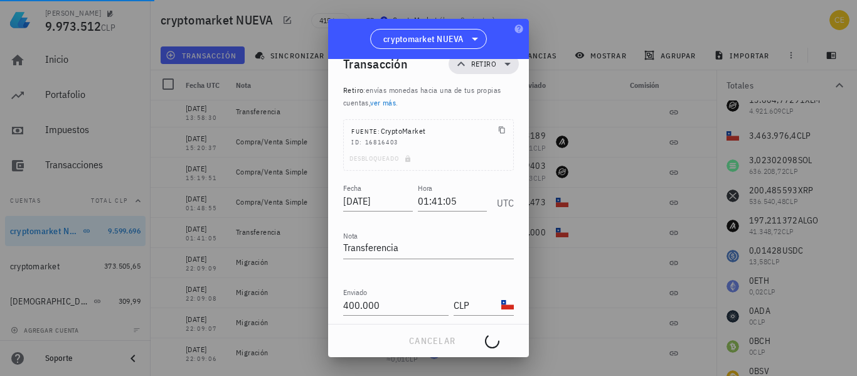
click at [443, 341] on div "cancelar guardar" at bounding box center [428, 340] width 201 height 33
type input "40.000"
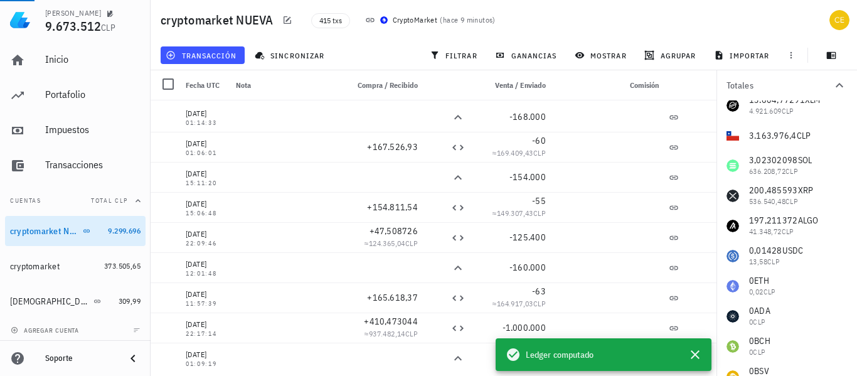
scroll to position [1366, 0]
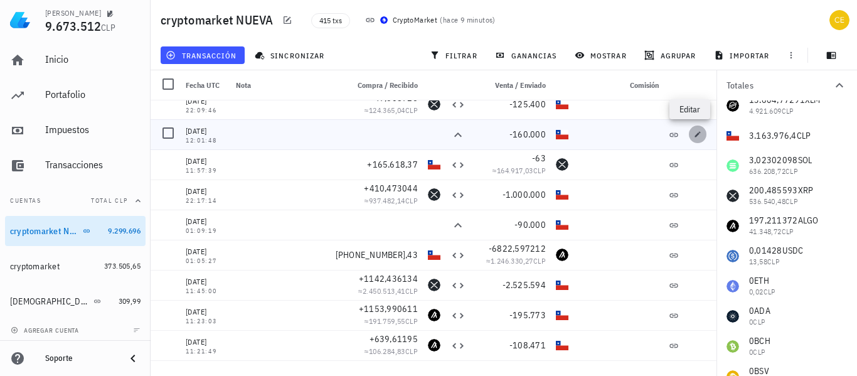
click at [688, 137] on span "button" at bounding box center [697, 134] width 18 height 8
type input "2025-07-12"
type input "12:01:48"
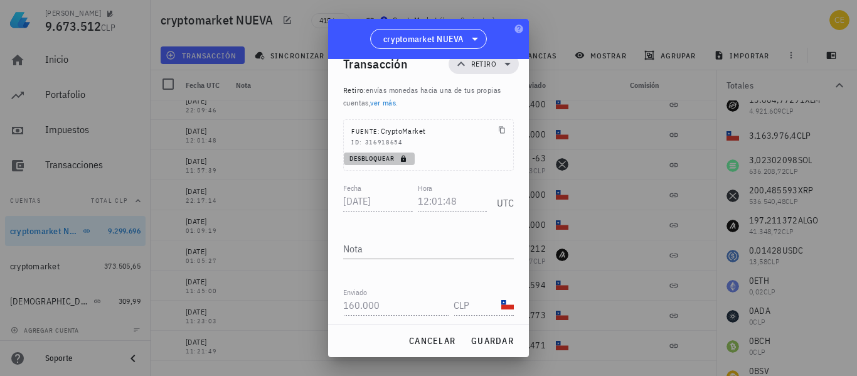
click at [379, 161] on span "Desbloquear" at bounding box center [379, 158] width 61 height 8
click at [351, 305] on input "160000" at bounding box center [395, 305] width 105 height 20
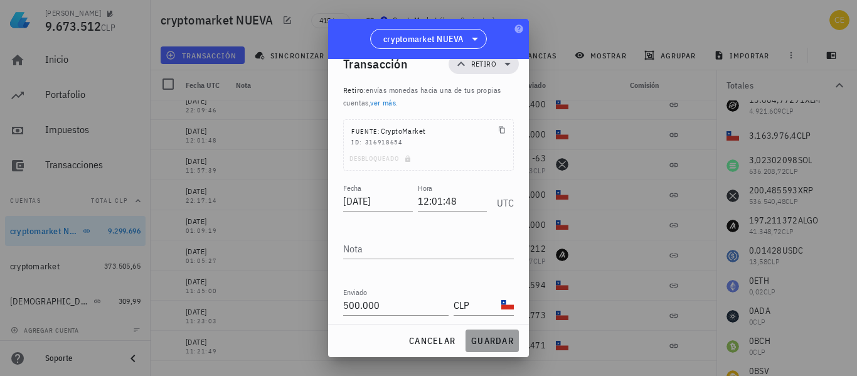
click at [486, 342] on span "guardar" at bounding box center [491, 340] width 43 height 11
type input "160.000"
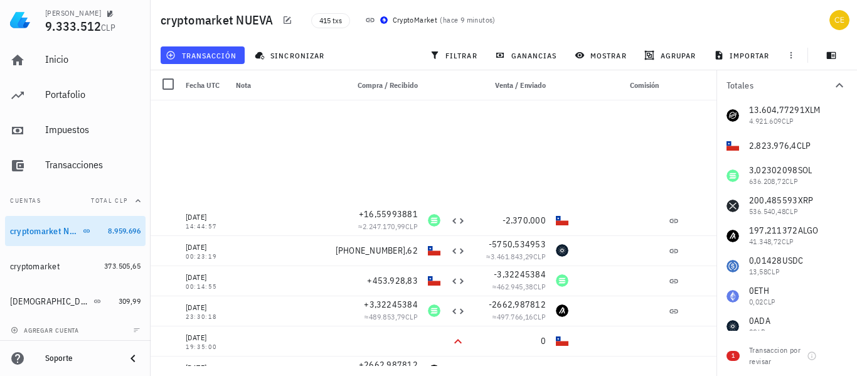
scroll to position [2294, 0]
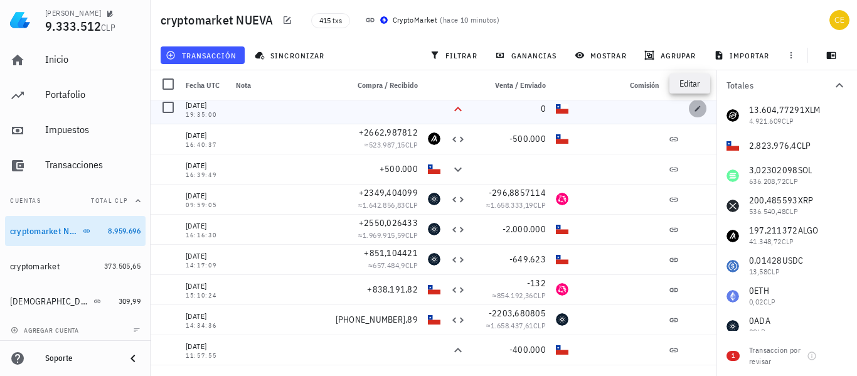
click at [688, 107] on span "button" at bounding box center [697, 109] width 18 height 8
type input "2025-05-30"
type input "19:35:00"
type input "0"
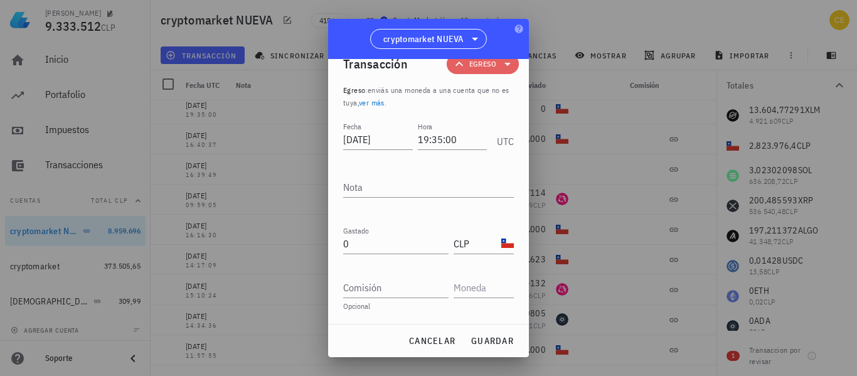
click at [504, 63] on icon at bounding box center [507, 64] width 6 height 3
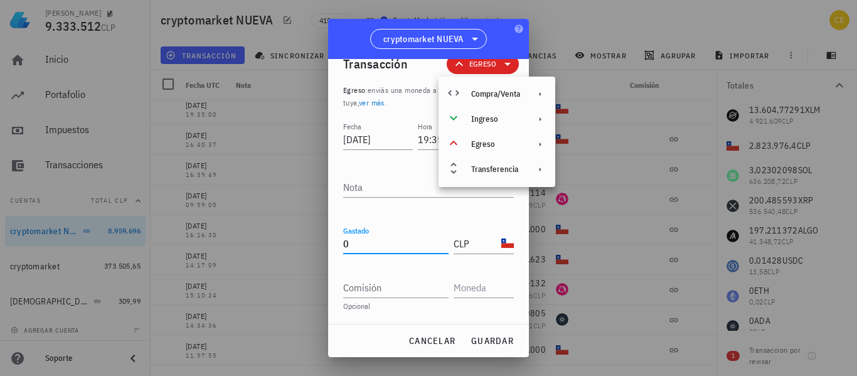
click at [354, 246] on input "0" at bounding box center [395, 243] width 105 height 20
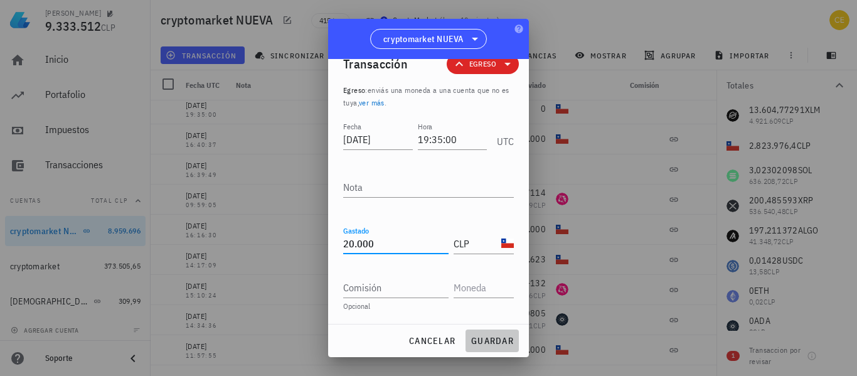
click at [510, 332] on button "guardar" at bounding box center [491, 340] width 53 height 23
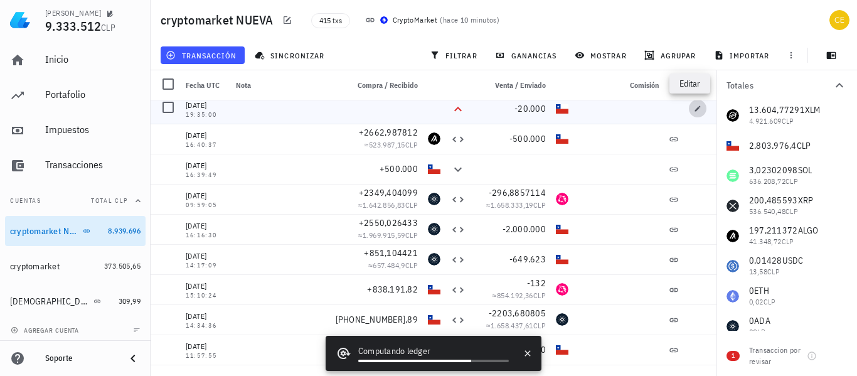
click at [693, 112] on button "button" at bounding box center [697, 109] width 18 height 18
type input "20.000"
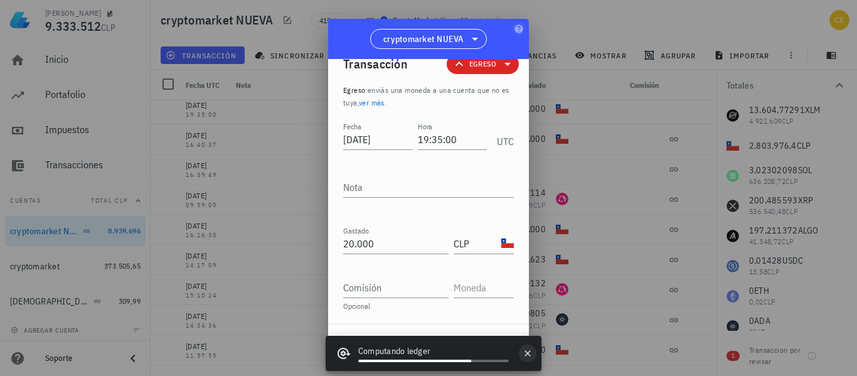
click at [529, 350] on icon "button" at bounding box center [527, 353] width 10 height 10
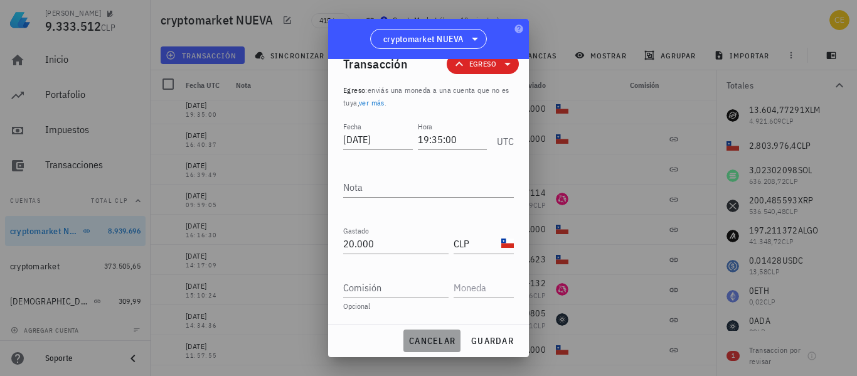
click at [416, 341] on span "cancelar" at bounding box center [431, 340] width 47 height 11
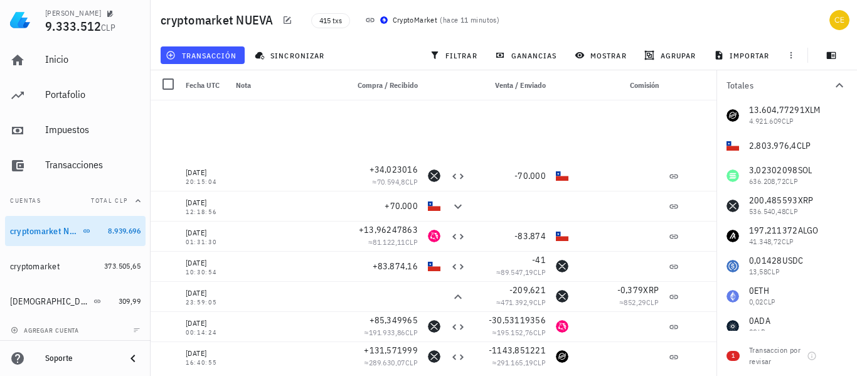
scroll to position [3693, 0]
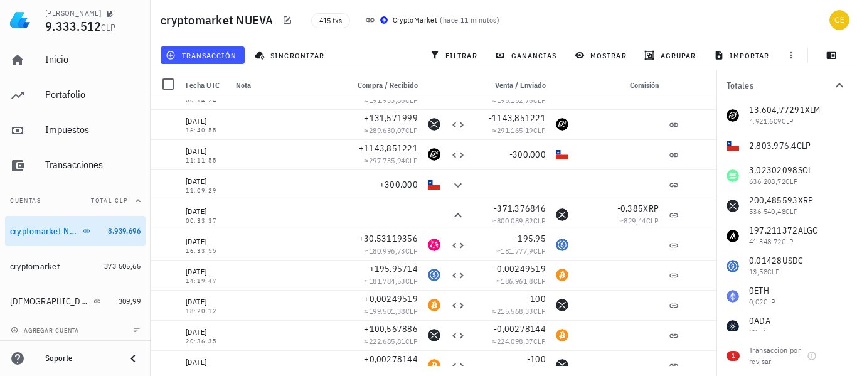
click at [717, 268] on div "13.604,77291 XLM 4.921.609 CLP 2.803.976,4 CLP 3,02302098 SOL 636.208,72 CLP 20…" at bounding box center [786, 325] width 140 height 451
click at [716, 268] on div "13.604,77291 XLM 4.921.609 CLP 2.803.976,4 CLP 3,02302098 SOL 636.208,72 CLP 20…" at bounding box center [786, 325] width 140 height 451
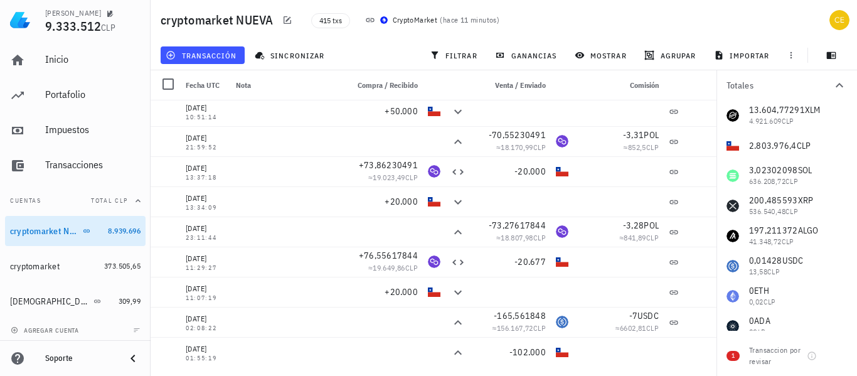
scroll to position [4390, 0]
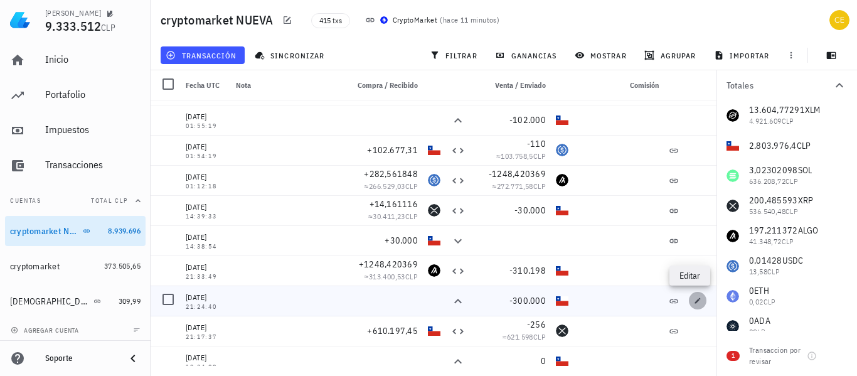
click at [688, 300] on span "button" at bounding box center [697, 301] width 18 height 8
type input "2025-02-23"
type input "21:24:40"
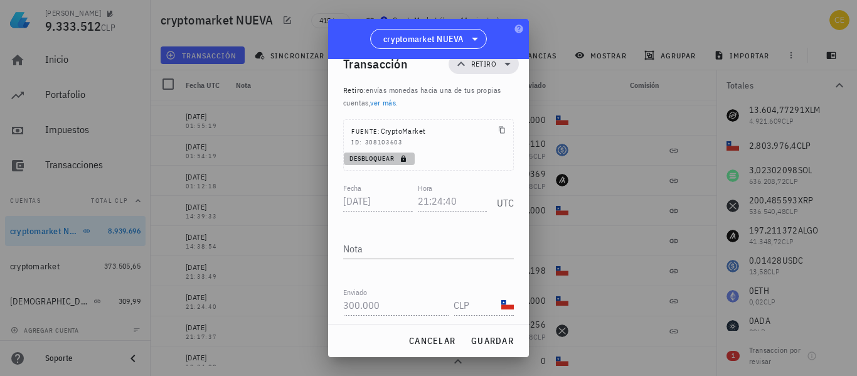
click at [386, 158] on span "Desbloquear" at bounding box center [379, 158] width 61 height 8
click at [348, 309] on input "300000" at bounding box center [395, 305] width 105 height 20
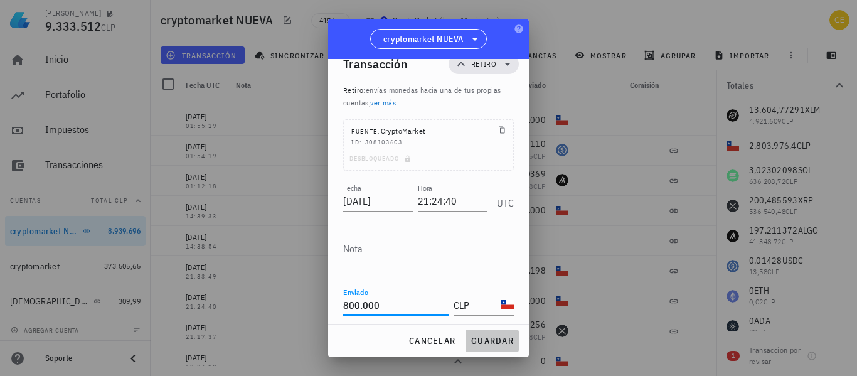
click at [479, 340] on span "guardar" at bounding box center [491, 340] width 43 height 11
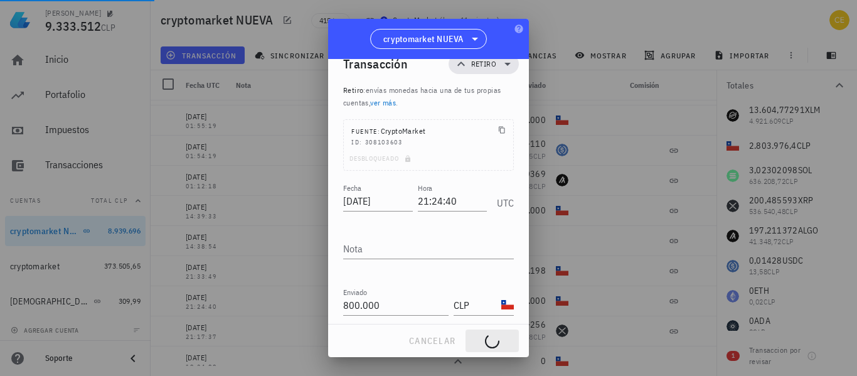
type input "300.000"
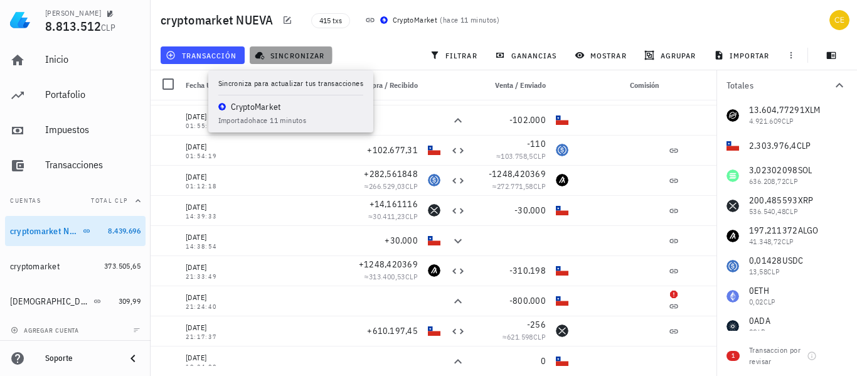
click at [294, 56] on span "sincronizar" at bounding box center [290, 55] width 67 height 10
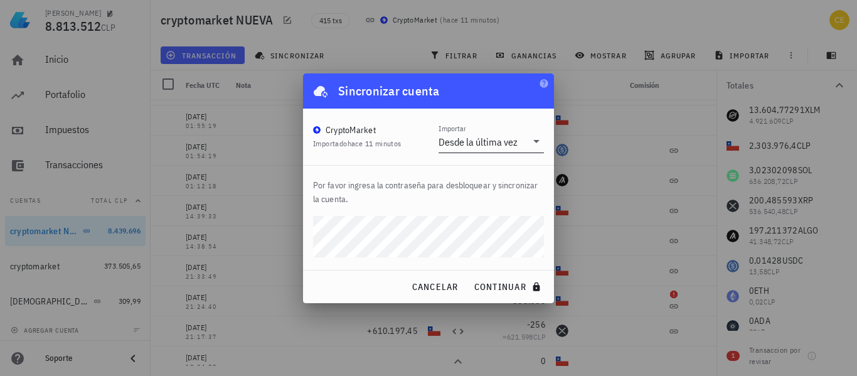
click at [527, 140] on div at bounding box center [535, 141] width 18 height 15
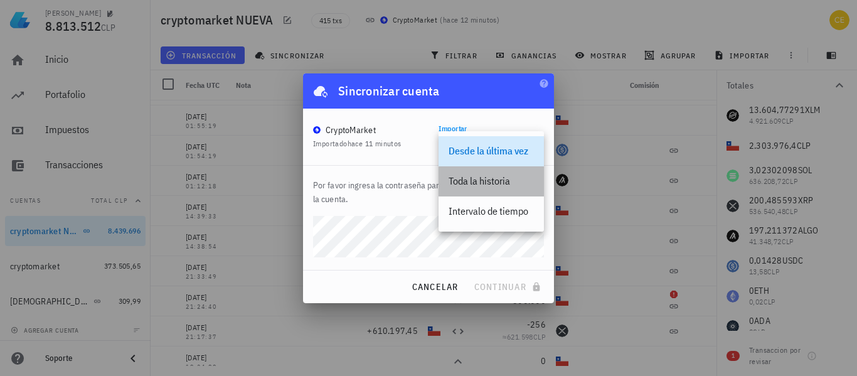
click at [485, 177] on div "Toda la historia" at bounding box center [490, 181] width 85 height 12
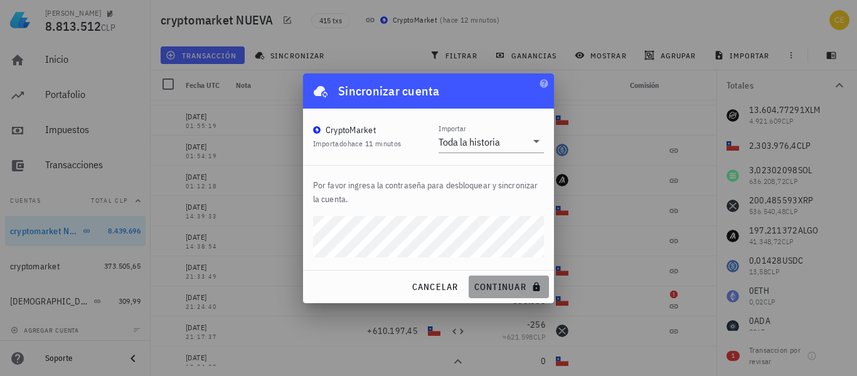
click at [501, 284] on span "continuar" at bounding box center [508, 286] width 70 height 11
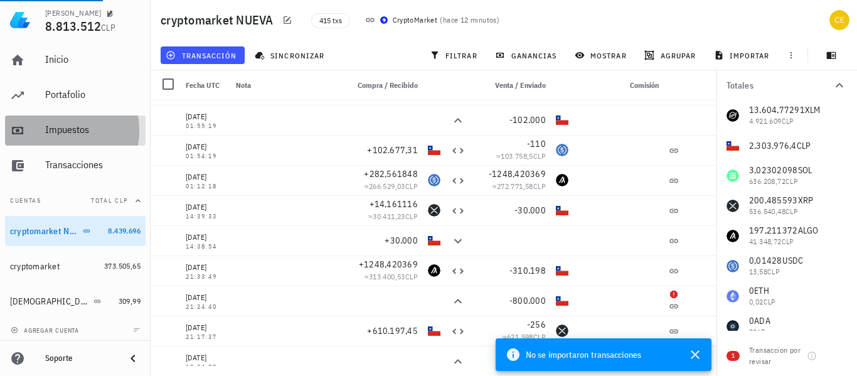
click at [88, 118] on div "Impuestos" at bounding box center [92, 130] width 95 height 28
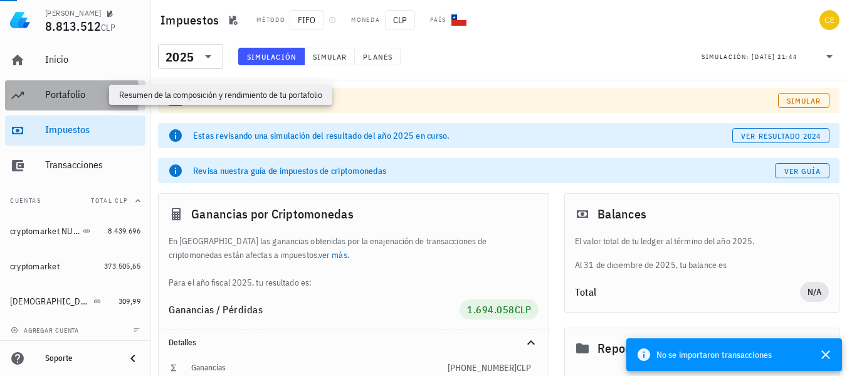
click at [85, 92] on div "Portafolio" at bounding box center [92, 94] width 95 height 12
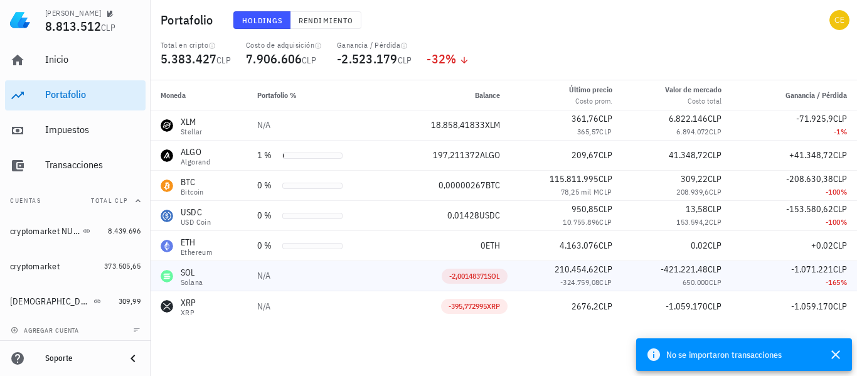
click at [522, 272] on div "210.454,62 CLP" at bounding box center [566, 269] width 92 height 13
click at [488, 278] on span "SOL" at bounding box center [493, 275] width 13 height 9
click at [518, 276] on td "210.454,62 CLP -324.759,08 CLP" at bounding box center [566, 276] width 112 height 30
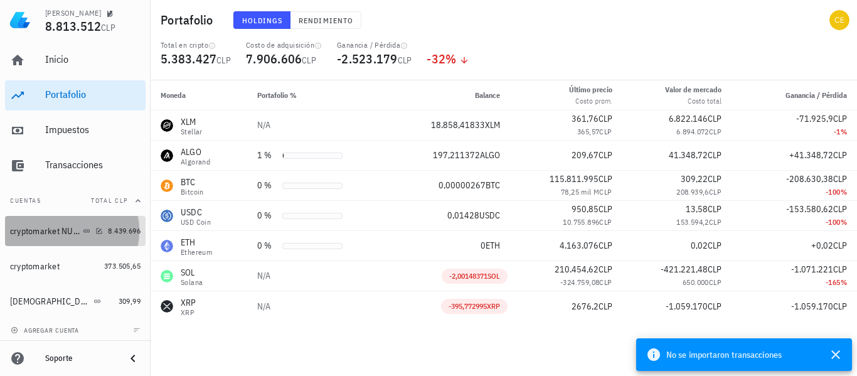
click at [38, 226] on div "cryptomarket NUEVA" at bounding box center [45, 231] width 70 height 11
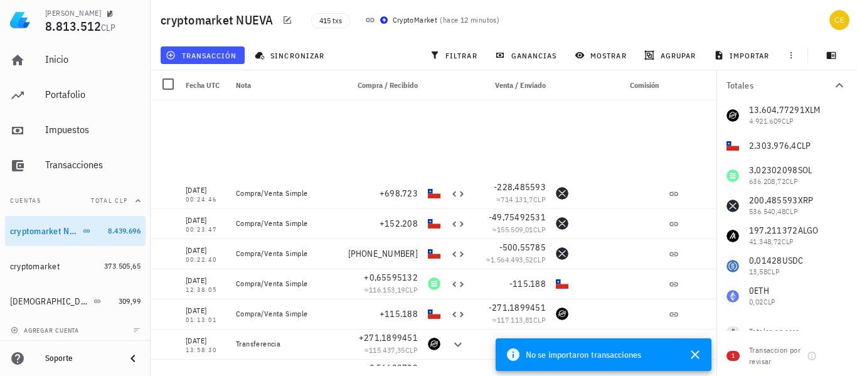
scroll to position [696, 0]
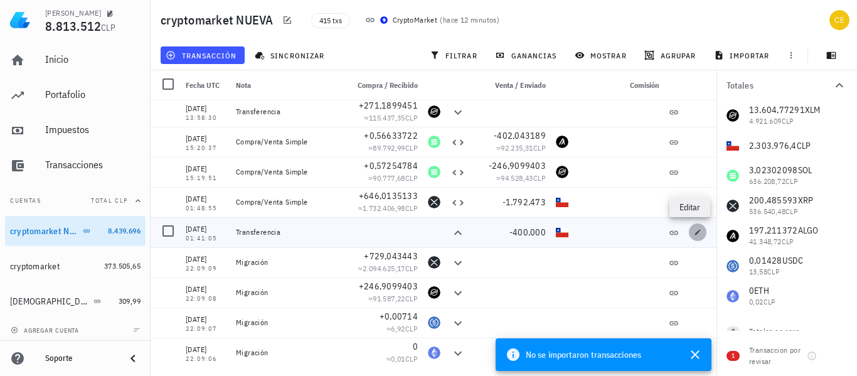
click at [689, 238] on button "button" at bounding box center [697, 232] width 18 height 18
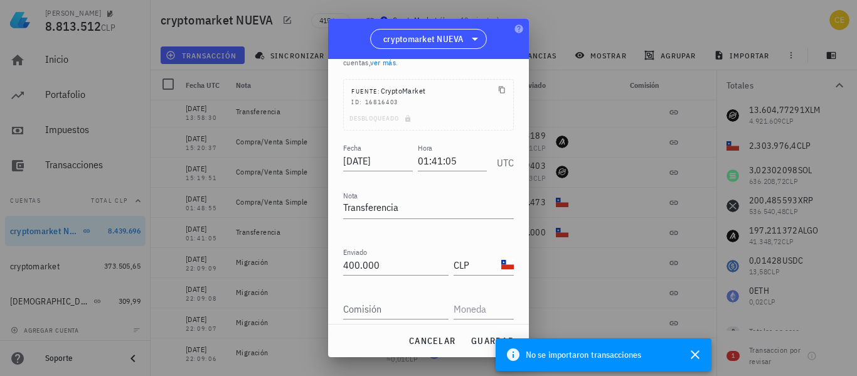
scroll to position [107, 0]
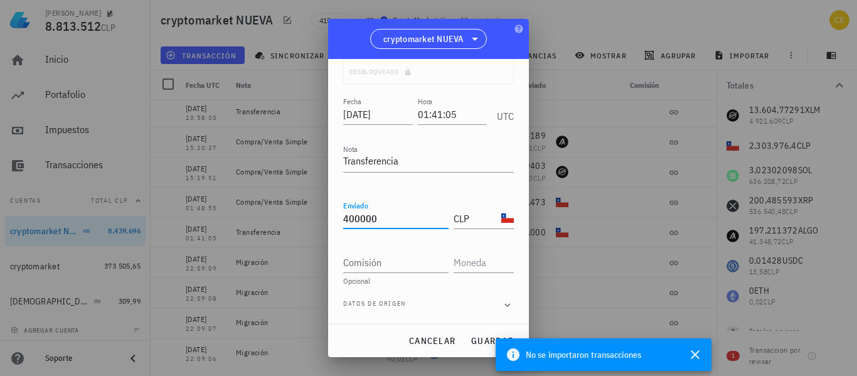
click at [349, 218] on input "400000" at bounding box center [395, 218] width 105 height 20
click at [480, 346] on span "guardar" at bounding box center [491, 340] width 43 height 11
type input "400.000"
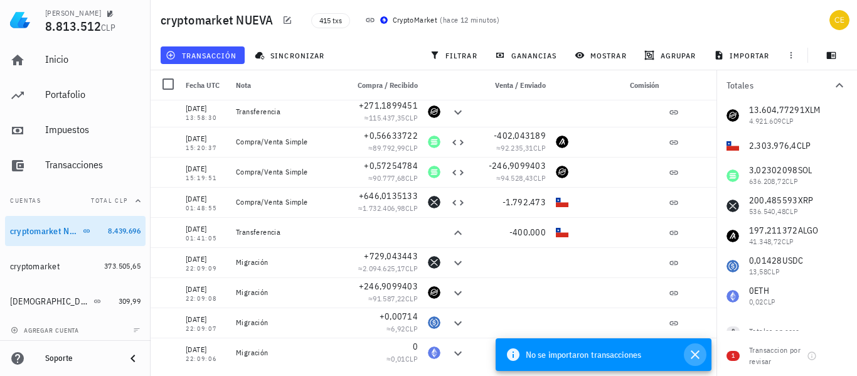
click at [698, 356] on icon "button" at bounding box center [694, 354] width 15 height 15
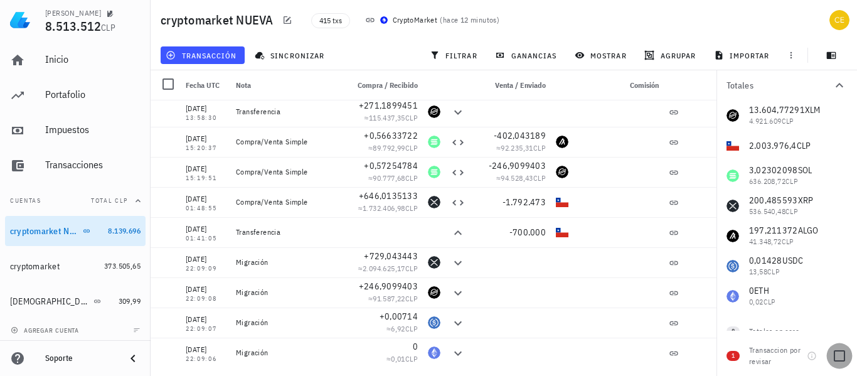
click at [836, 354] on div at bounding box center [838, 355] width 21 height 21
checkbox input "true"
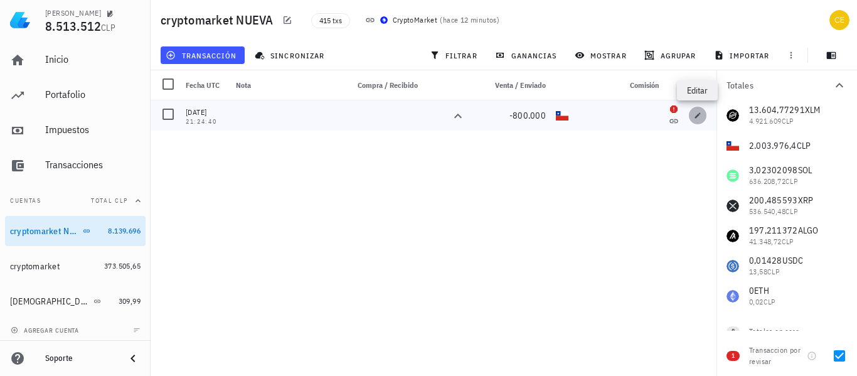
click at [694, 118] on icon "button" at bounding box center [697, 116] width 8 height 8
type input "2025-02-23"
type input "21:24:40"
type input "800.000"
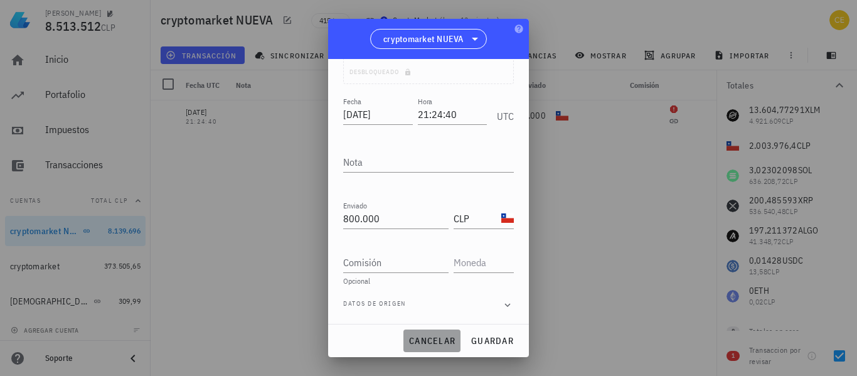
click at [438, 332] on button "cancelar" at bounding box center [431, 340] width 57 height 23
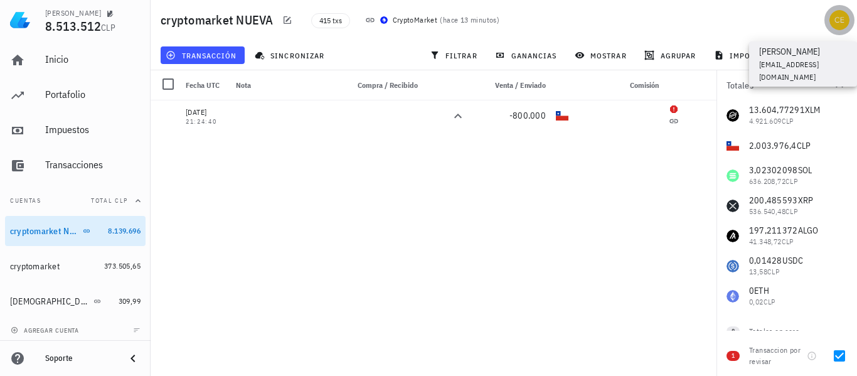
click at [842, 19] on div "avatar" at bounding box center [839, 20] width 20 height 20
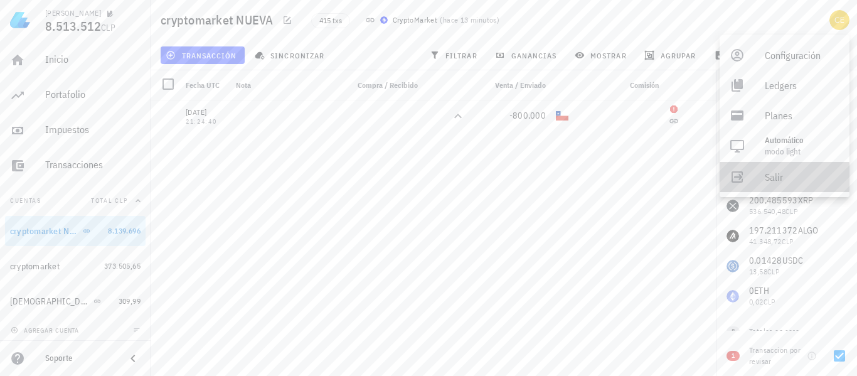
click at [784, 183] on div "Salir" at bounding box center [801, 176] width 75 height 25
